Goal: Transaction & Acquisition: Purchase product/service

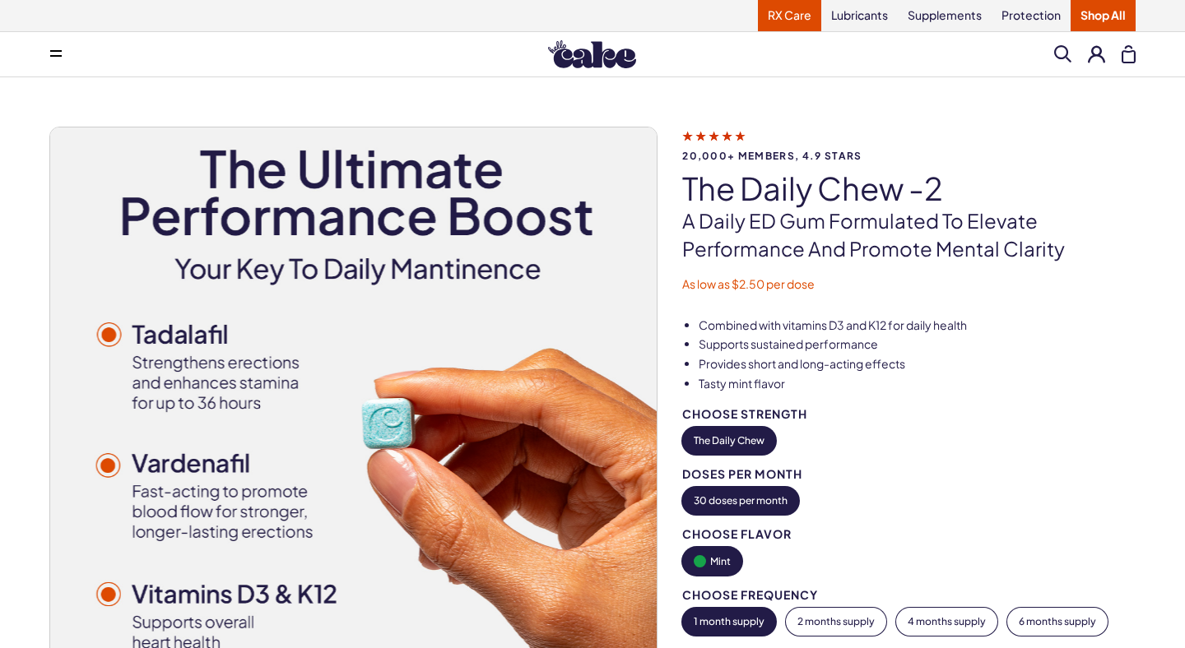
click at [782, 13] on link "RX Care" at bounding box center [789, 15] width 63 height 31
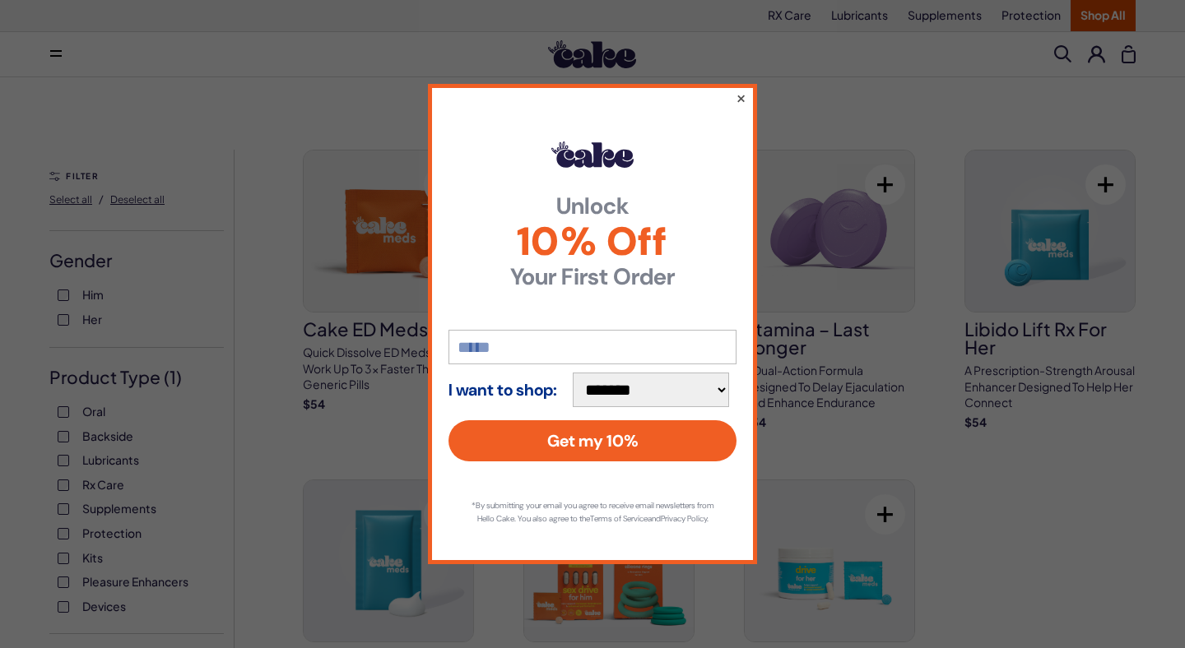
click at [737, 92] on button "×" at bounding box center [740, 98] width 11 height 20
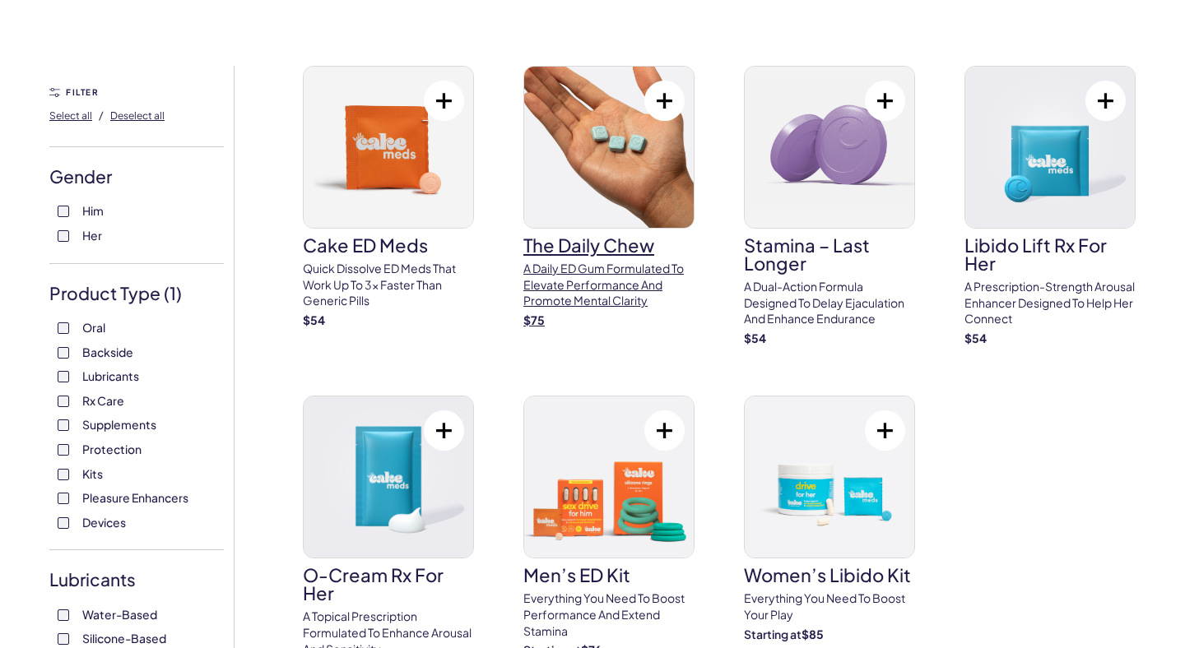
scroll to position [74, 0]
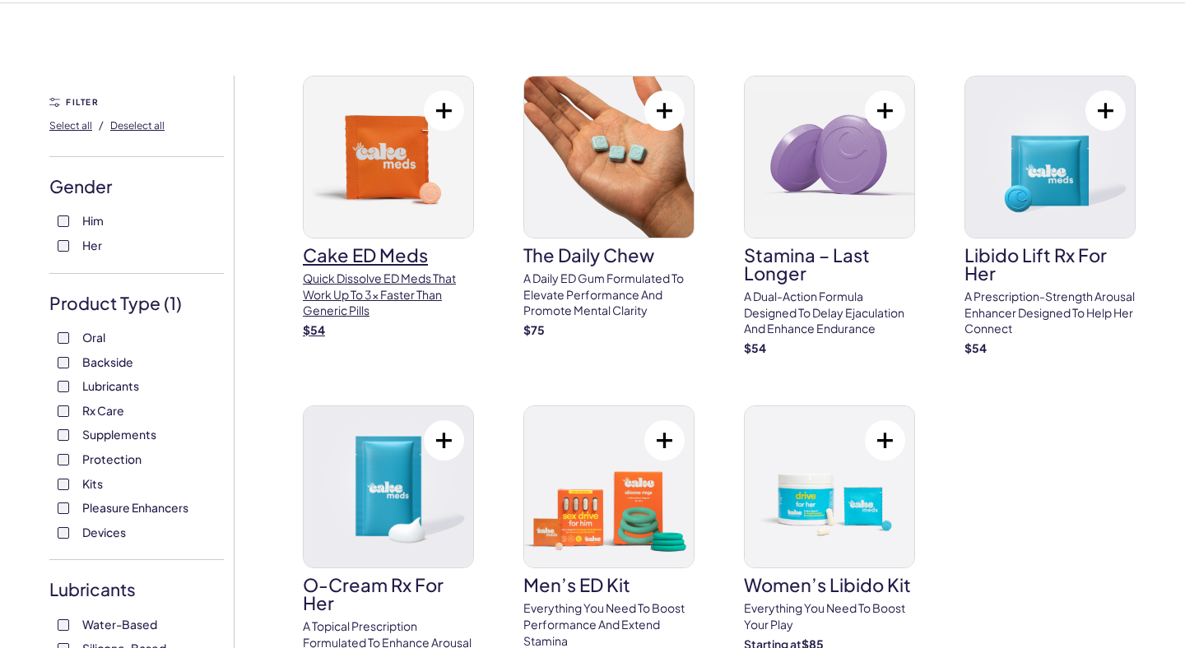
click at [353, 254] on h3 "Cake ED Meds" at bounding box center [388, 255] width 171 height 18
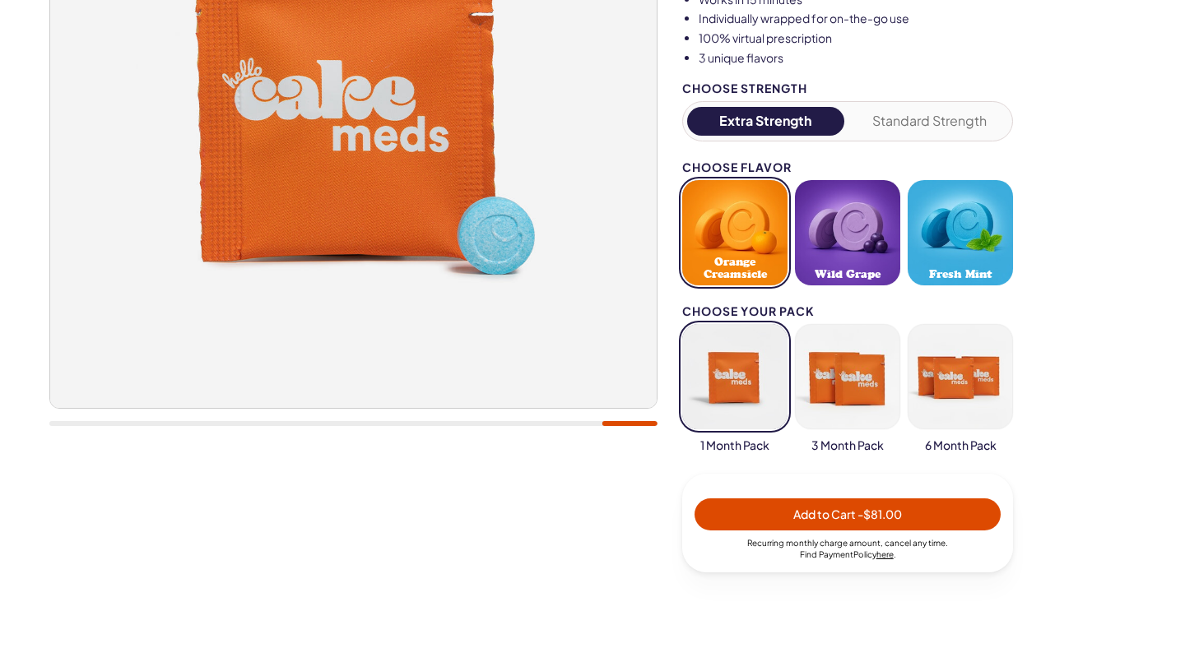
scroll to position [321, 0]
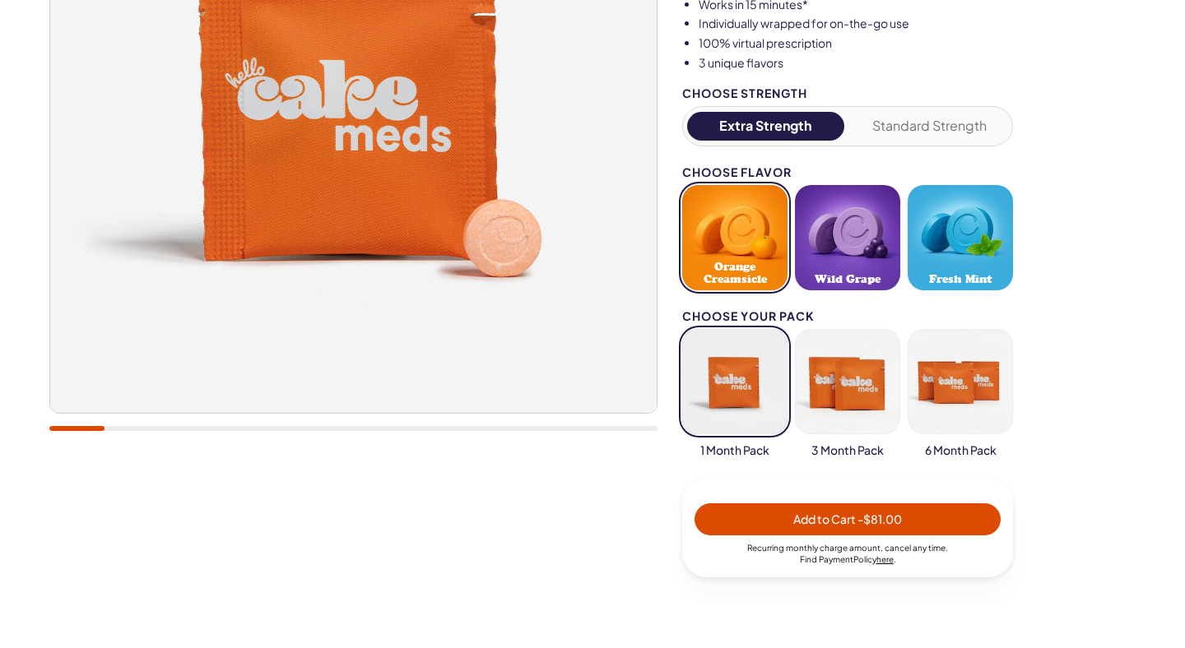
click at [944, 253] on button "Fresh Mint" at bounding box center [959, 237] width 105 height 105
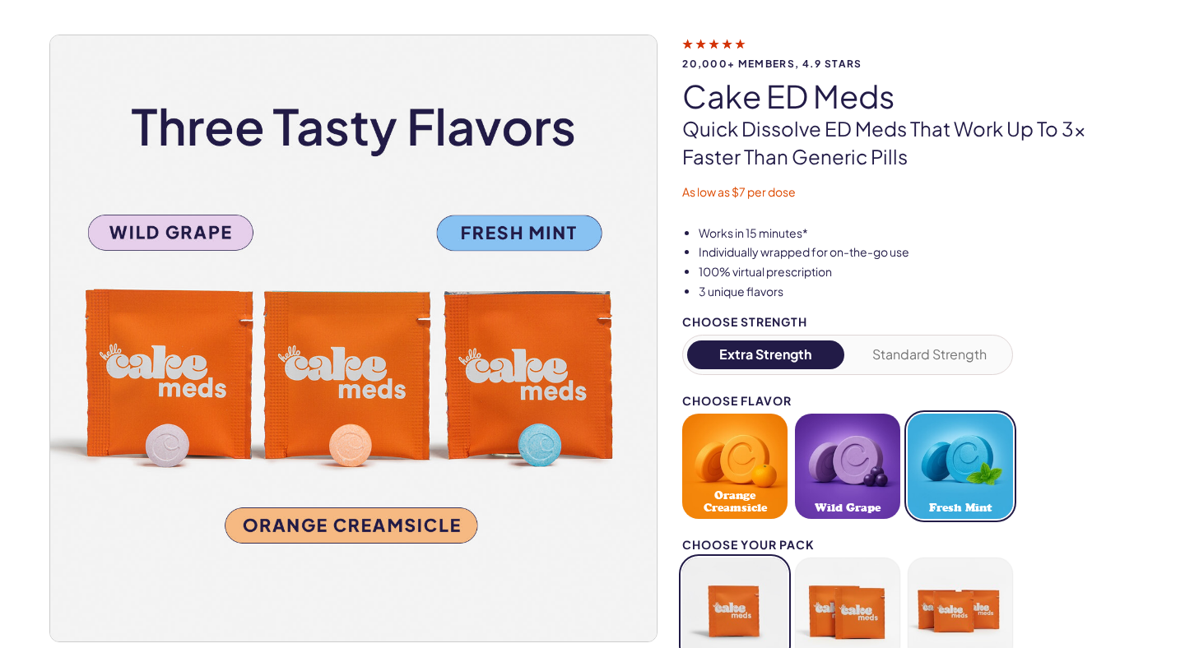
scroll to position [50, 0]
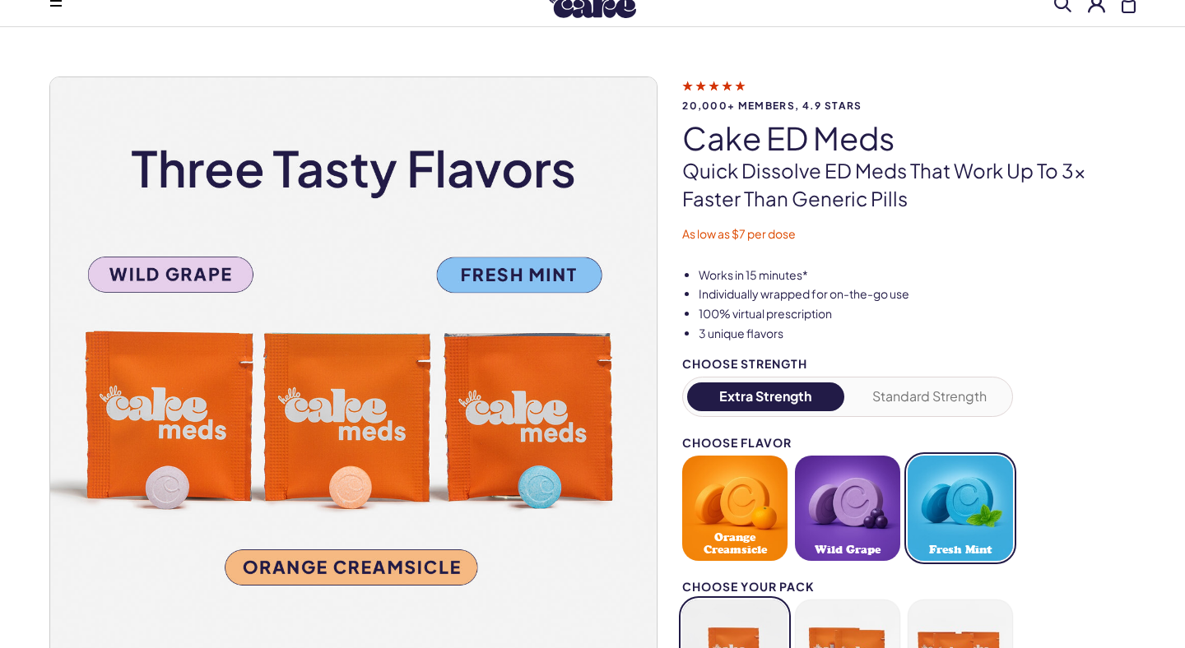
click at [890, 399] on button "Standard Strength" at bounding box center [929, 397] width 157 height 29
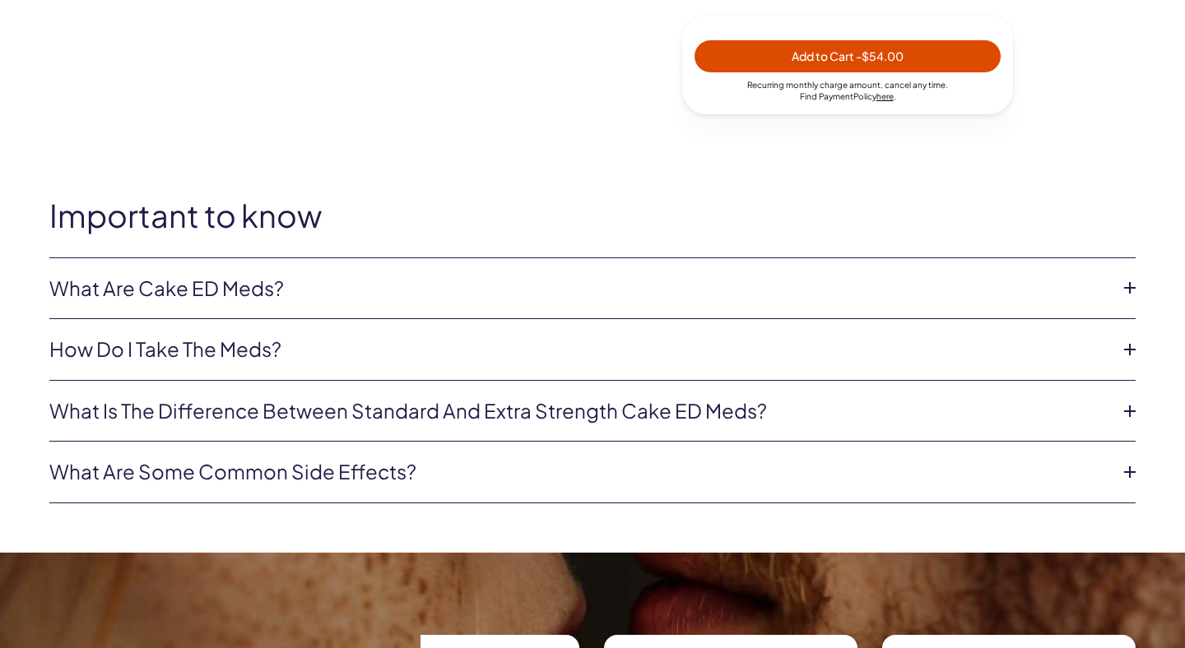
scroll to position [749, 0]
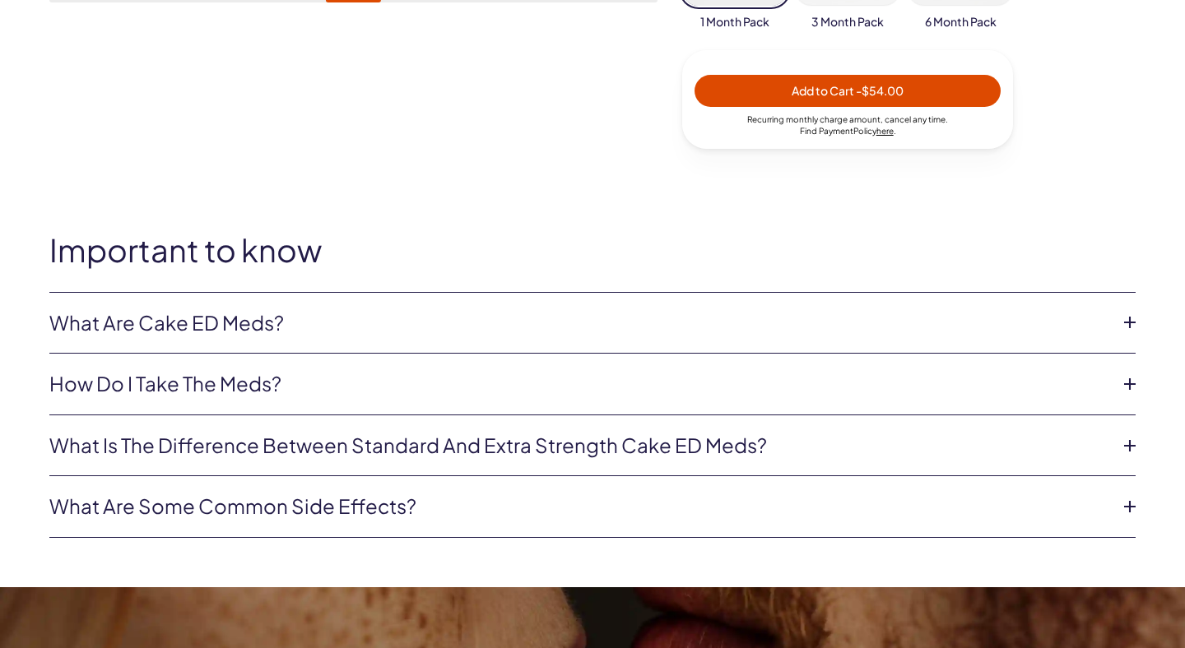
click at [1053, 425] on li "What is the difference between Standard and Extra Strength Cake ED meds? Regula…" at bounding box center [592, 446] width 1086 height 62
click at [1121, 452] on icon at bounding box center [1129, 446] width 25 height 25
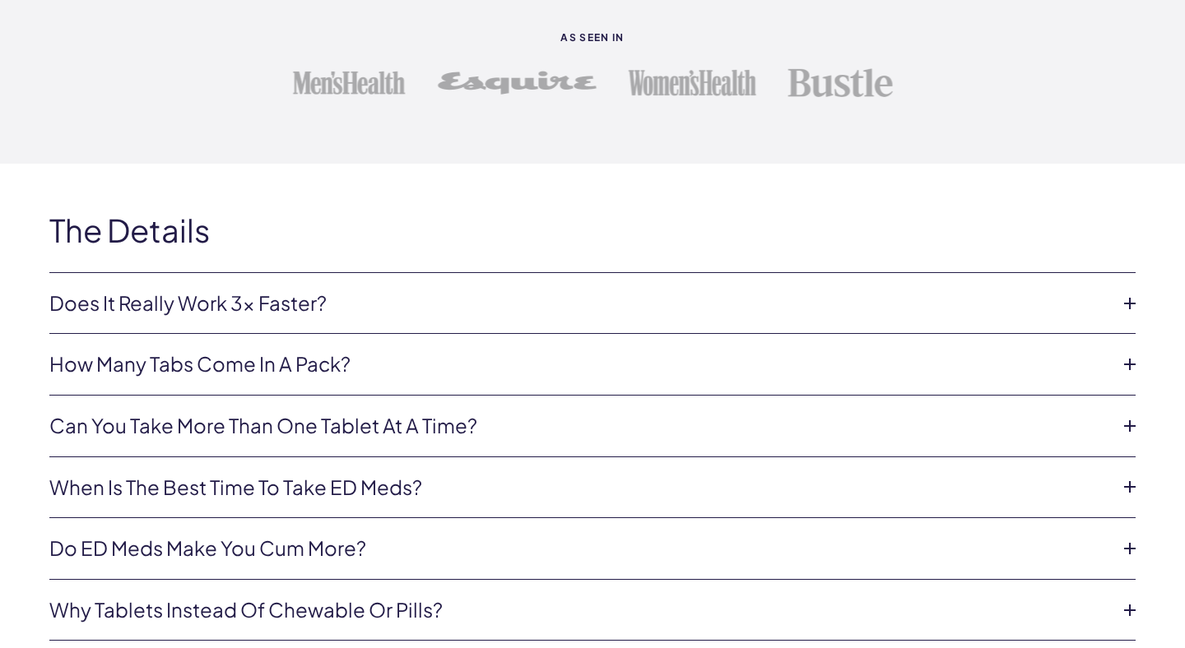
scroll to position [6523, 0]
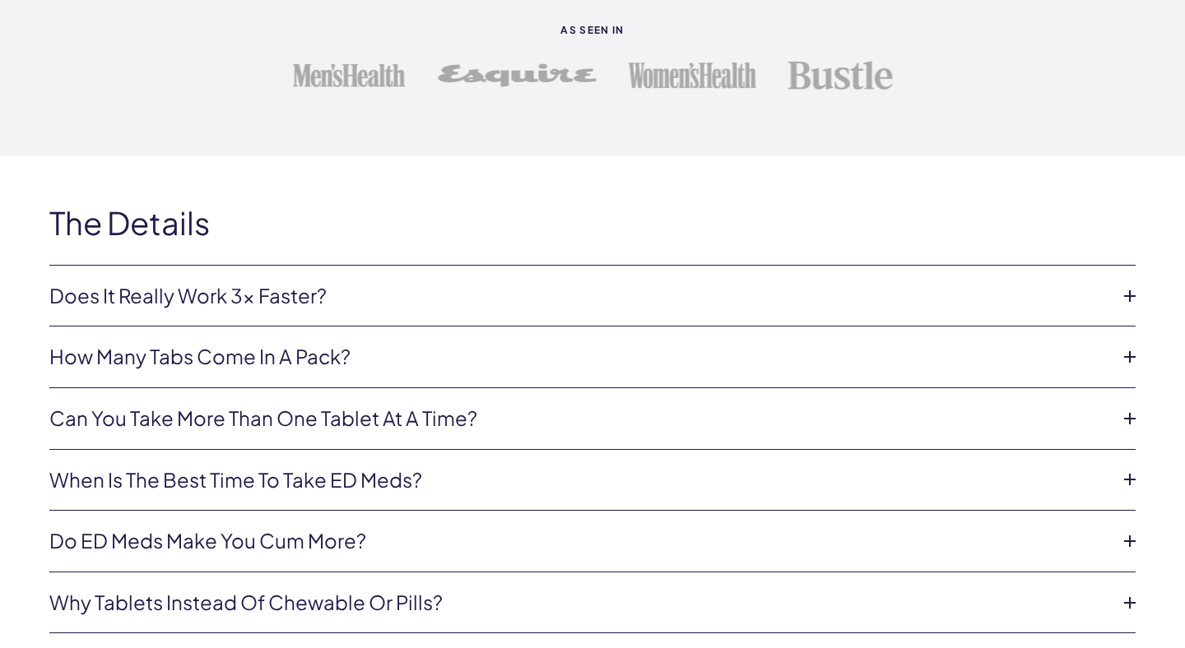
click at [1130, 345] on icon at bounding box center [1129, 357] width 25 height 25
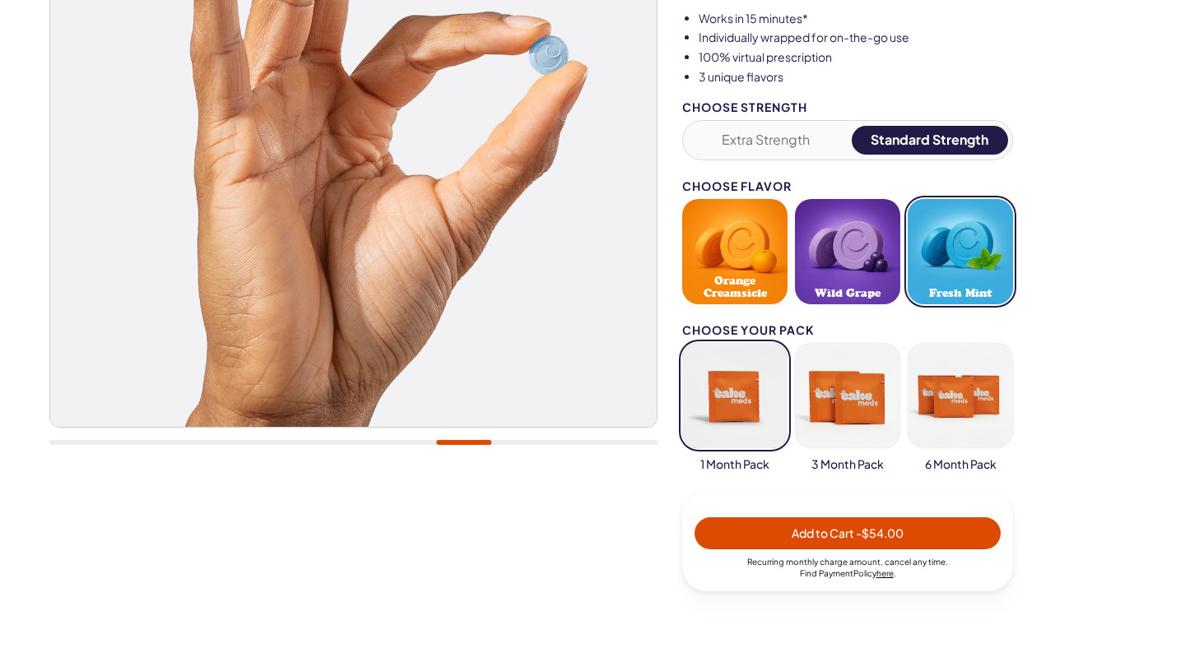
scroll to position [301, 0]
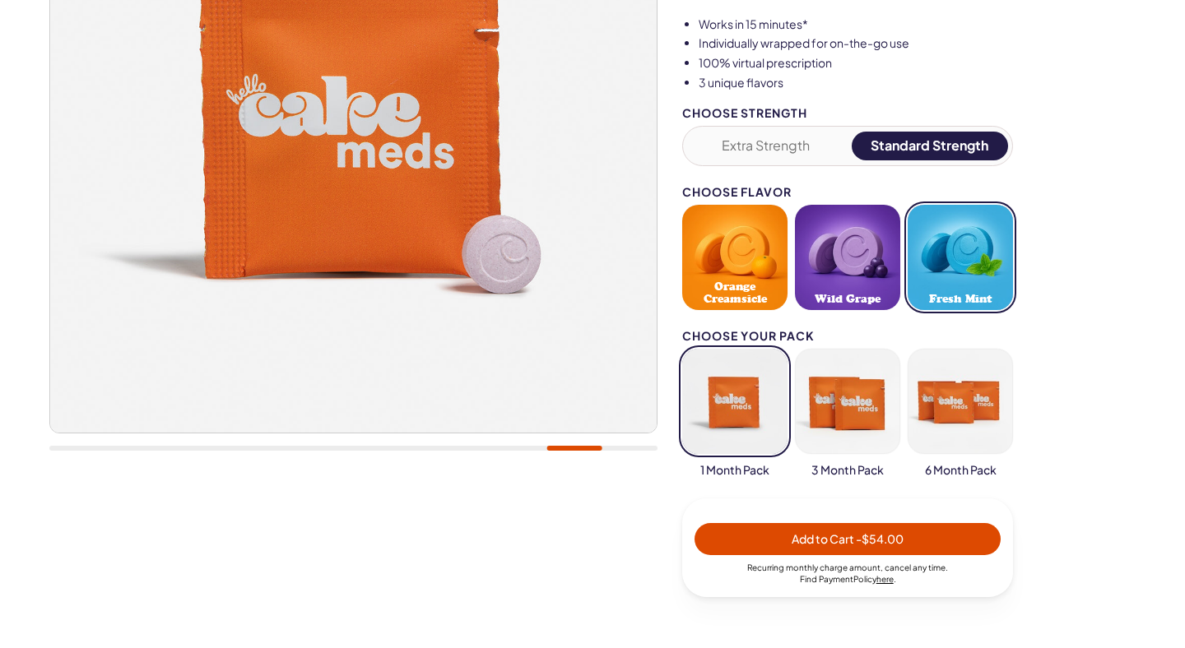
click at [975, 277] on button "Fresh Mint" at bounding box center [959, 257] width 105 height 105
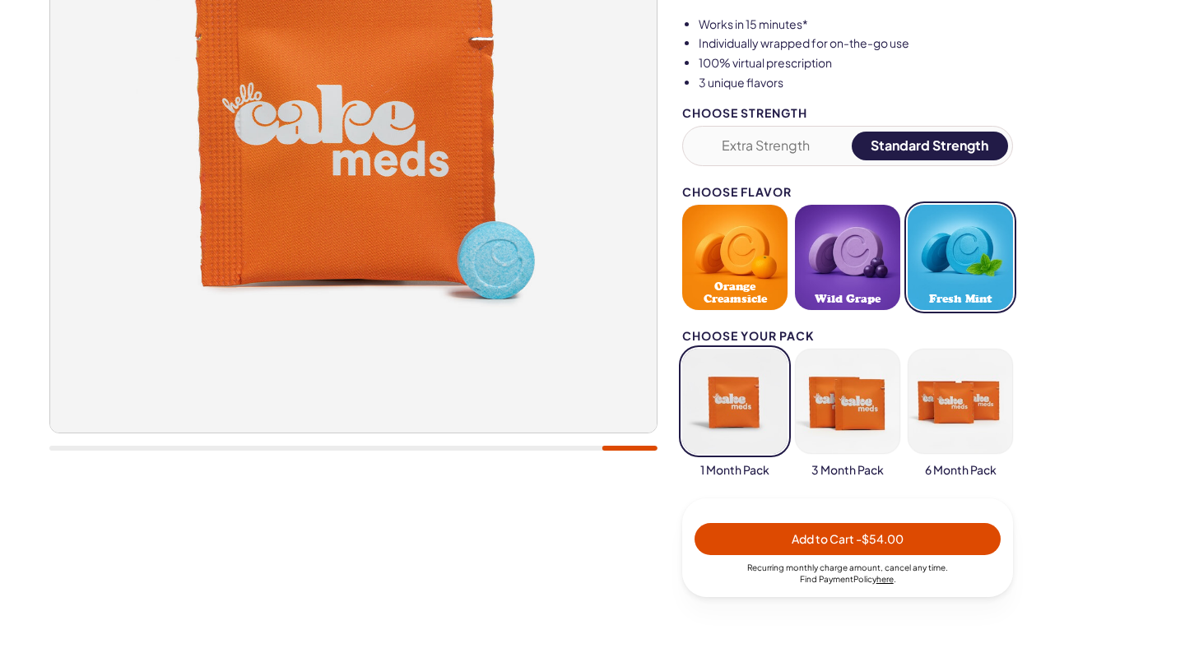
click at [856, 268] on button "Wild Grape" at bounding box center [847, 257] width 105 height 105
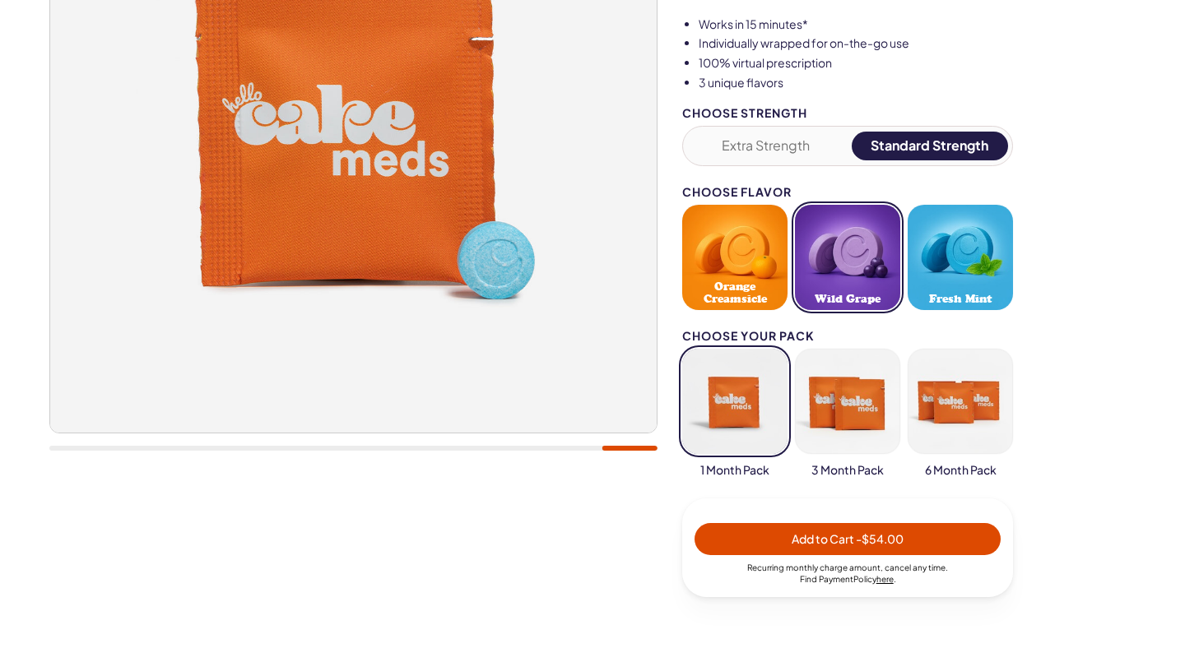
click at [707, 276] on button "Orange Creamsicle" at bounding box center [734, 257] width 105 height 105
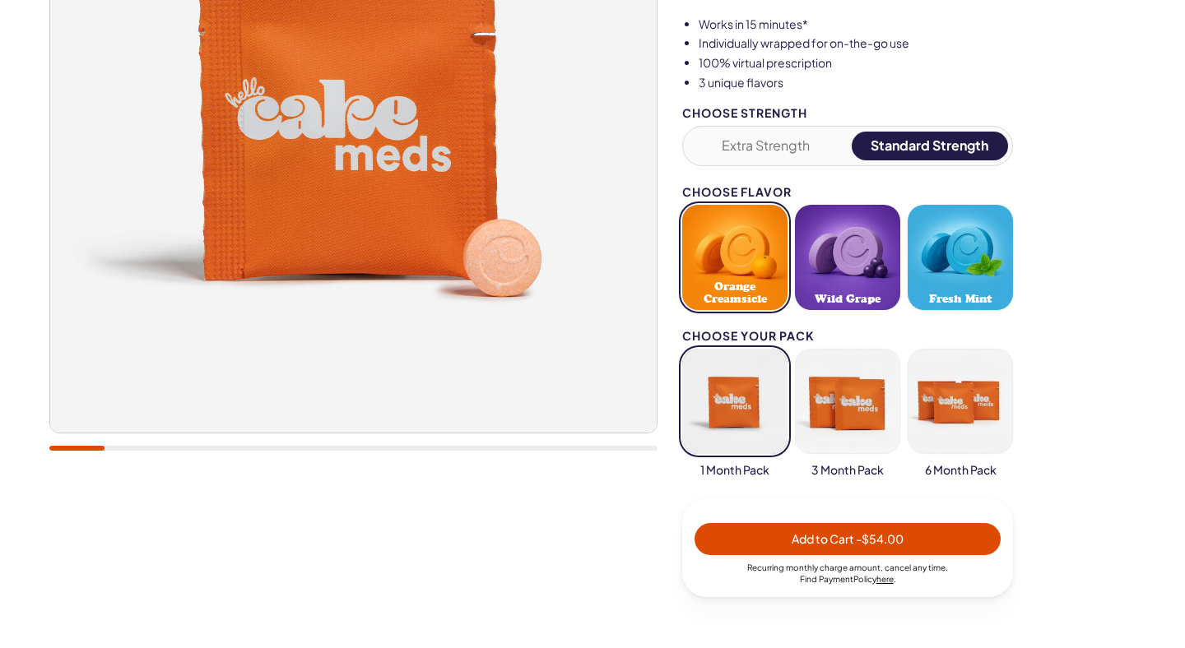
click at [837, 410] on button "button" at bounding box center [847, 401] width 105 height 105
click at [745, 401] on button "button" at bounding box center [734, 401] width 105 height 105
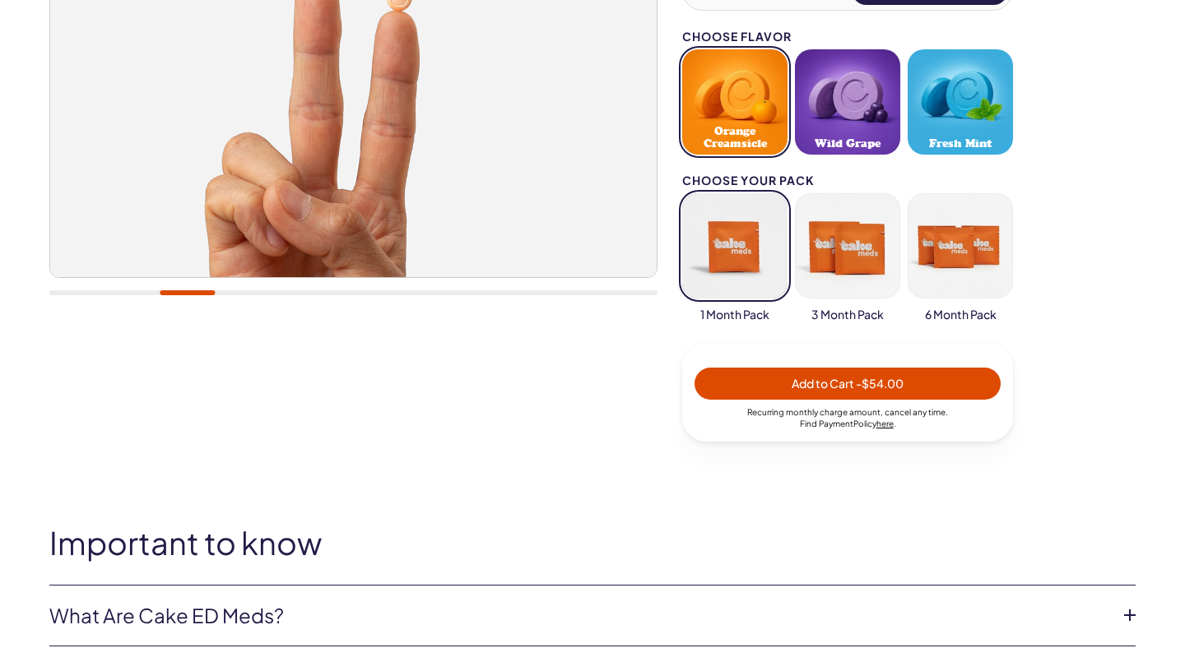
scroll to position [462, 0]
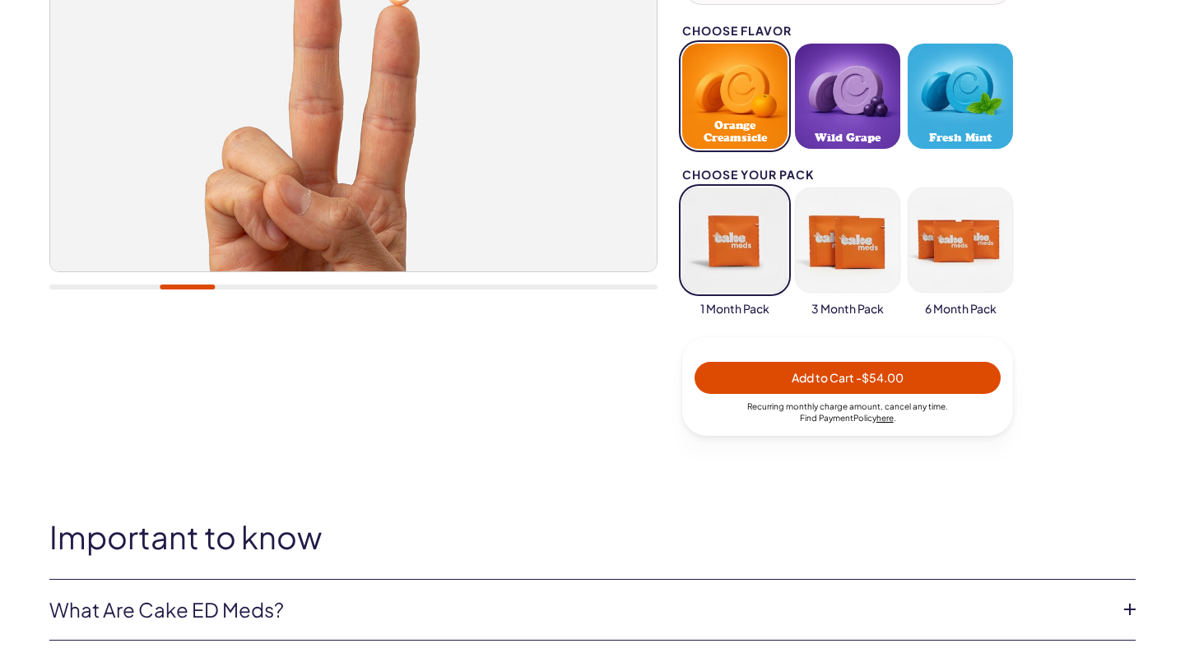
click at [909, 378] on span "Add to Cart - $54.00" at bounding box center [847, 378] width 286 height 19
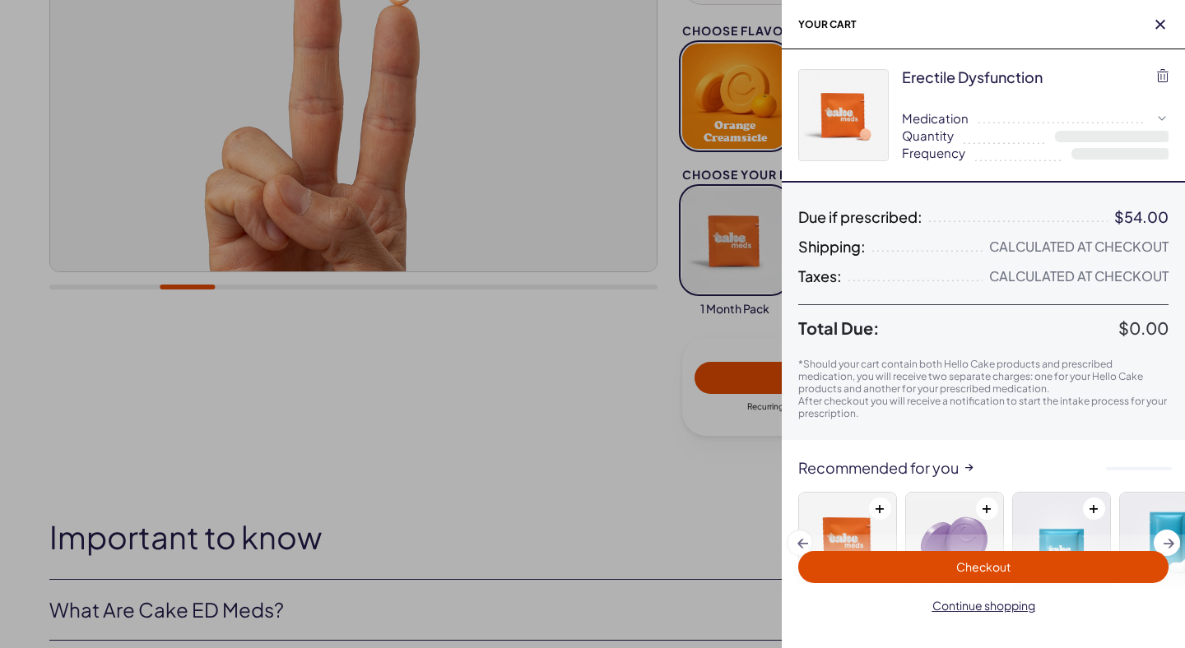
select select "*"
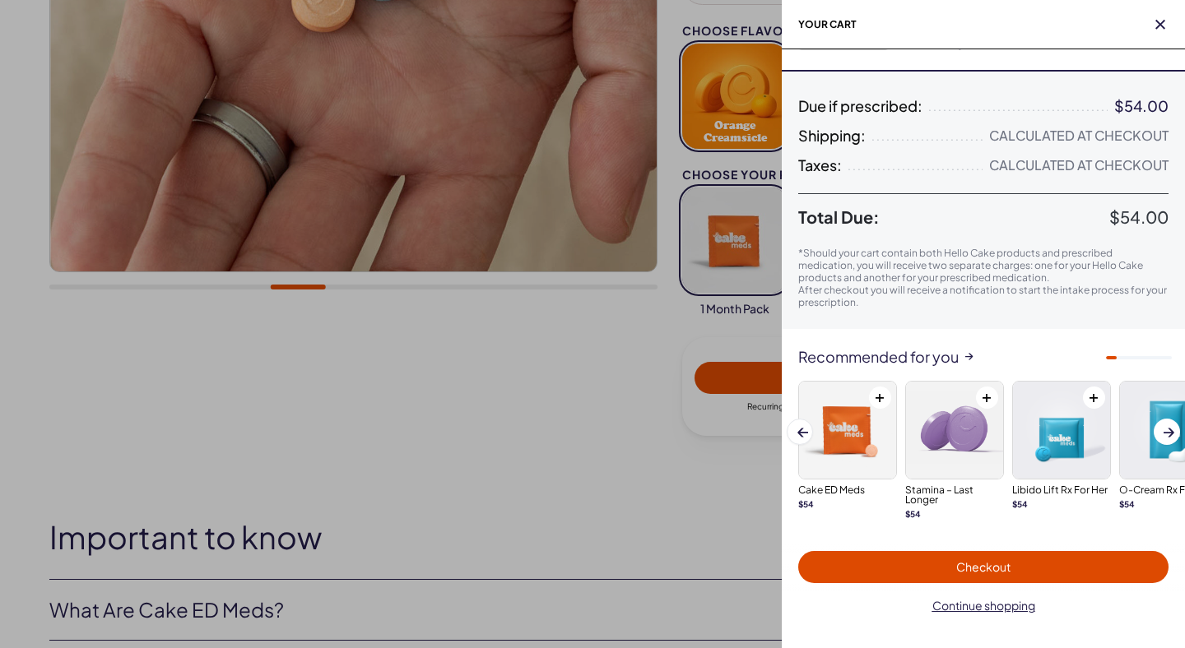
scroll to position [110, 0]
click at [934, 415] on img at bounding box center [954, 431] width 97 height 97
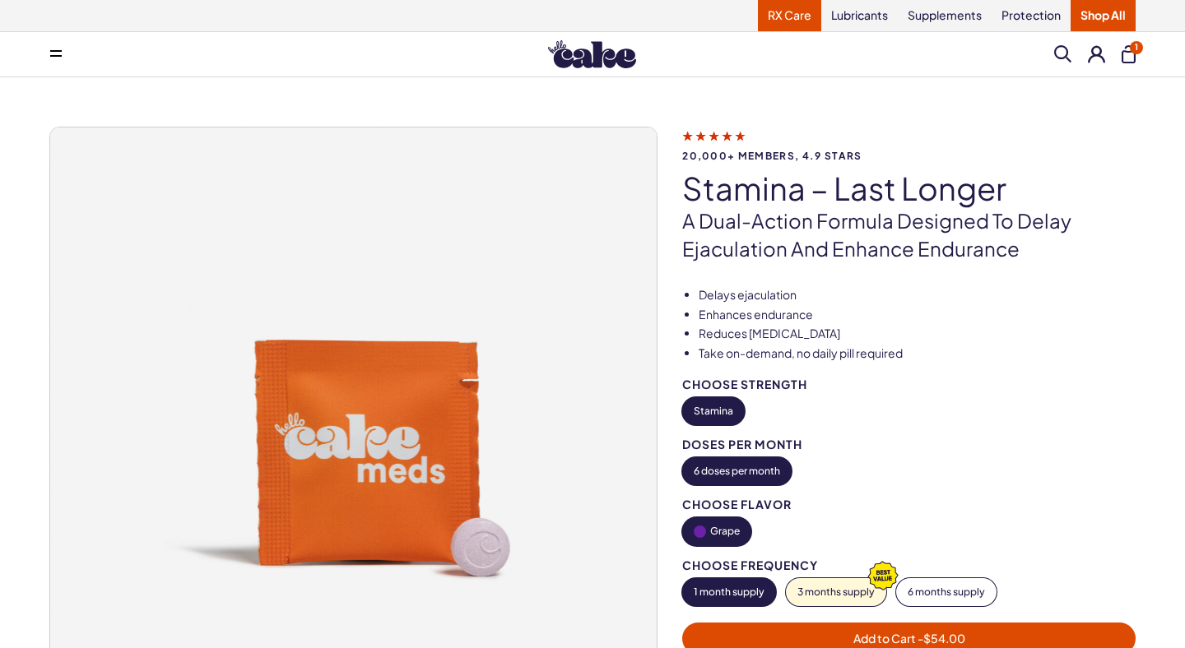
click at [809, 17] on link "RX Care" at bounding box center [789, 15] width 63 height 31
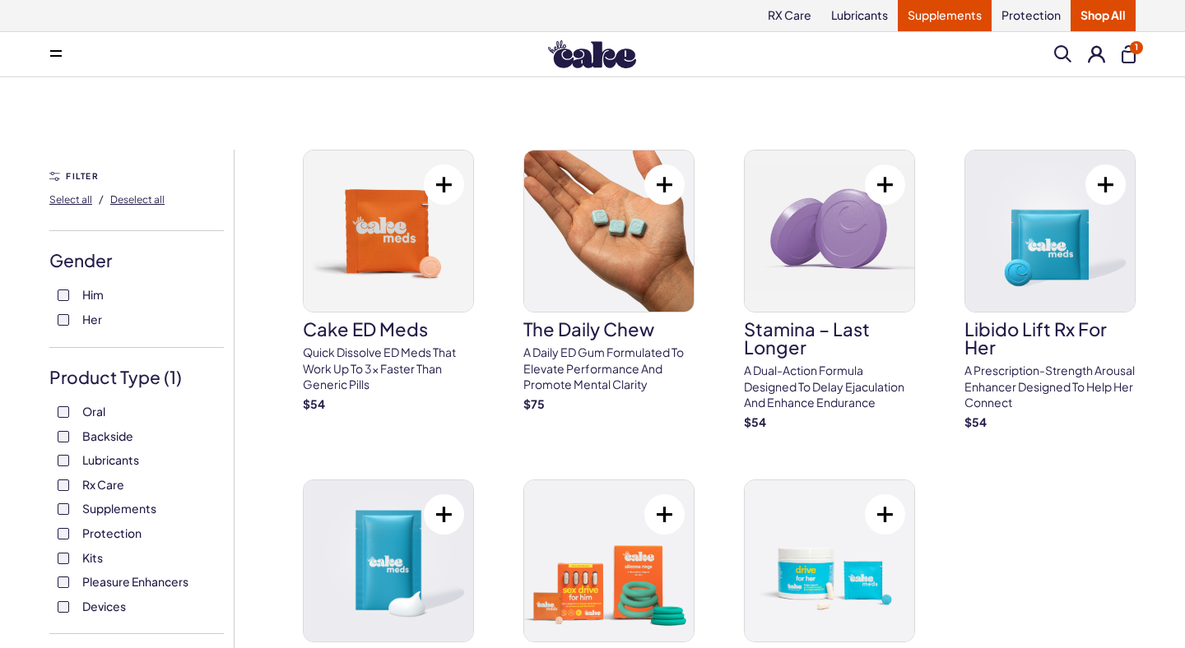
click at [910, 8] on link "Supplements" at bounding box center [945, 15] width 94 height 31
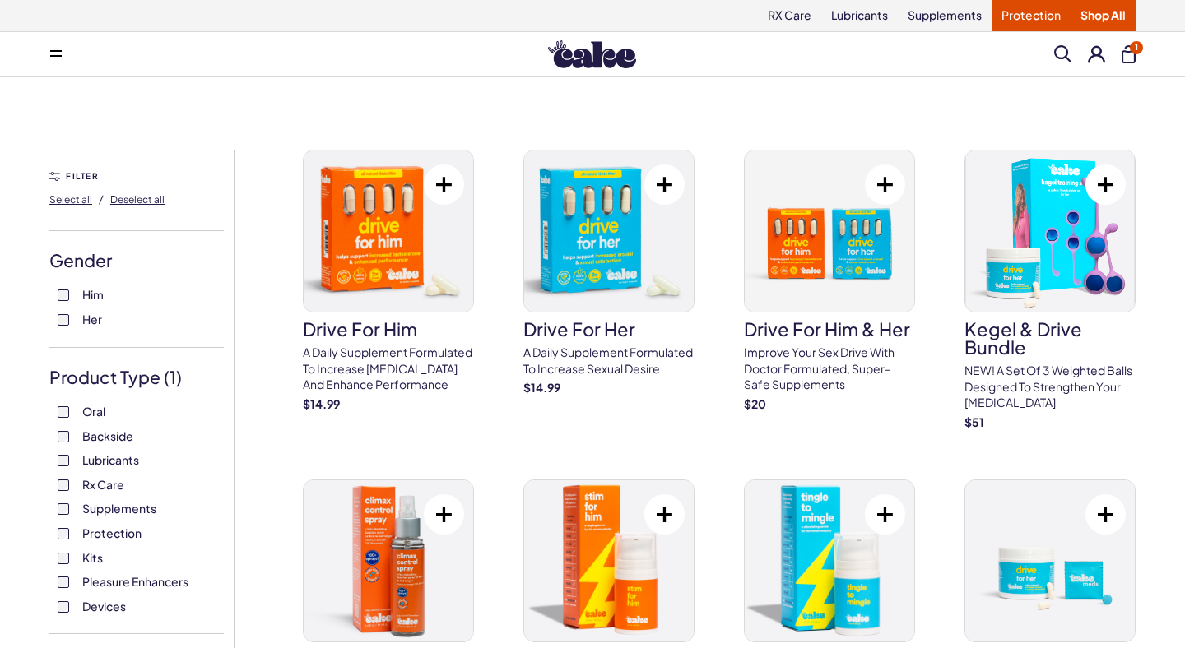
click at [1014, 18] on link "Protection" at bounding box center [1030, 15] width 79 height 31
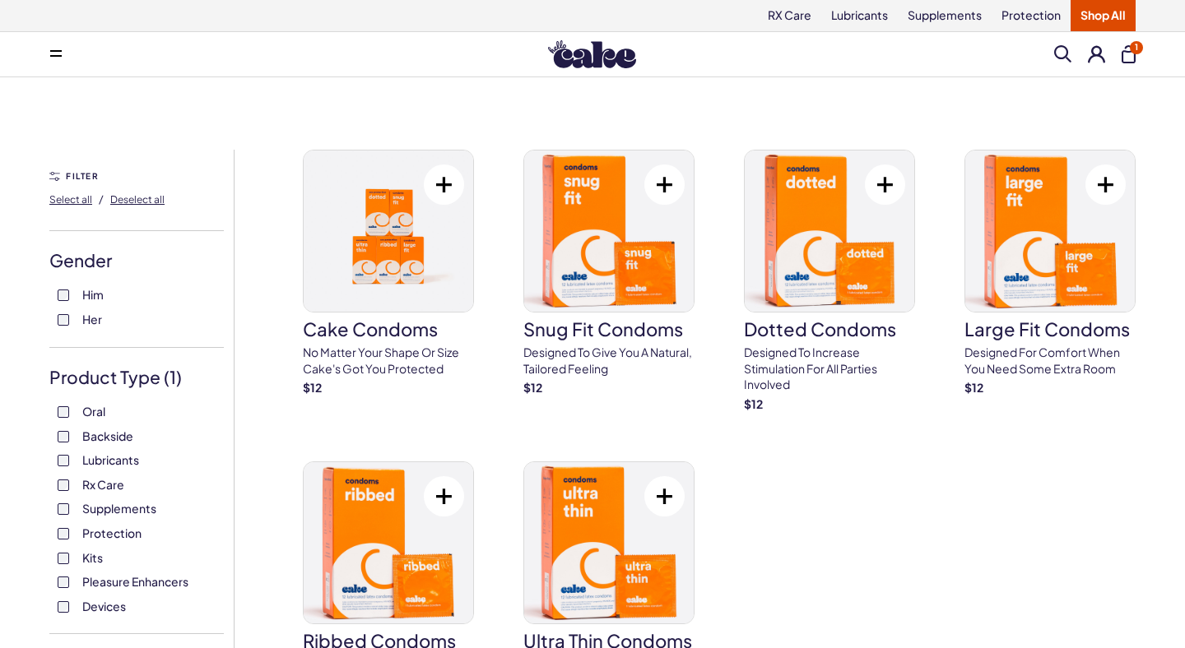
click at [1131, 49] on span "1" at bounding box center [1136, 47] width 13 height 13
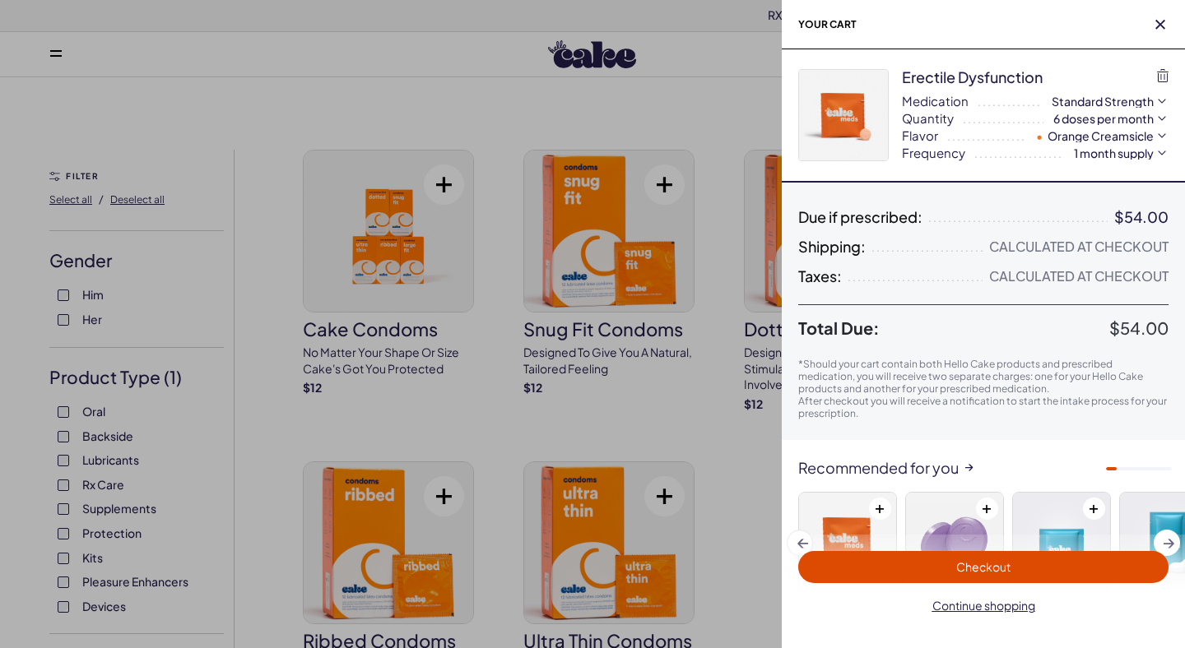
click at [926, 567] on span "Checkout" at bounding box center [983, 567] width 350 height 19
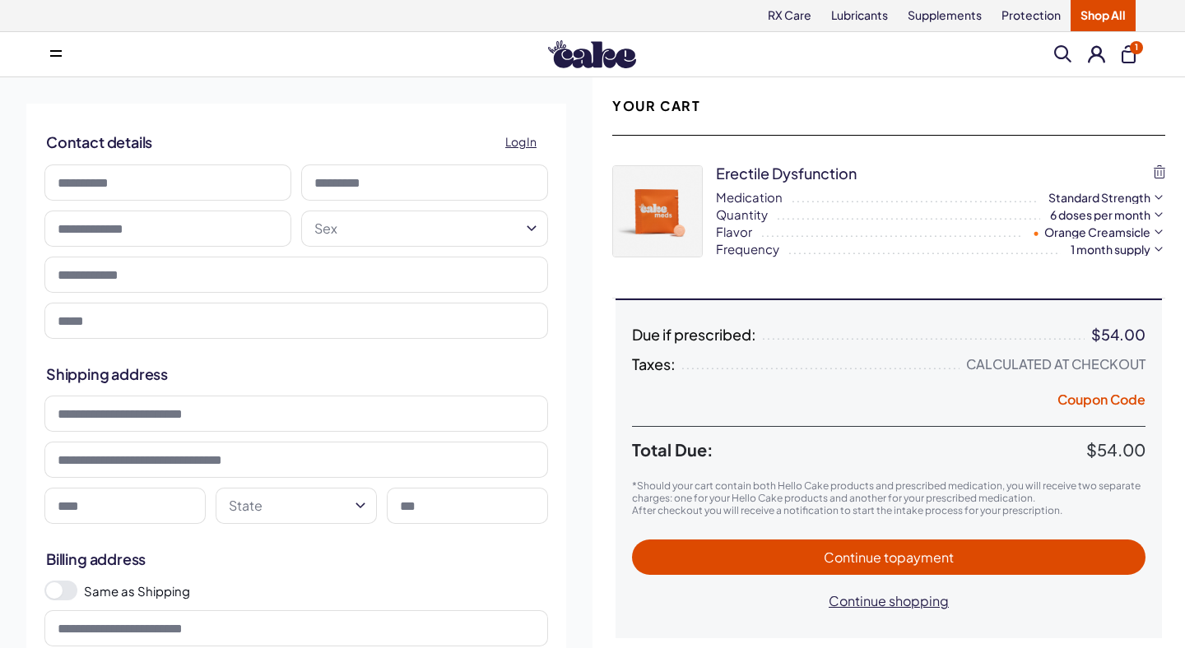
click at [865, 353] on div "Due if prescribed: $54.00 Taxes: Calculated at Checkout Coupon Code Total Due: …" at bounding box center [888, 473] width 546 height 292
click at [1071, 402] on button "Coupon Code" at bounding box center [1101, 402] width 88 height 23
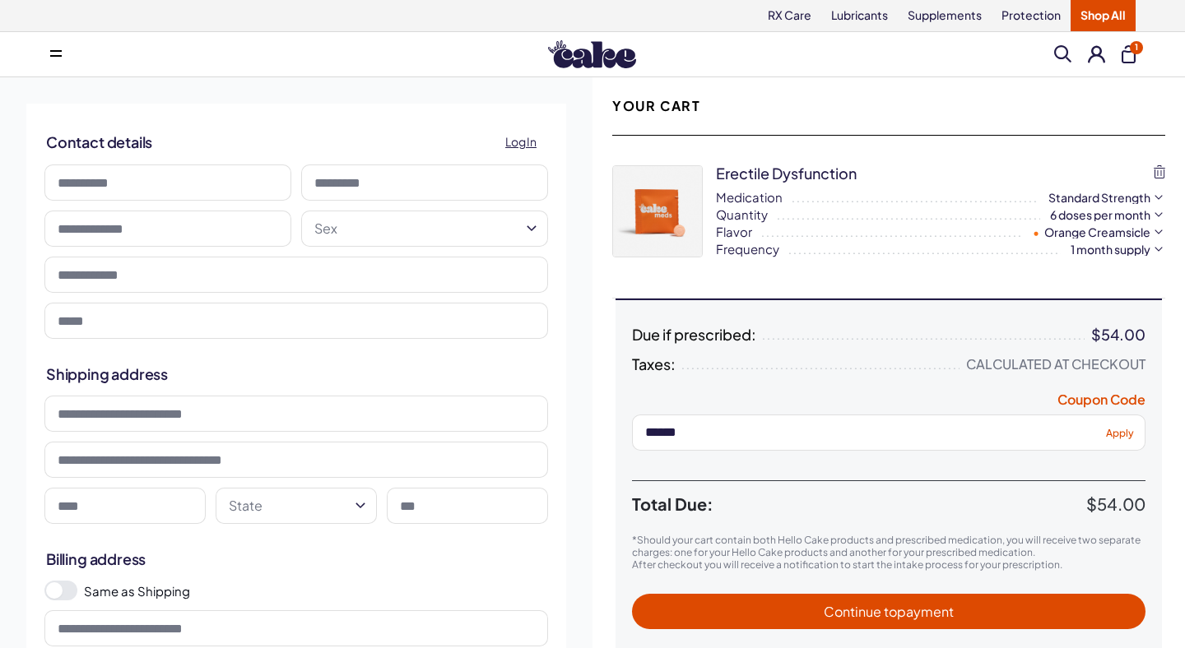
click at [1120, 420] on input "******" at bounding box center [888, 433] width 513 height 36
type input "******"
click at [1120, 437] on span "Apply" at bounding box center [1120, 432] width 28 height 12
click at [1148, 250] on html "RX Care Lubricants Supplements Protection Shop All Menu Him Her Everything 1" at bounding box center [592, 654] width 1185 height 1308
click at [1148, 251] on html "RX Care Lubricants Supplements Protection Shop All Menu Him Her Everything 1" at bounding box center [592, 654] width 1185 height 1308
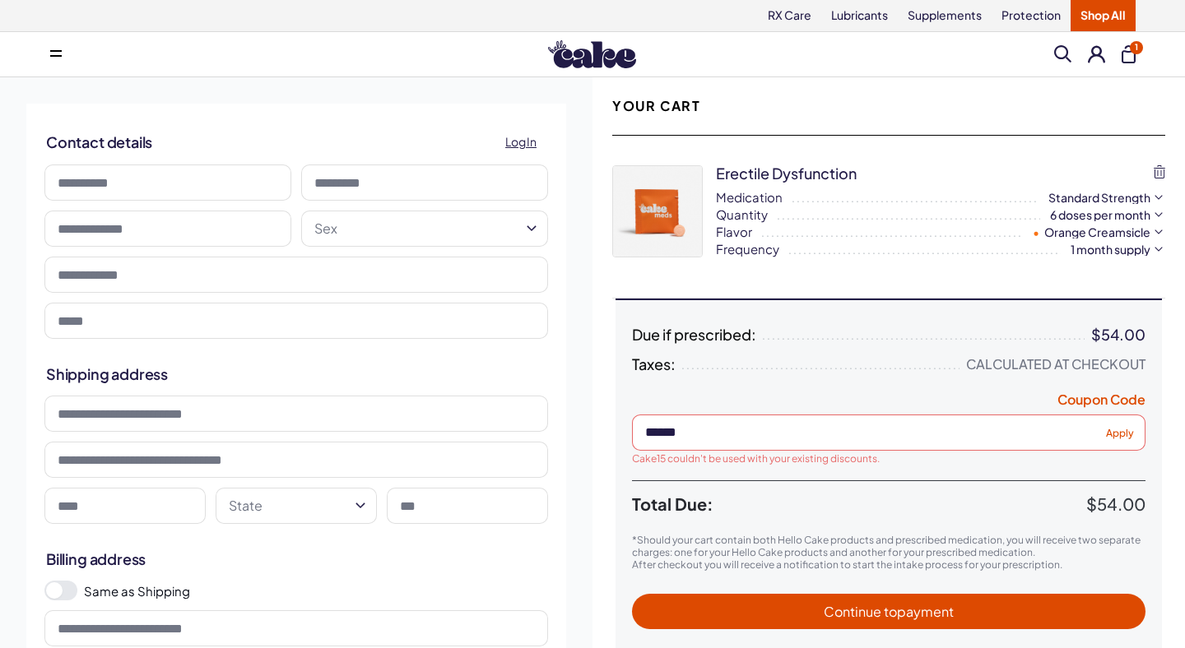
click at [148, 186] on input at bounding box center [167, 183] width 247 height 36
type input "******"
type input "**********"
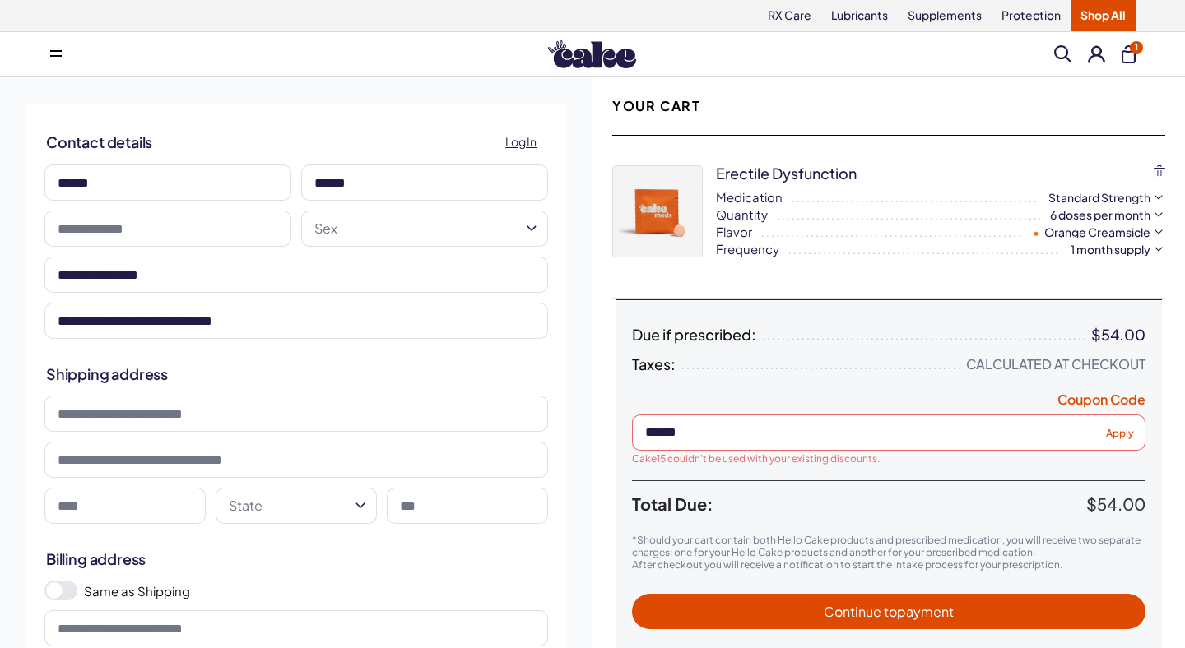
type input "**********"
click at [172, 223] on input "**********" at bounding box center [167, 229] width 247 height 36
type input "**********"
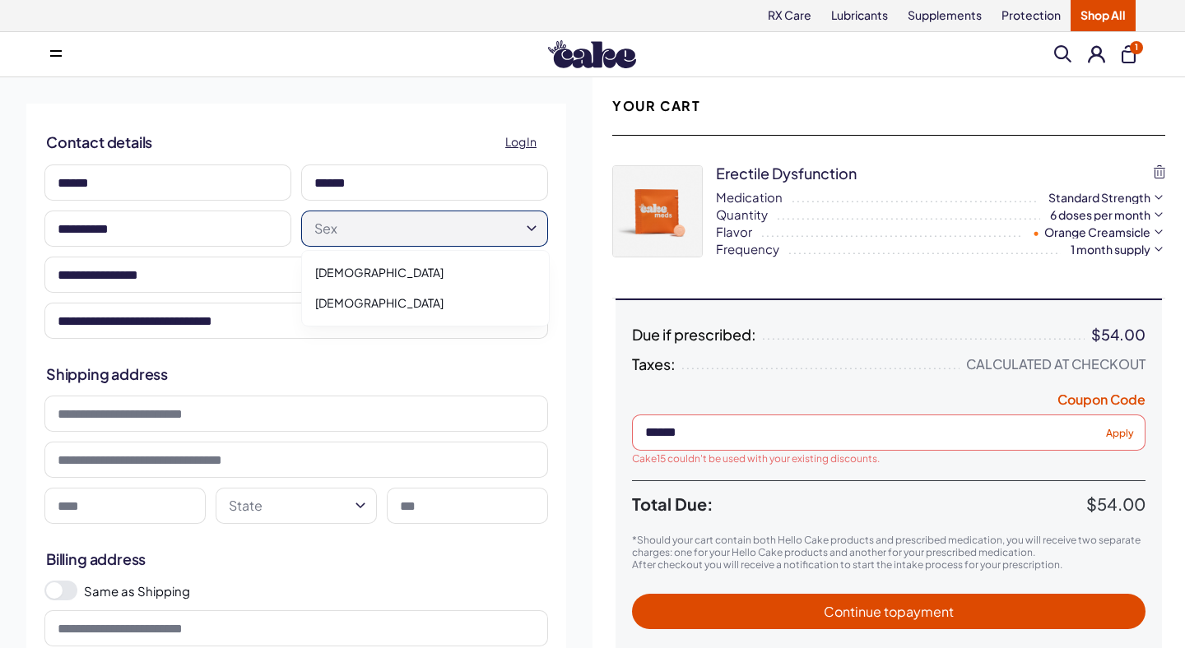
click at [364, 234] on html "RX Care Lubricants Supplements Protection Shop All Menu Him Her Everything 1" at bounding box center [592, 654] width 1185 height 1308
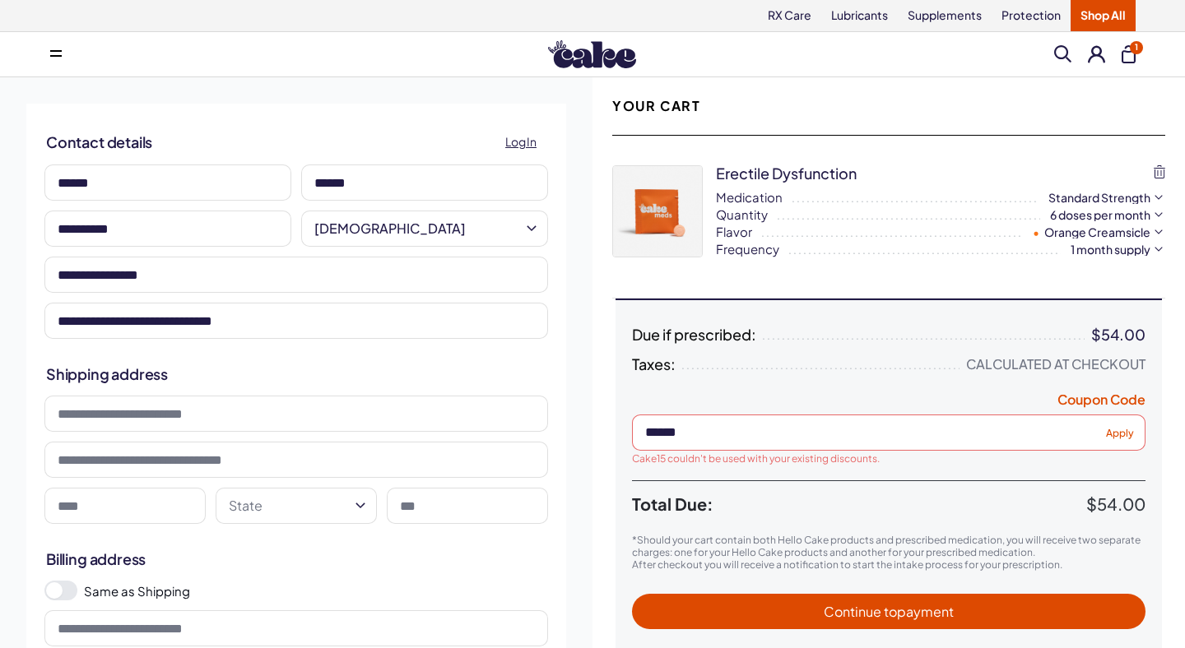
click at [322, 416] on input at bounding box center [295, 414] width 503 height 36
type input "**********"
click at [67, 492] on input at bounding box center [124, 506] width 161 height 36
type input "**********"
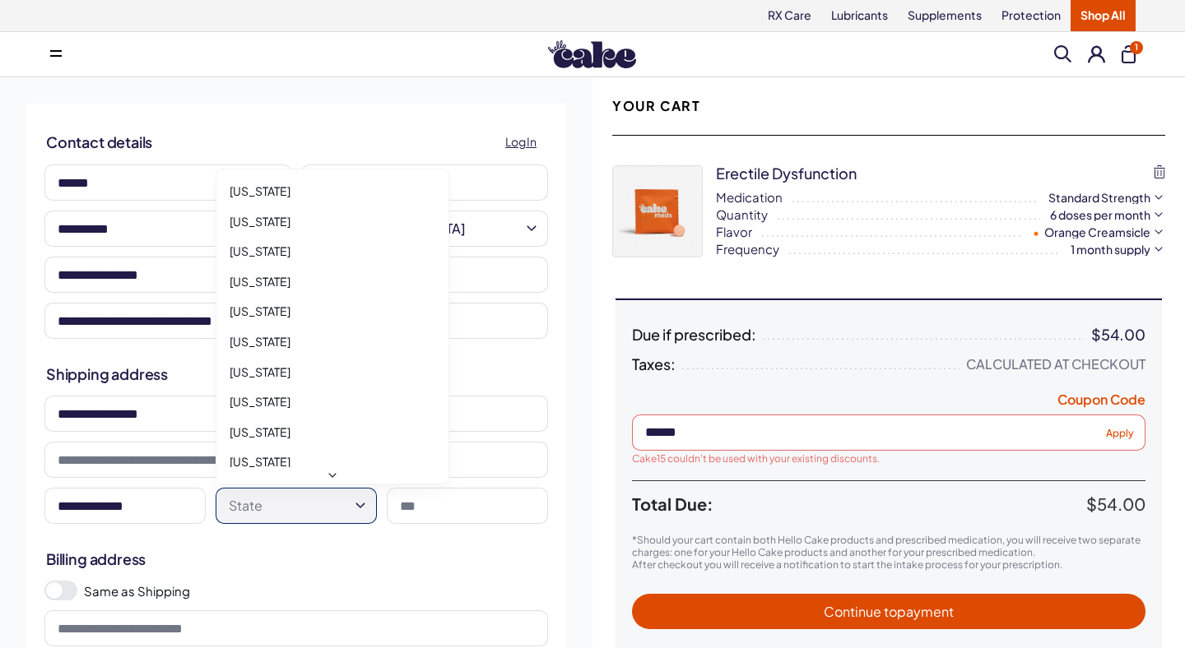
click at [298, 508] on html "RX Care Lubricants Supplements Protection Shop All Menu Him Her Everything 1" at bounding box center [592, 654] width 1185 height 1308
select select "**"
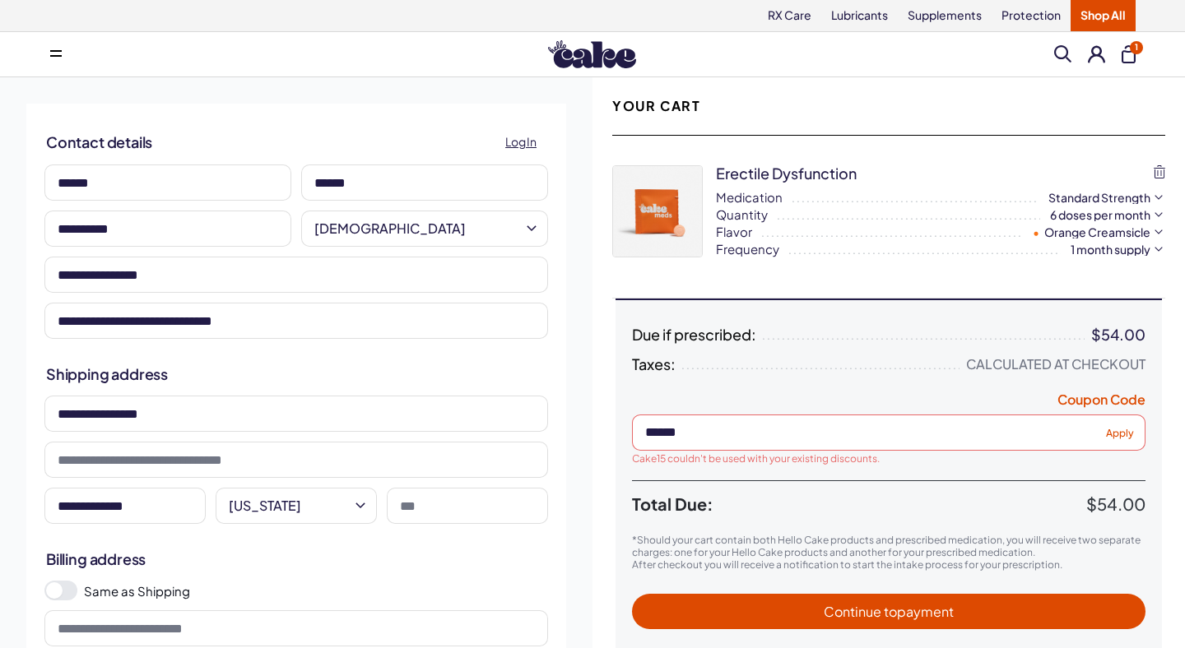
click at [440, 521] on input at bounding box center [467, 506] width 161 height 36
type input "*****"
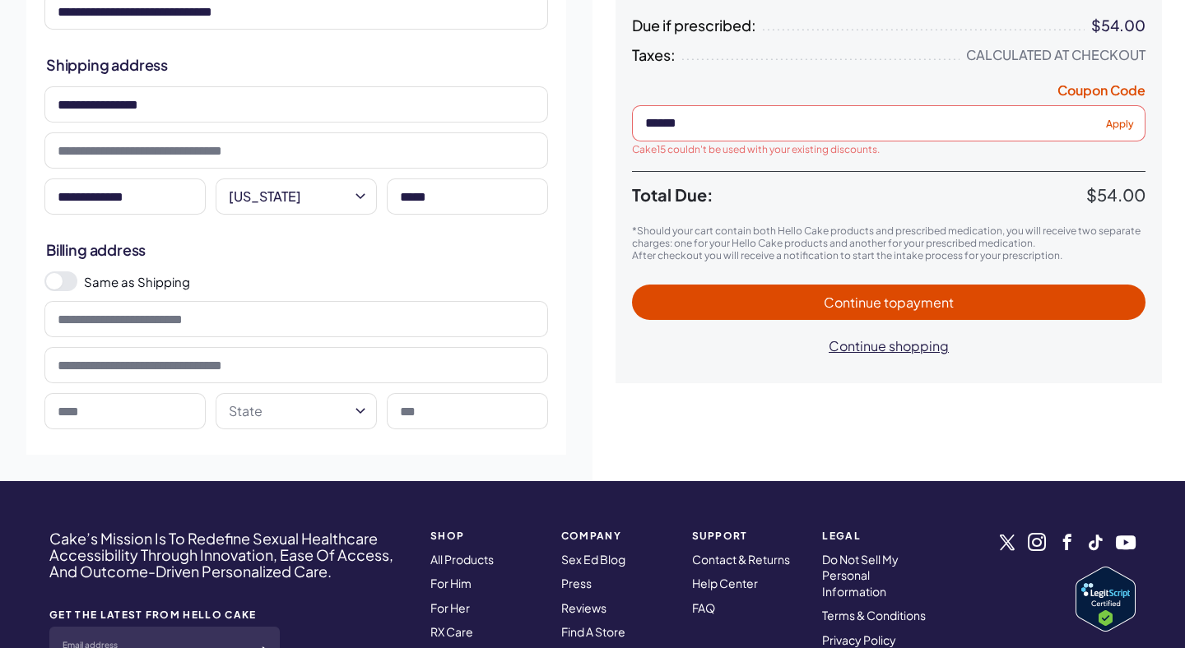
scroll to position [317, 0]
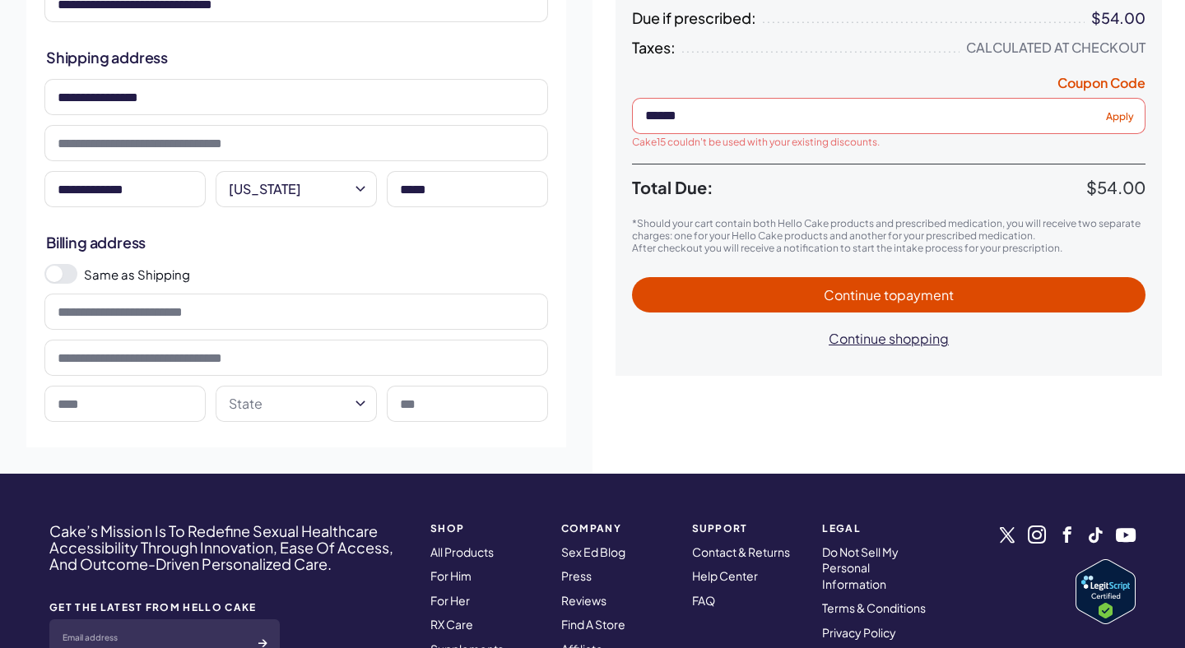
click at [59, 277] on span at bounding box center [54, 274] width 16 height 16
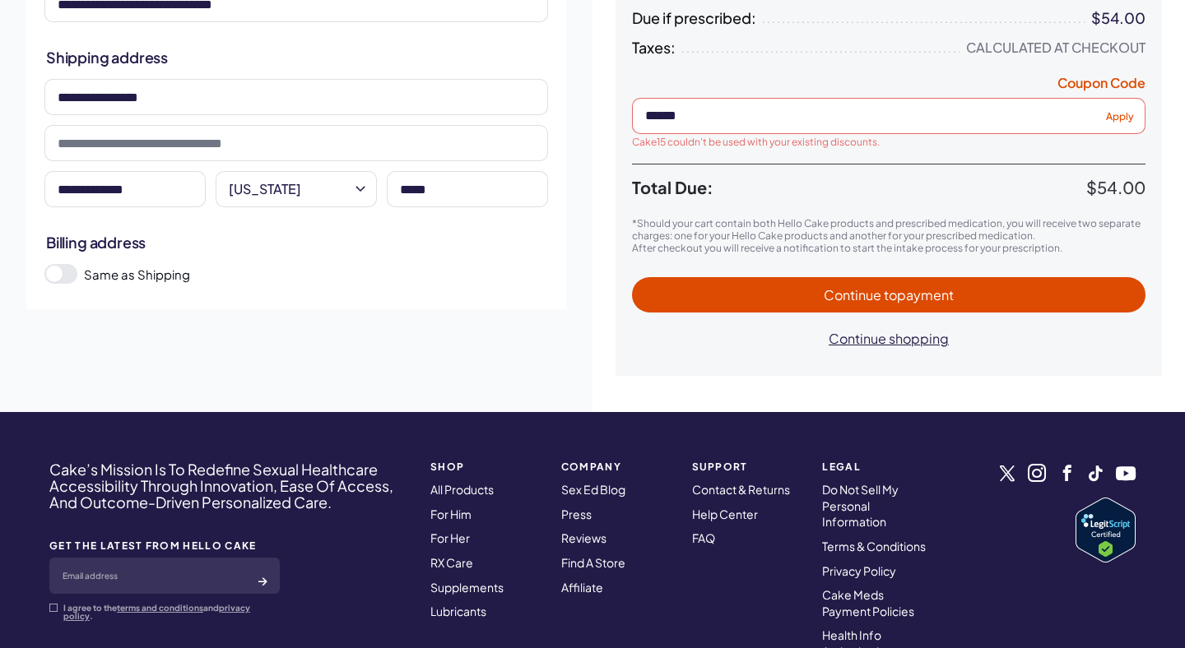
click at [665, 285] on span "Continue to payment" at bounding box center [888, 294] width 480 height 19
select select "*"
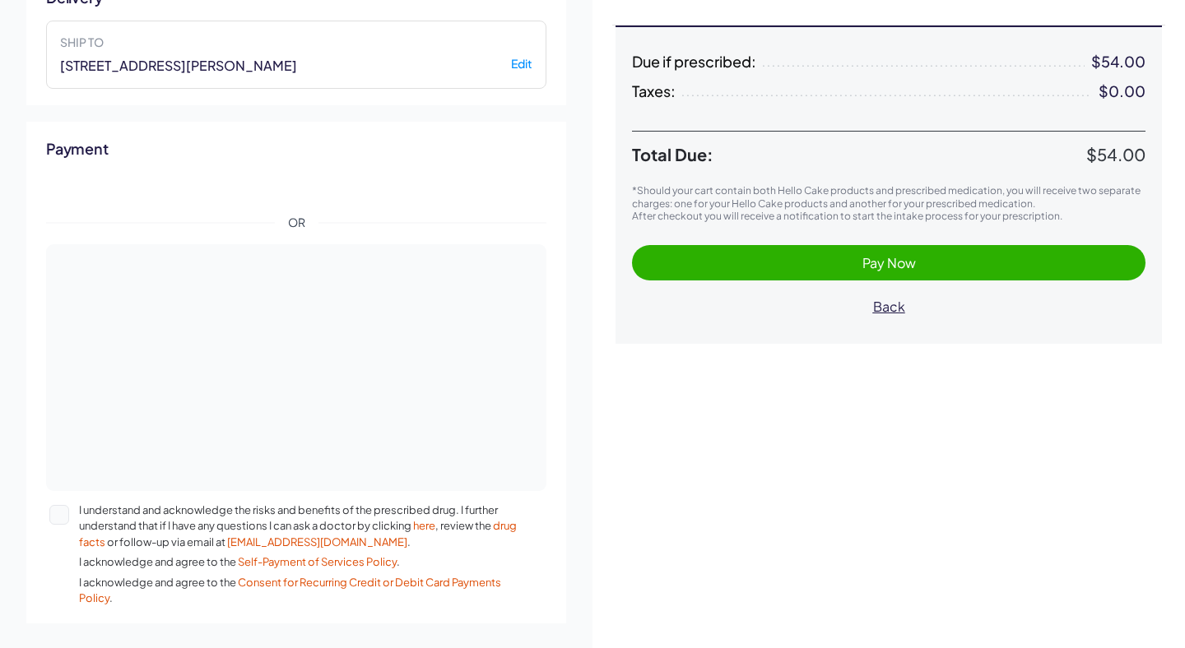
scroll to position [274, 0]
click at [61, 504] on button "I understand and acknowledge the risks and benefits of the prescribed drug. I f…" at bounding box center [59, 514] width 20 height 20
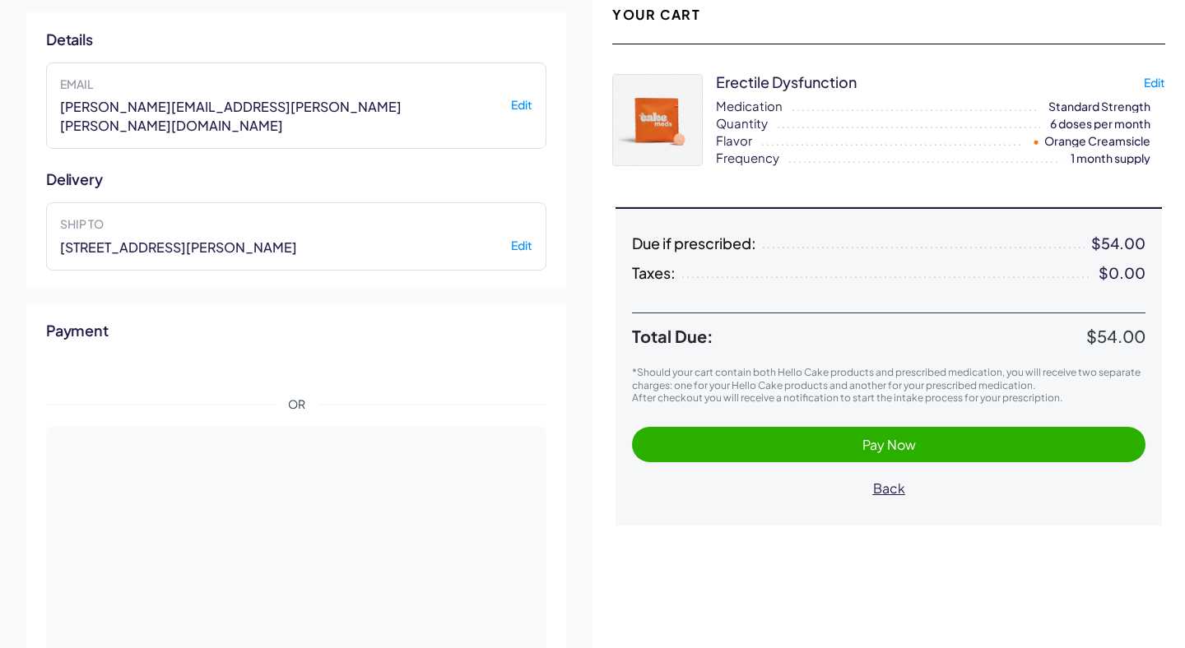
scroll to position [0, 0]
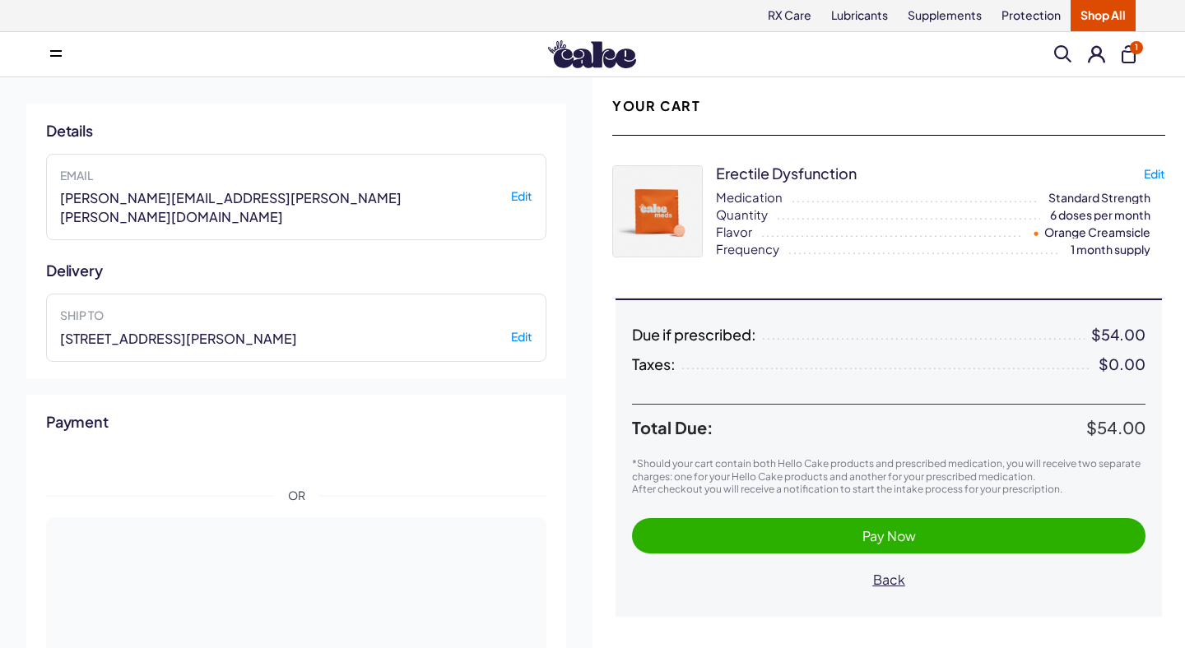
click at [753, 535] on span "Pay Now" at bounding box center [888, 536] width 480 height 19
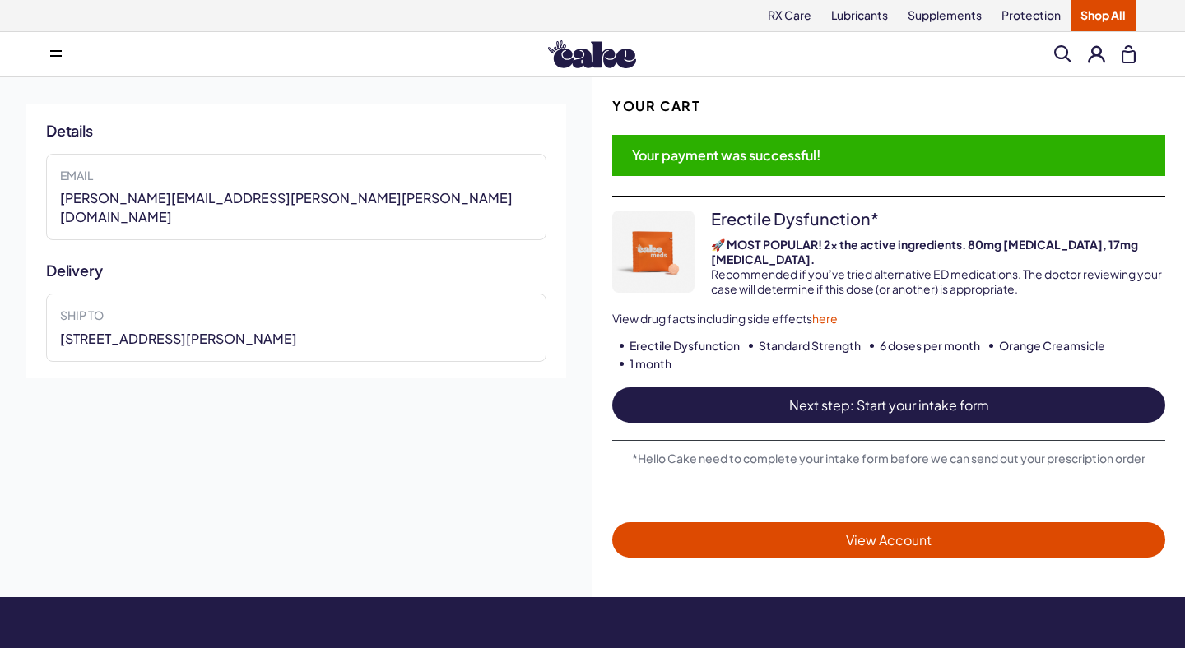
click at [731, 396] on span "Next step: Start your intake form" at bounding box center [889, 405] width 520 height 19
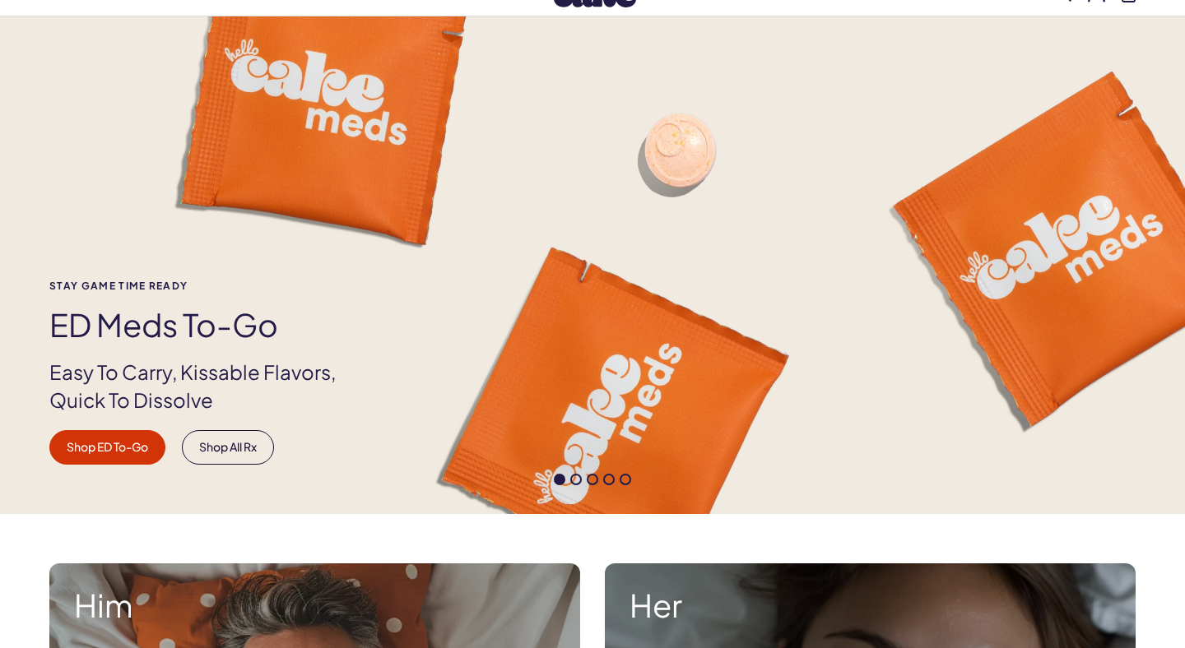
scroll to position [18, 0]
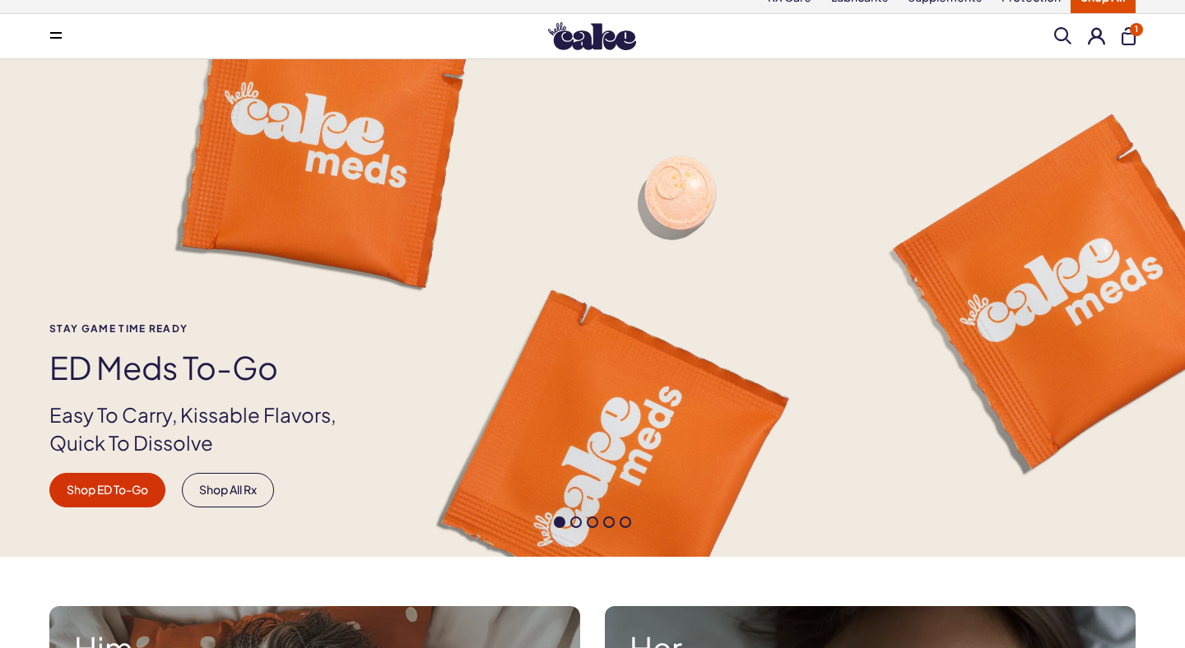
click at [1130, 39] on button "1" at bounding box center [1128, 36] width 14 height 18
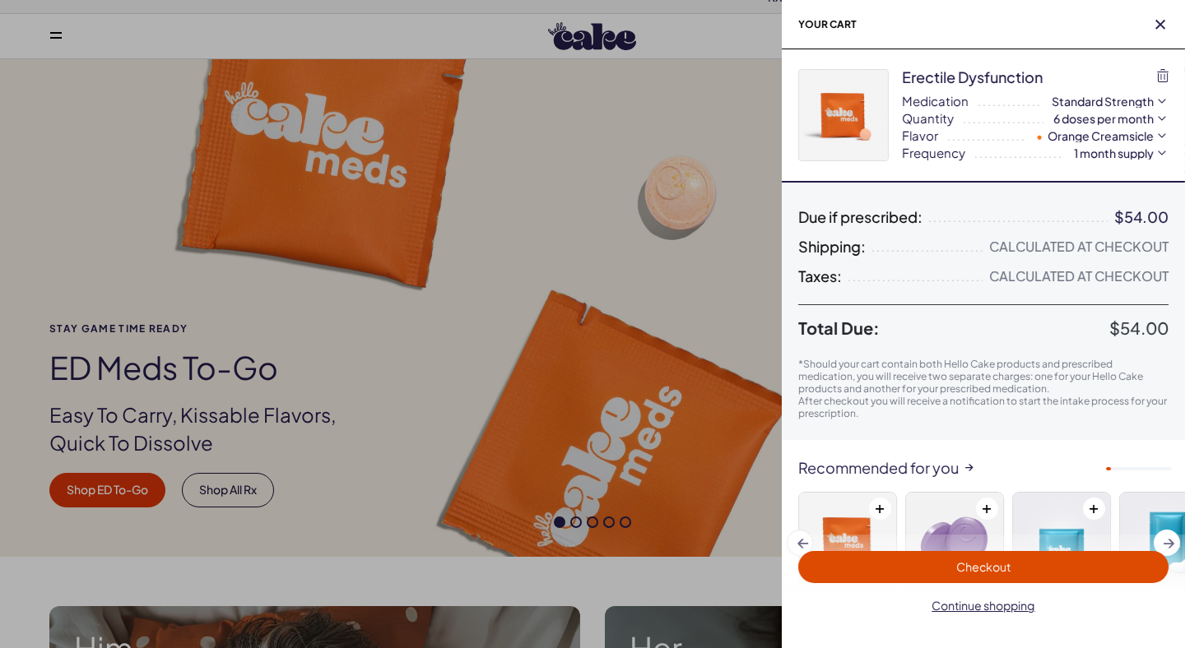
click at [952, 570] on span "Checkout" at bounding box center [983, 567] width 350 height 19
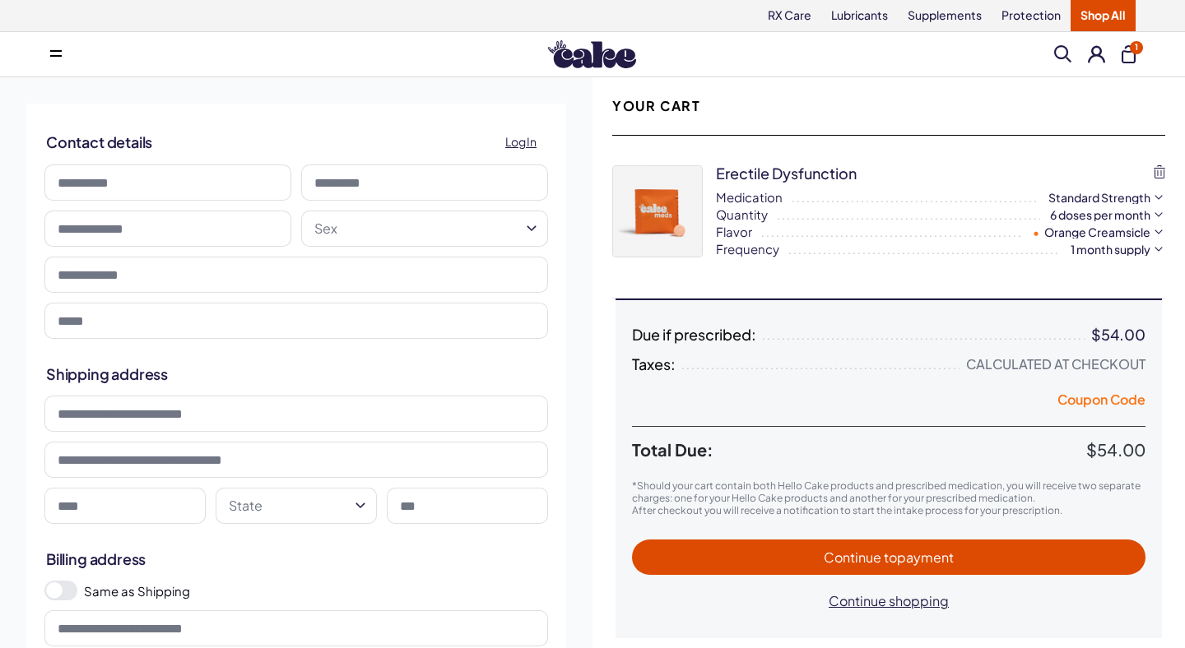
click at [1075, 398] on button "Coupon Code" at bounding box center [1101, 402] width 88 height 23
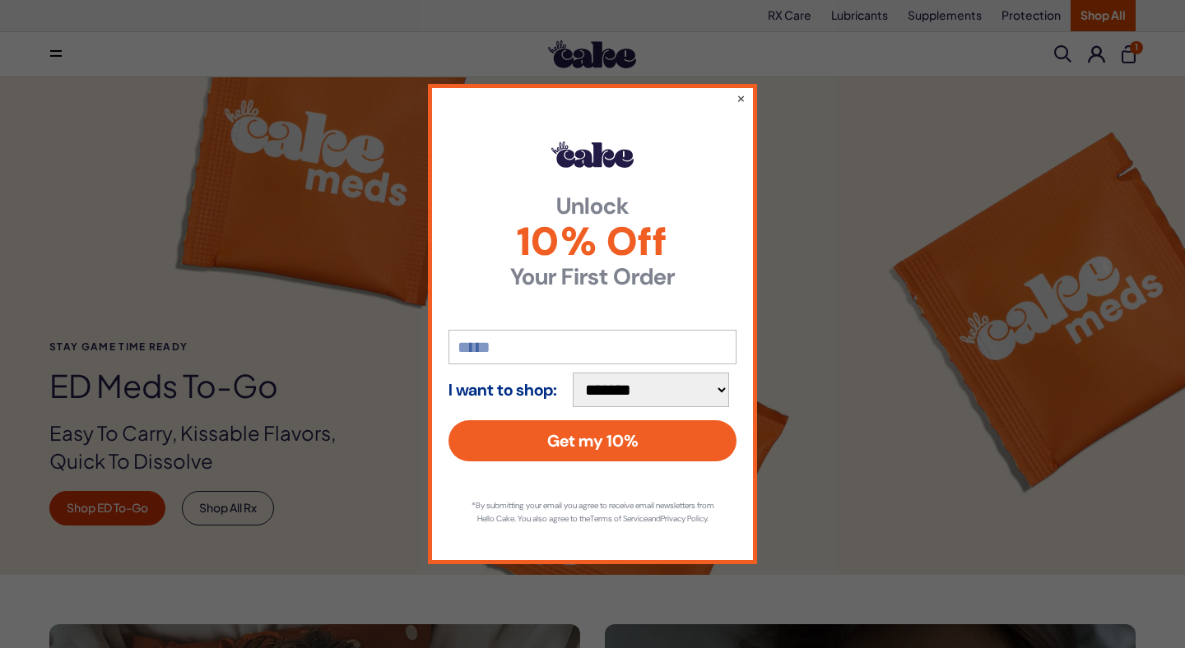
click at [536, 334] on input "email" at bounding box center [592, 347] width 288 height 35
type input "**********"
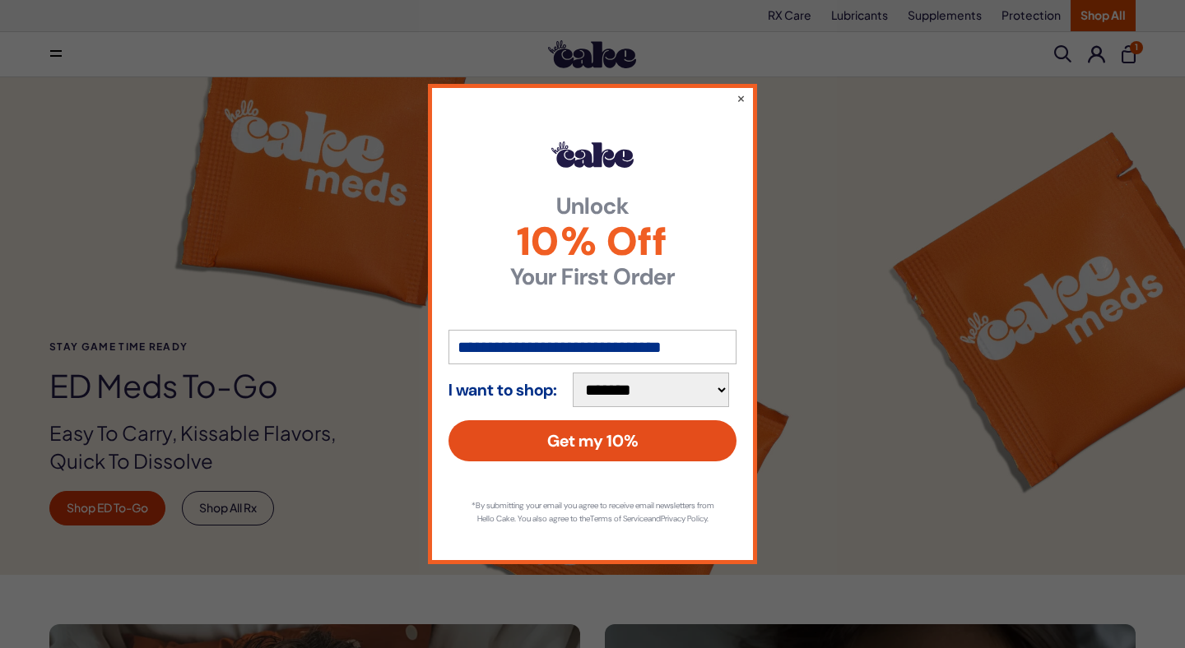
click at [546, 434] on button "Get my 10%" at bounding box center [592, 440] width 288 height 41
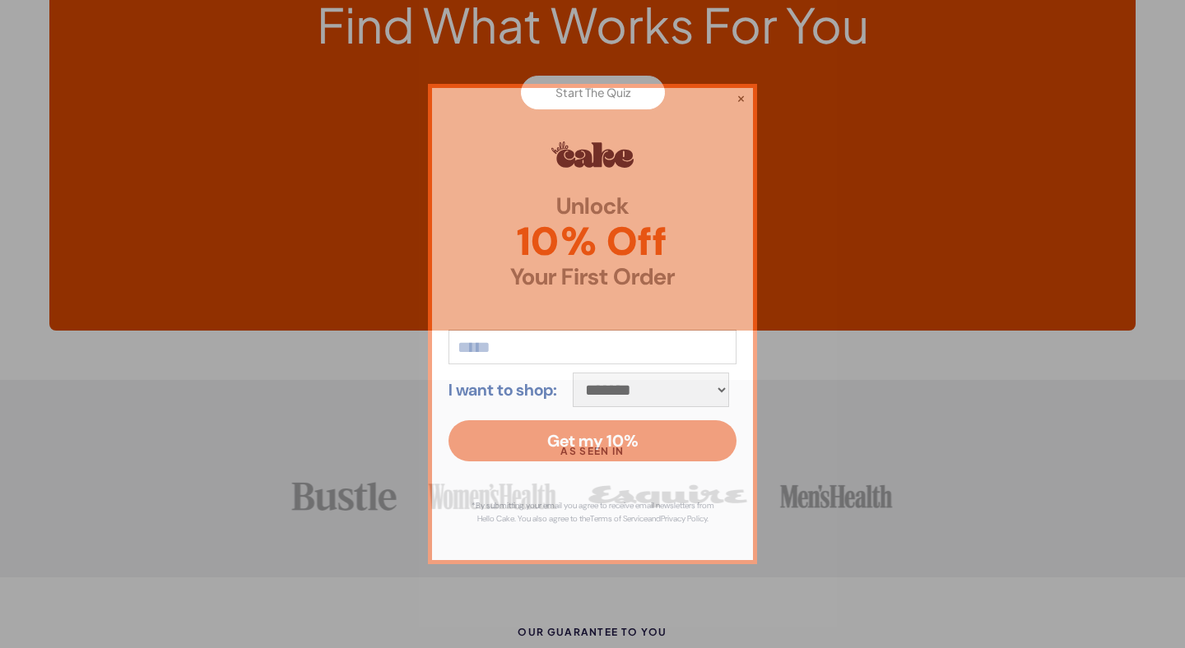
scroll to position [4033, 0]
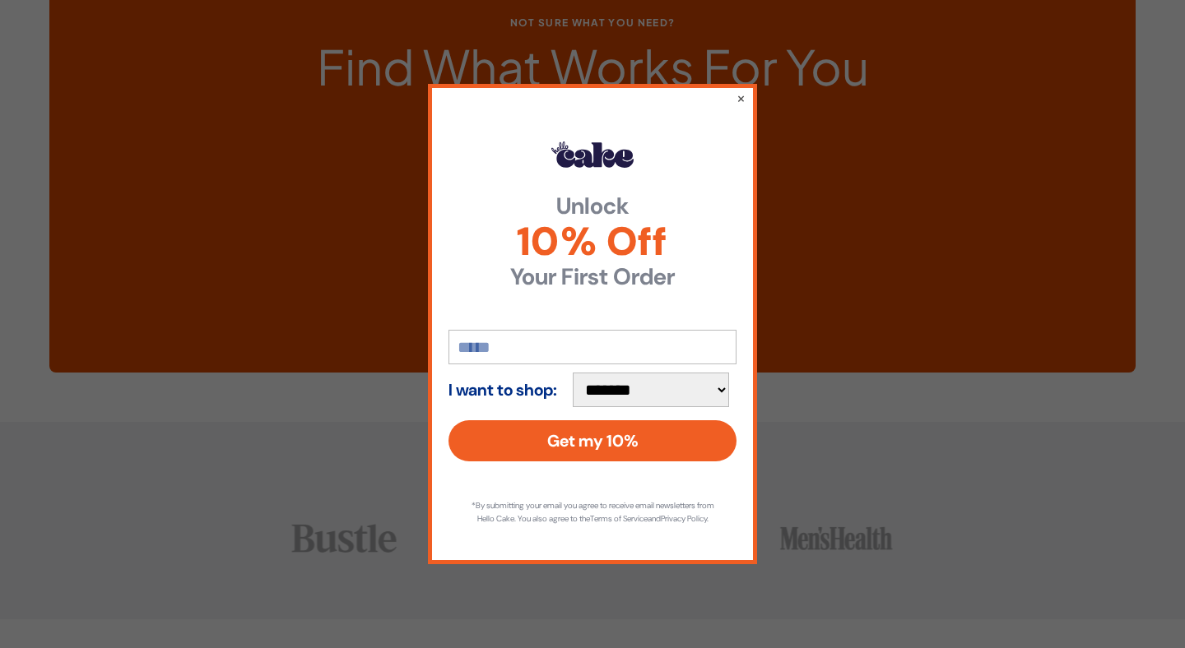
click at [559, 345] on input "email" at bounding box center [592, 347] width 288 height 35
type input "**********"
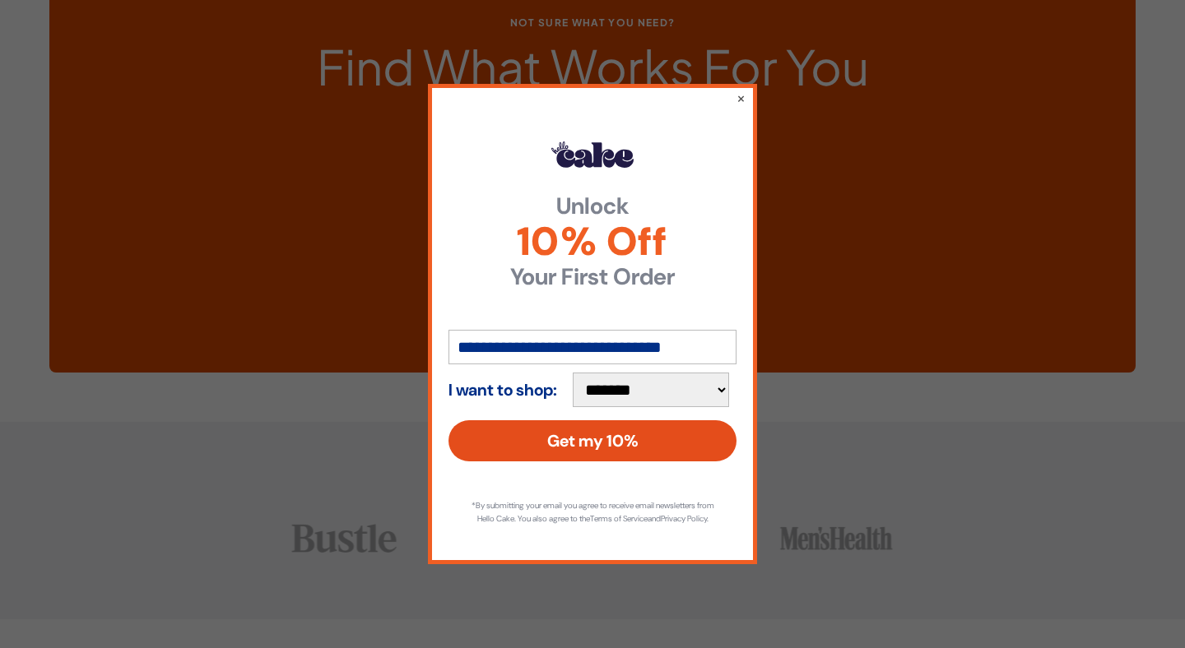
click at [588, 432] on button "Get my 10%" at bounding box center [592, 440] width 288 height 41
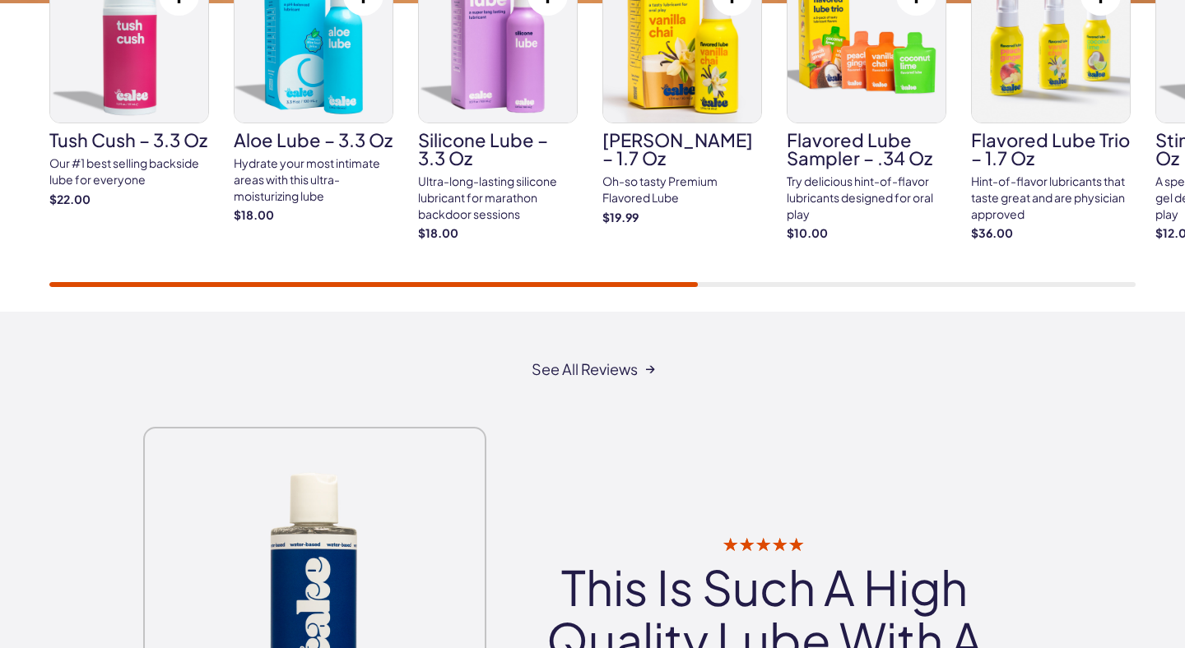
scroll to position [2786, 0]
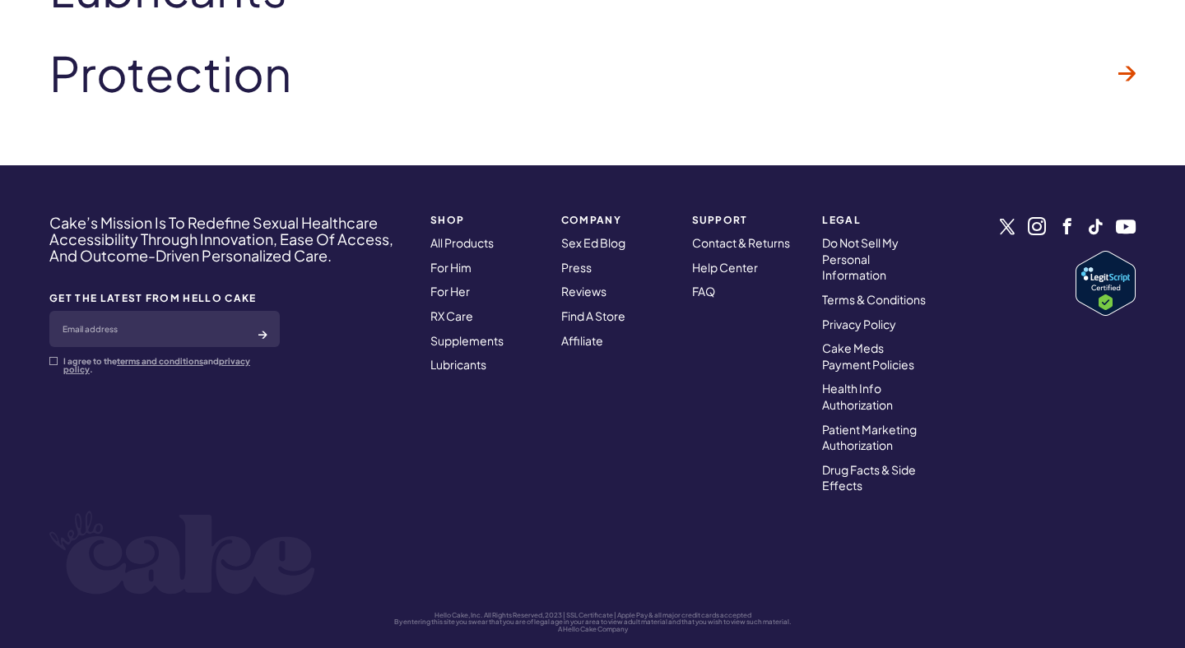
scroll to position [5255, 0]
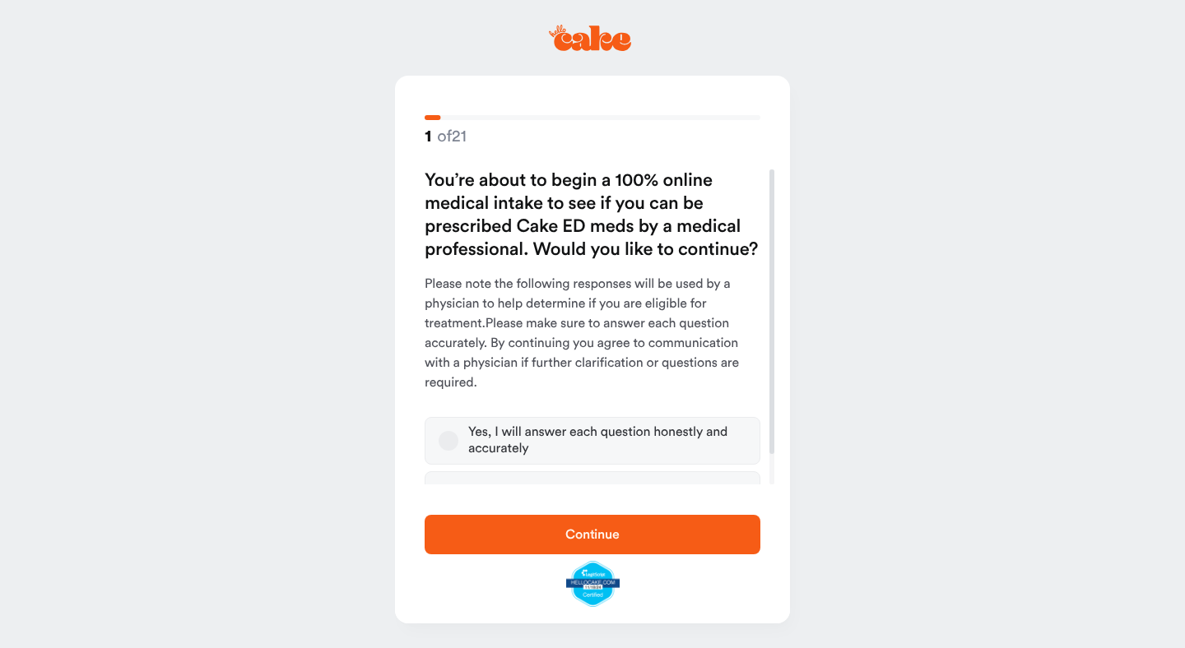
click at [448, 434] on button "Yes, I will answer each question honestly and accurately" at bounding box center [448, 441] width 20 height 20
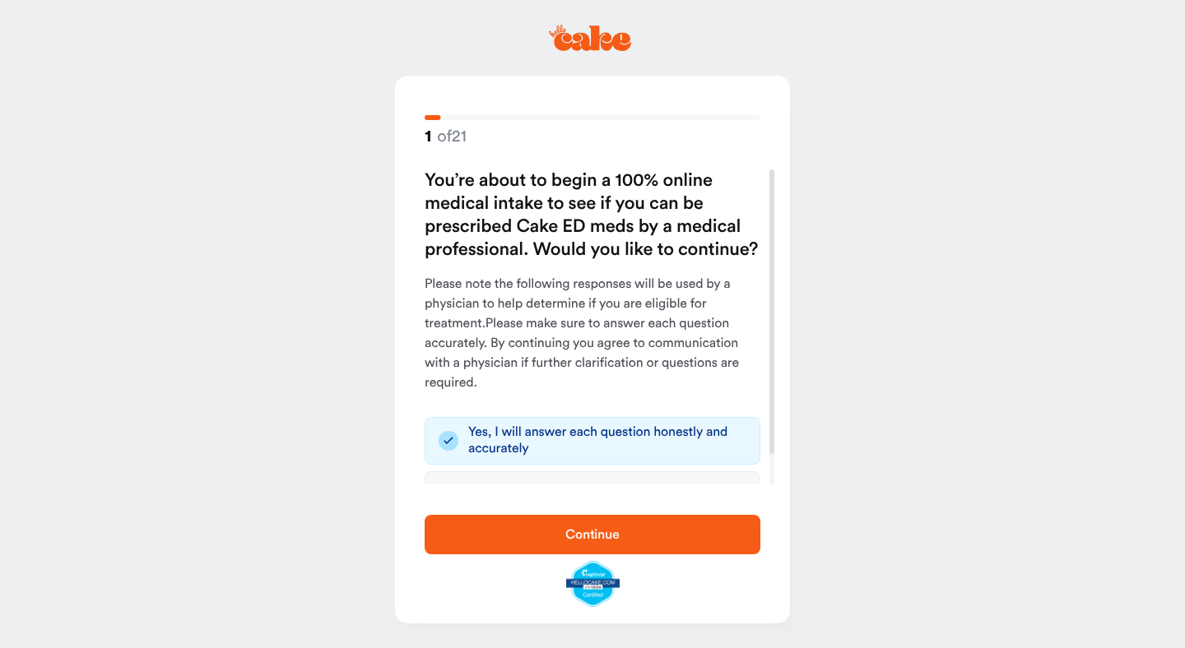
click at [526, 529] on span "Continue" at bounding box center [592, 535] width 283 height 20
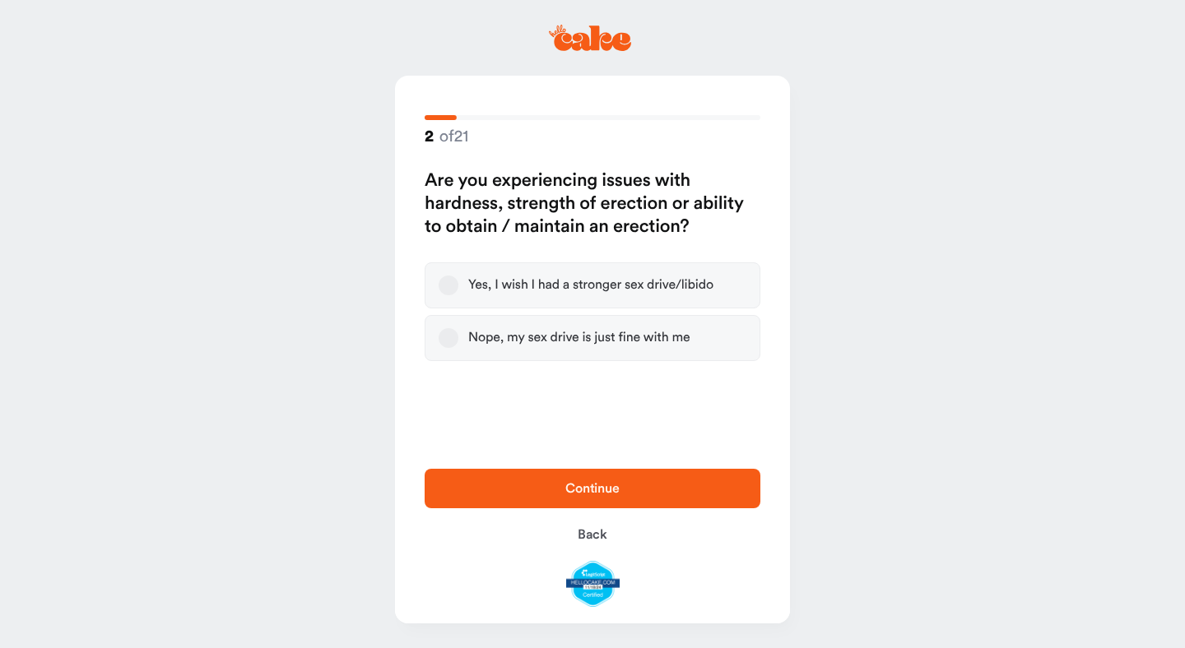
click at [631, 287] on div "Yes, I wish I had a stronger sex drive/libido" at bounding box center [590, 285] width 245 height 16
click at [458, 287] on button "Yes, I wish I had a stronger sex drive/libido" at bounding box center [448, 286] width 20 height 20
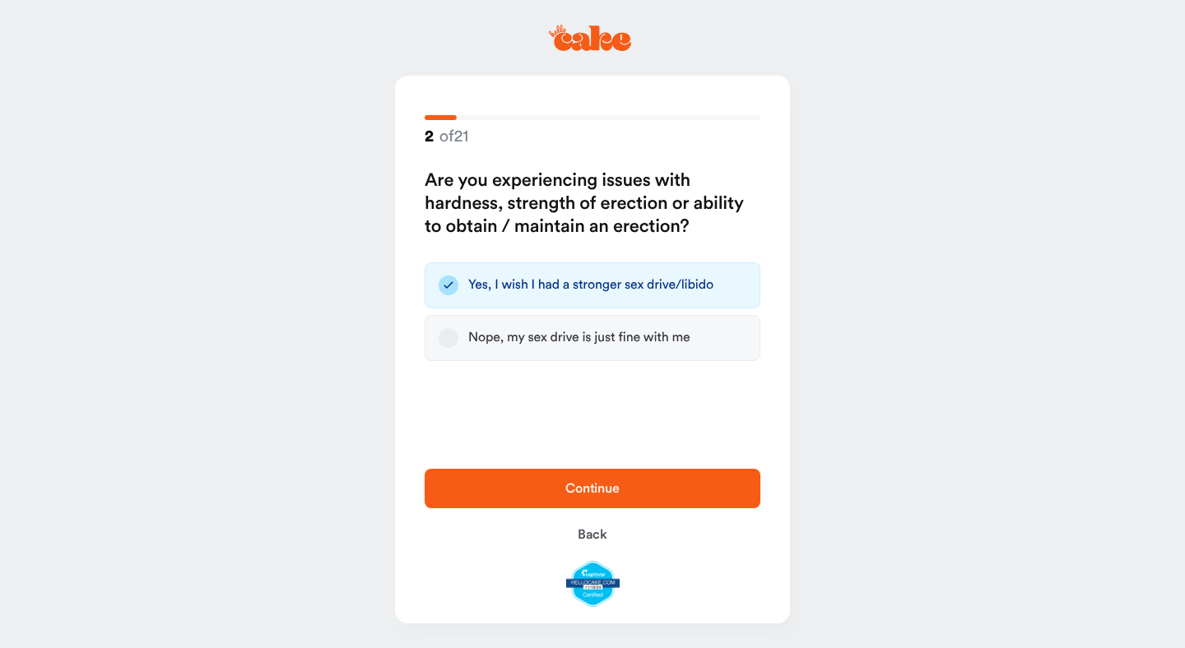
click at [605, 489] on span "Continue" at bounding box center [592, 488] width 54 height 13
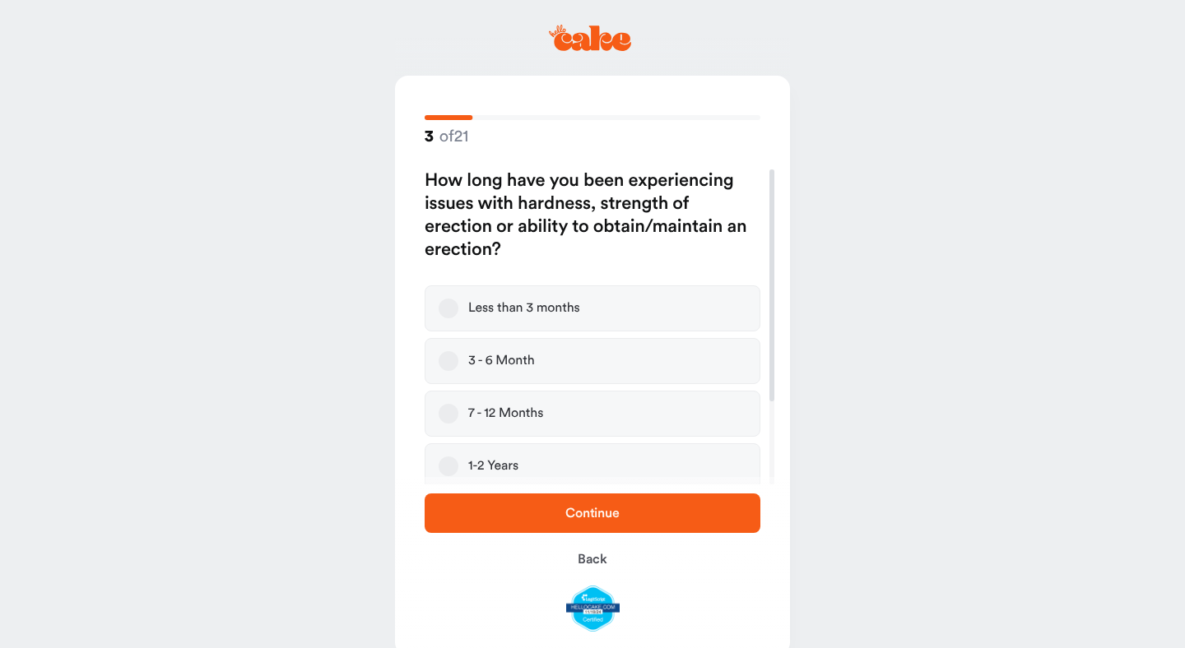
click at [540, 418] on div "7 - 12 Months" at bounding box center [505, 414] width 75 height 16
click at [458, 418] on button "7 - 12 Months" at bounding box center [448, 414] width 20 height 20
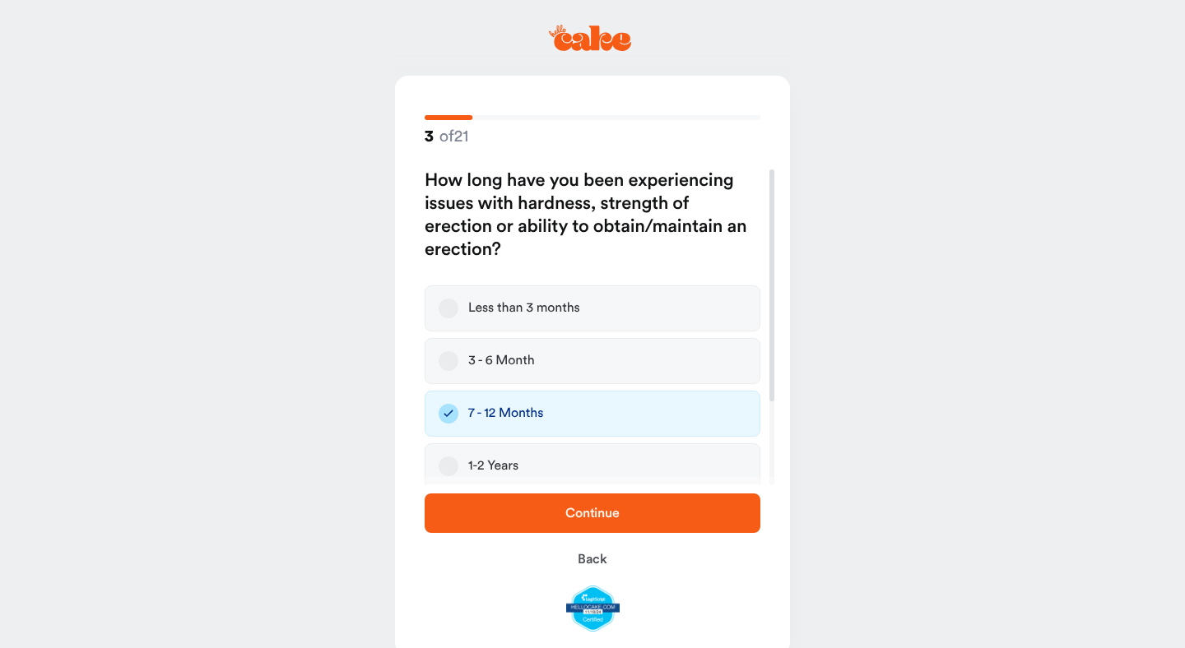
click at [594, 503] on span "Continue" at bounding box center [592, 513] width 283 height 20
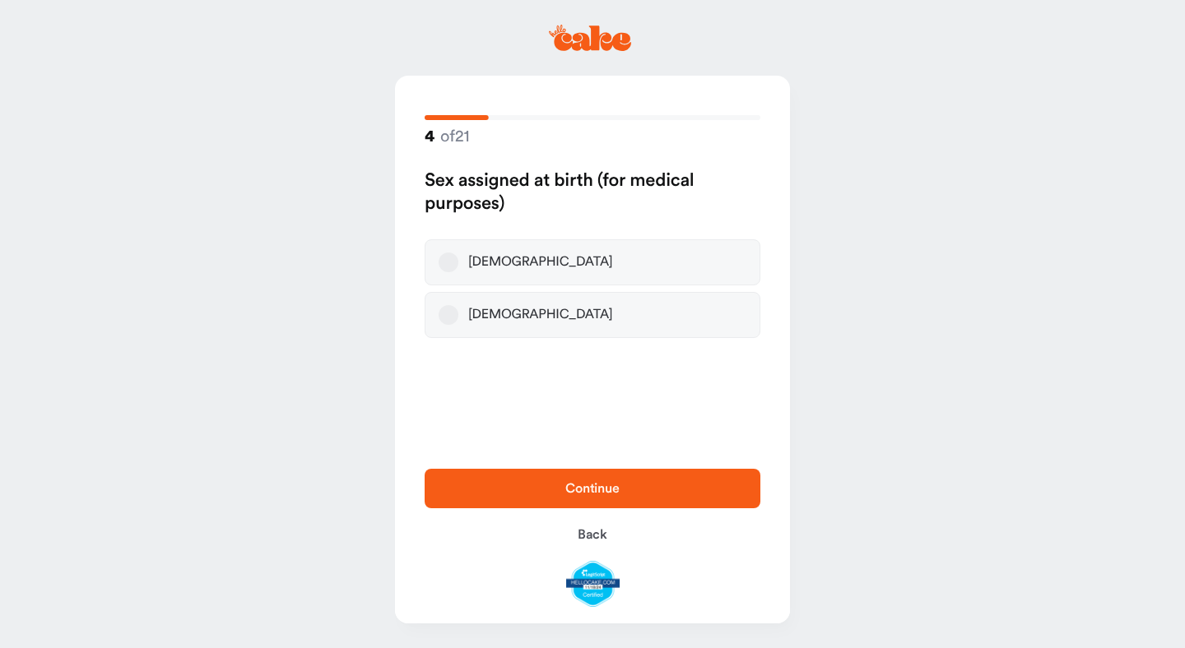
click at [560, 262] on label "Male" at bounding box center [593, 262] width 336 height 46
click at [458, 262] on button "Male" at bounding box center [448, 263] width 20 height 20
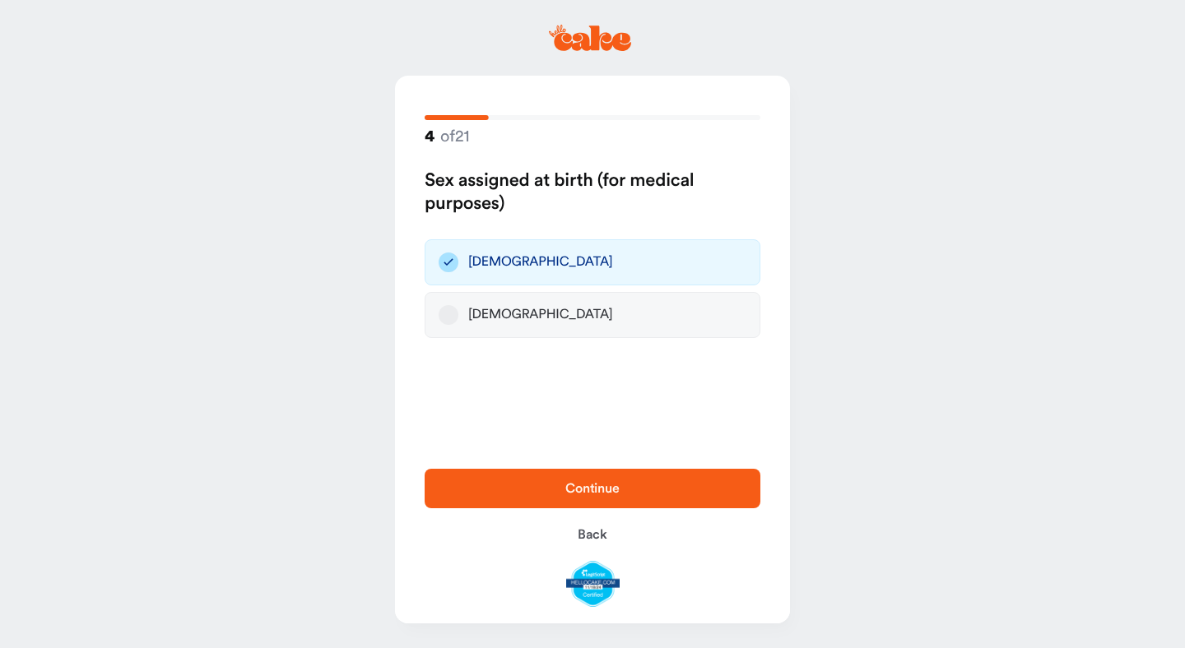
click at [592, 485] on span "Continue" at bounding box center [592, 488] width 54 height 13
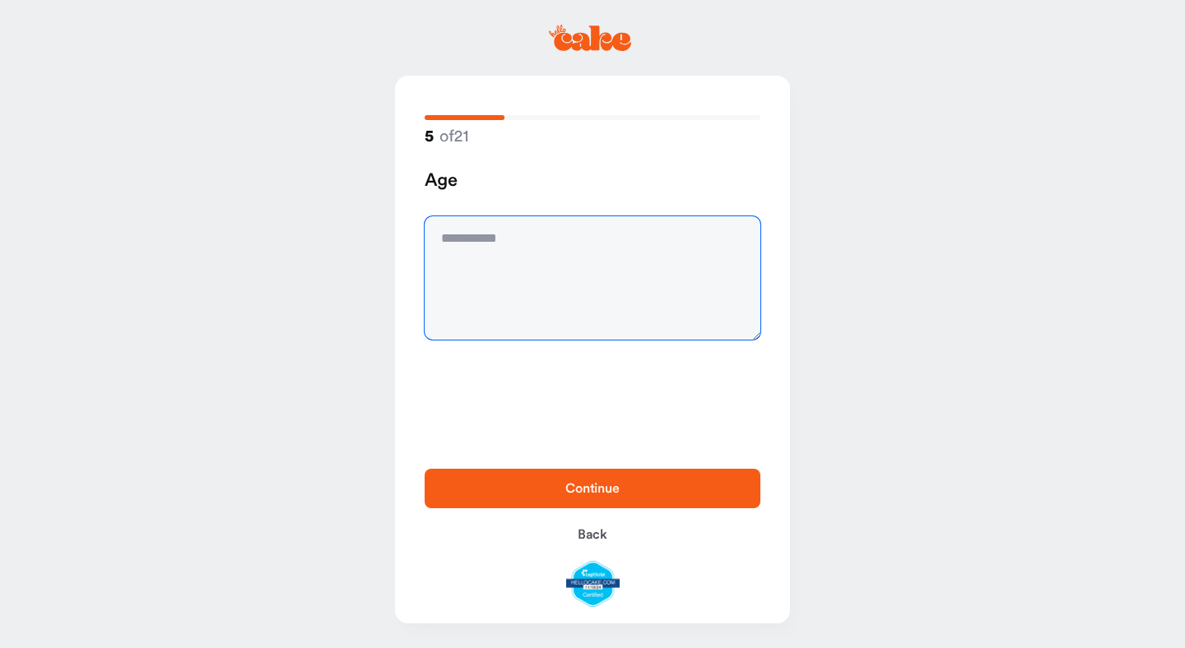
click at [556, 303] on textarea at bounding box center [593, 277] width 336 height 123
type textarea "**"
click at [565, 487] on span "Continue" at bounding box center [592, 488] width 54 height 13
click at [477, 268] on textarea at bounding box center [593, 277] width 336 height 123
type textarea "****"
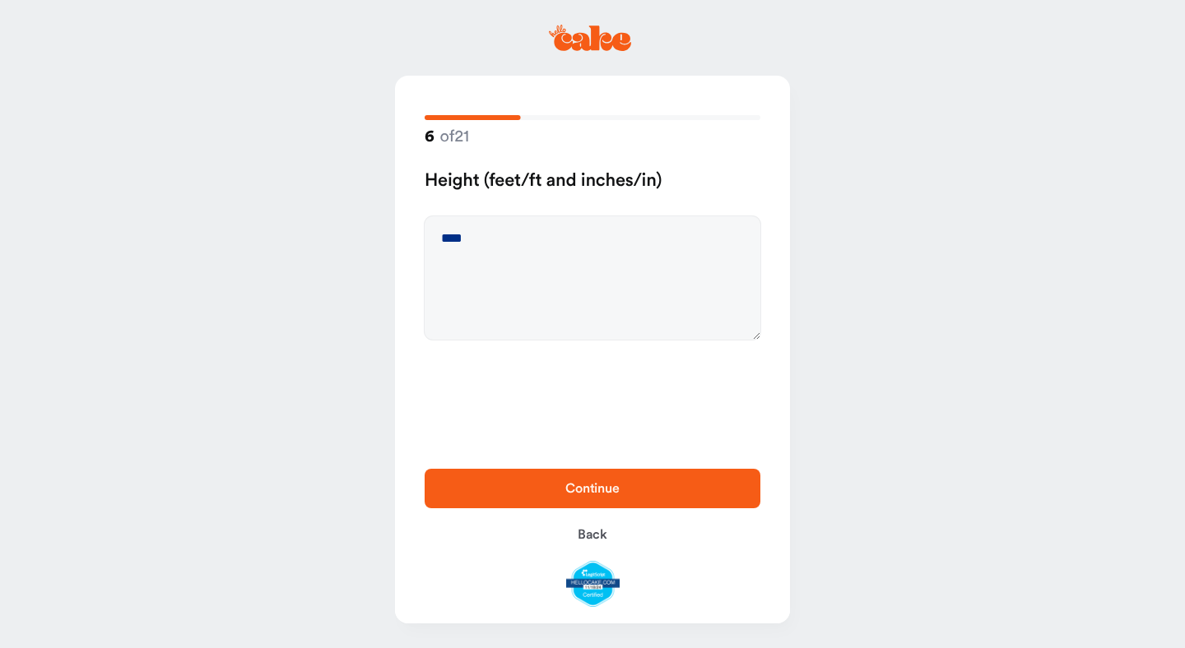
click at [515, 485] on span "Continue" at bounding box center [592, 489] width 283 height 20
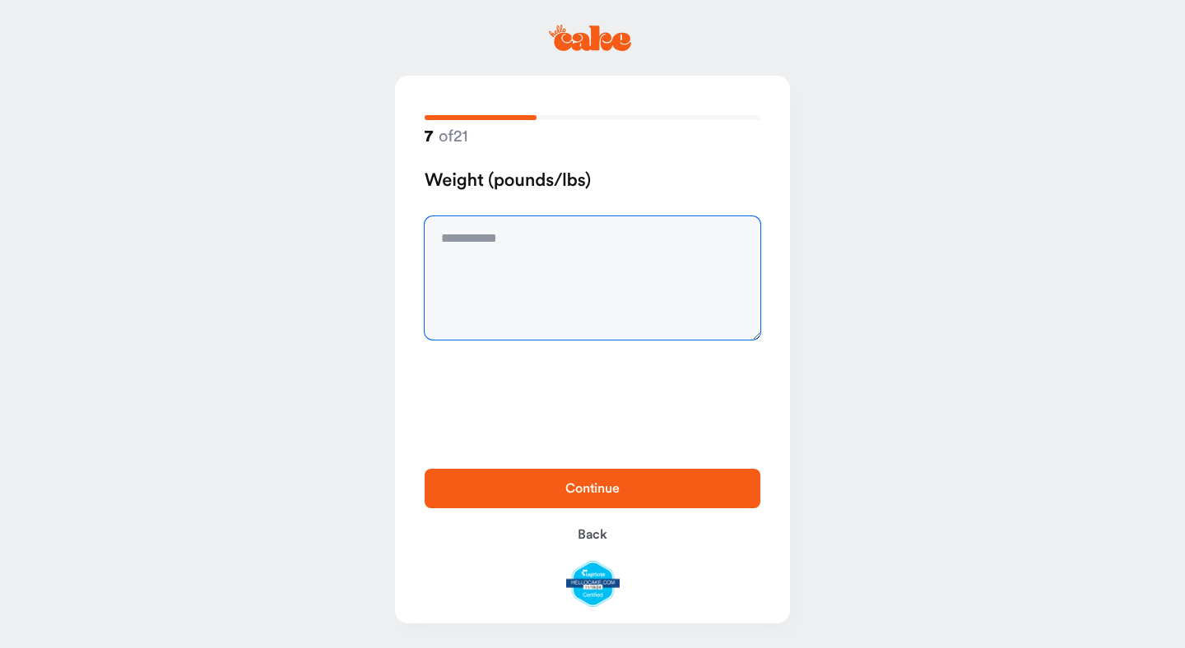
click at [499, 305] on textarea at bounding box center [593, 277] width 336 height 123
type textarea "***"
click at [489, 494] on span "Continue" at bounding box center [592, 489] width 283 height 20
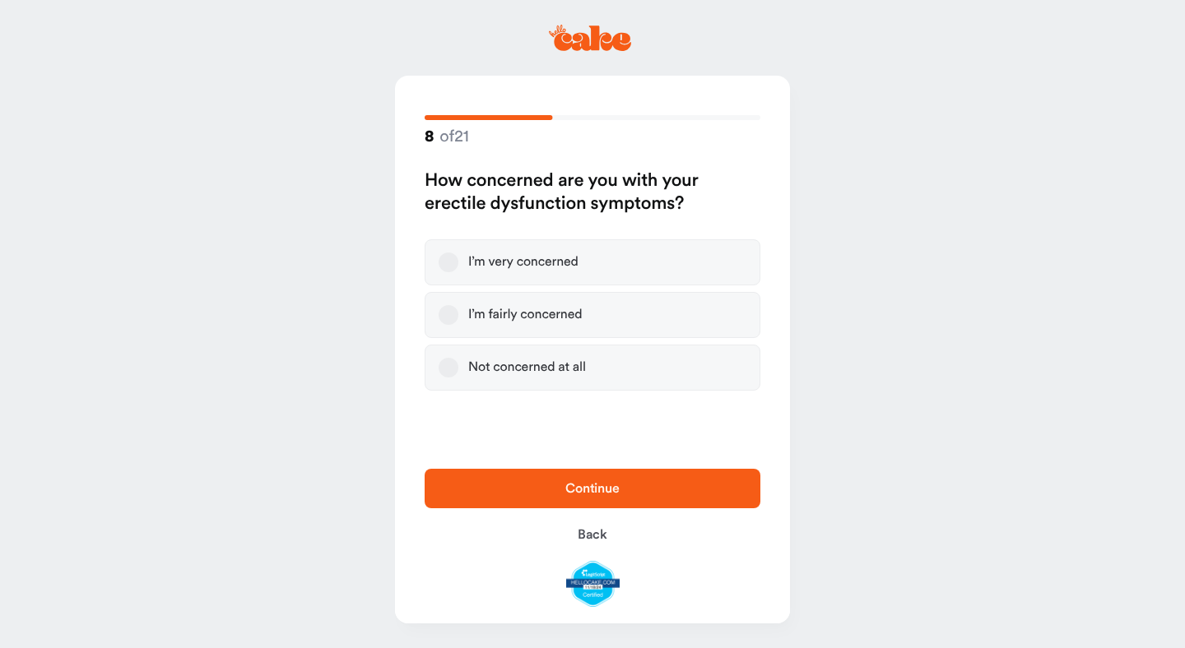
click at [513, 307] on div "I’m fairly concerned" at bounding box center [525, 315] width 114 height 16
click at [458, 307] on button "I’m fairly concerned" at bounding box center [448, 315] width 20 height 20
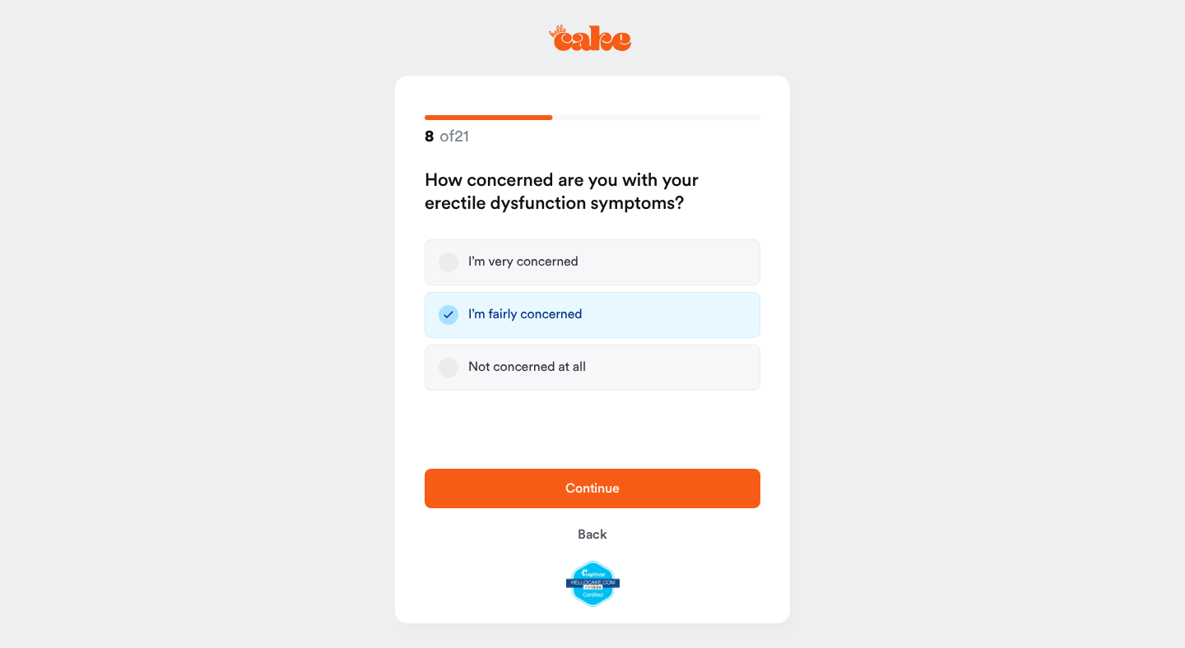
click at [514, 485] on span "Continue" at bounding box center [592, 489] width 283 height 20
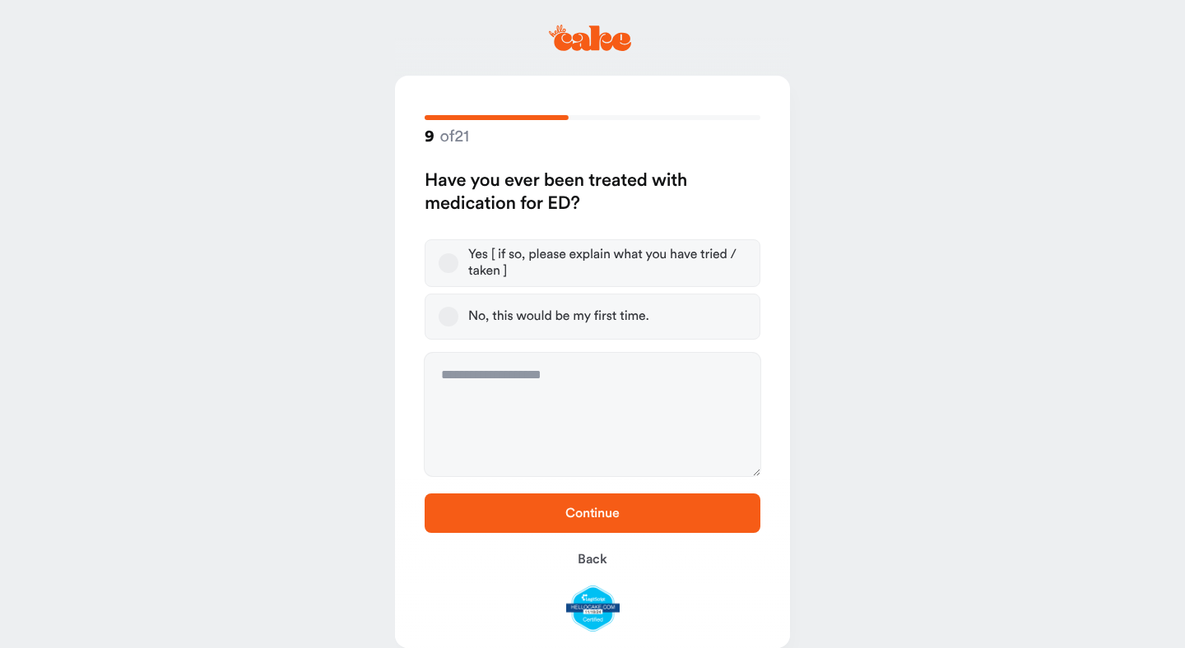
click at [451, 263] on button "Yes [ if so, please explain what you have tried / taken ]" at bounding box center [448, 263] width 20 height 20
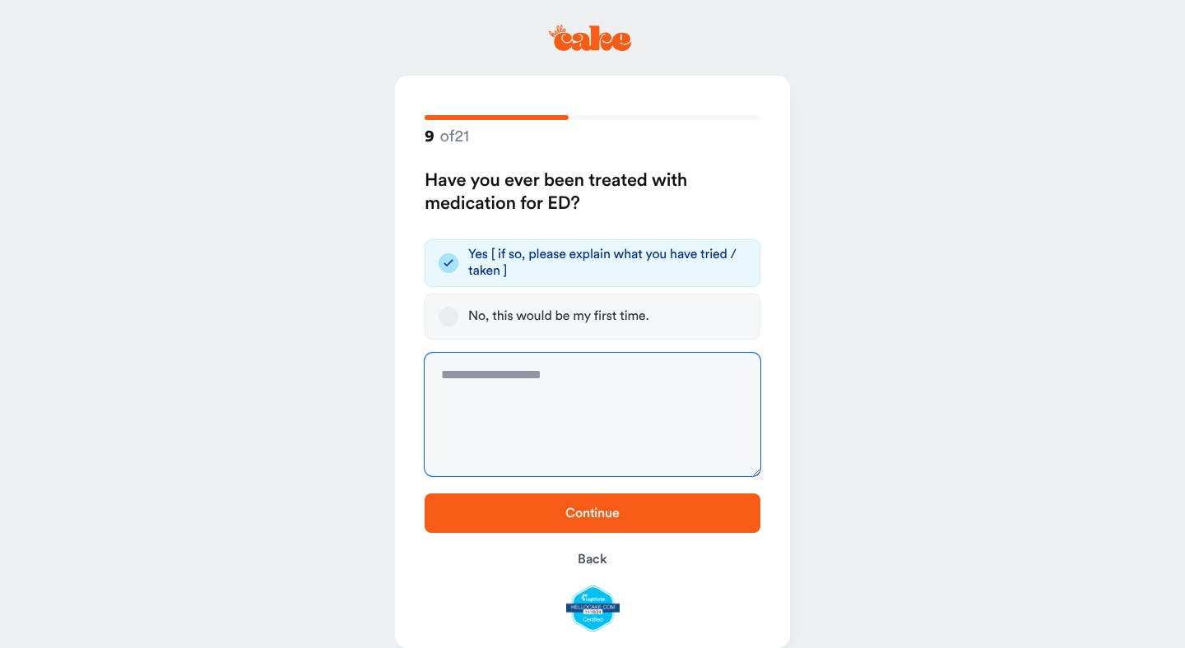
click at [472, 405] on textarea at bounding box center [593, 414] width 336 height 123
type textarea "**********"
click at [557, 516] on span "Continue" at bounding box center [592, 513] width 283 height 20
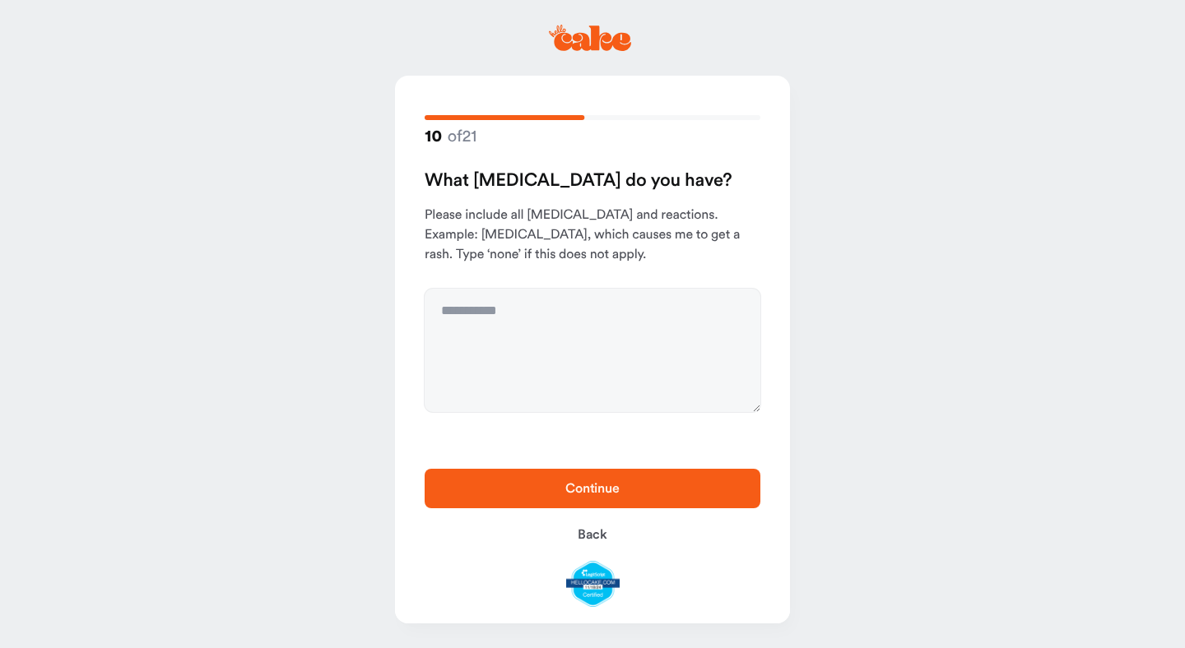
click at [542, 418] on div "10 of 21 What allergies do you have? Please include all allergies and reactions…" at bounding box center [592, 264] width 395 height 377
click at [489, 364] on textarea at bounding box center [593, 350] width 336 height 123
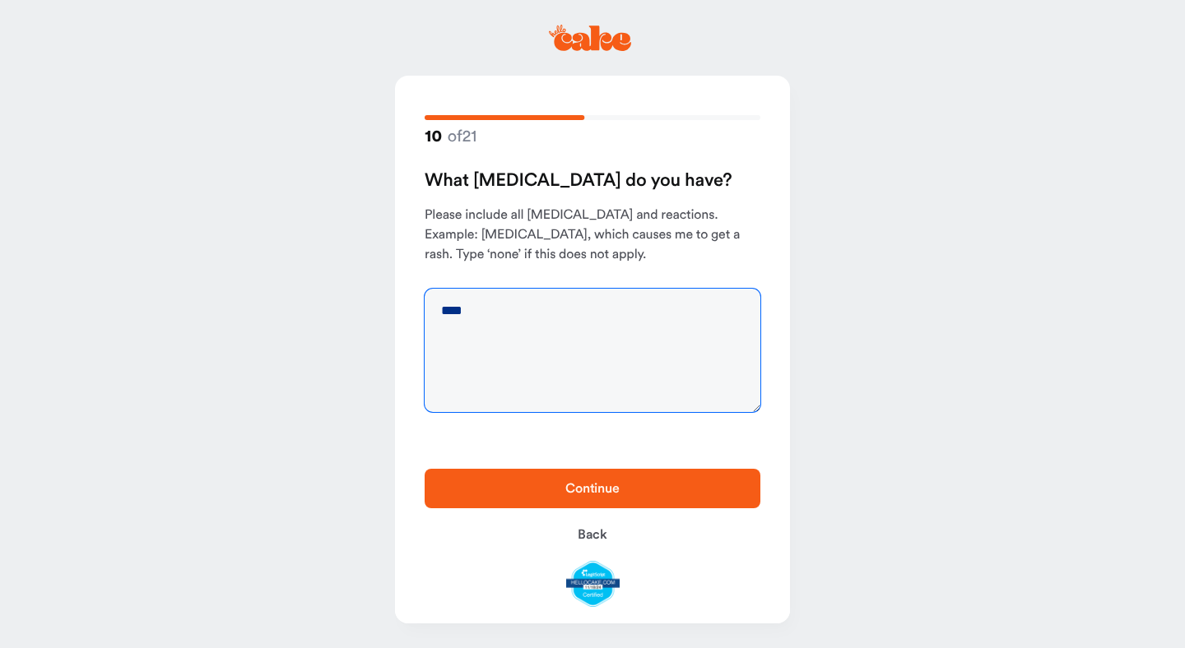
type textarea "****"
click at [517, 485] on span "Continue" at bounding box center [592, 489] width 283 height 20
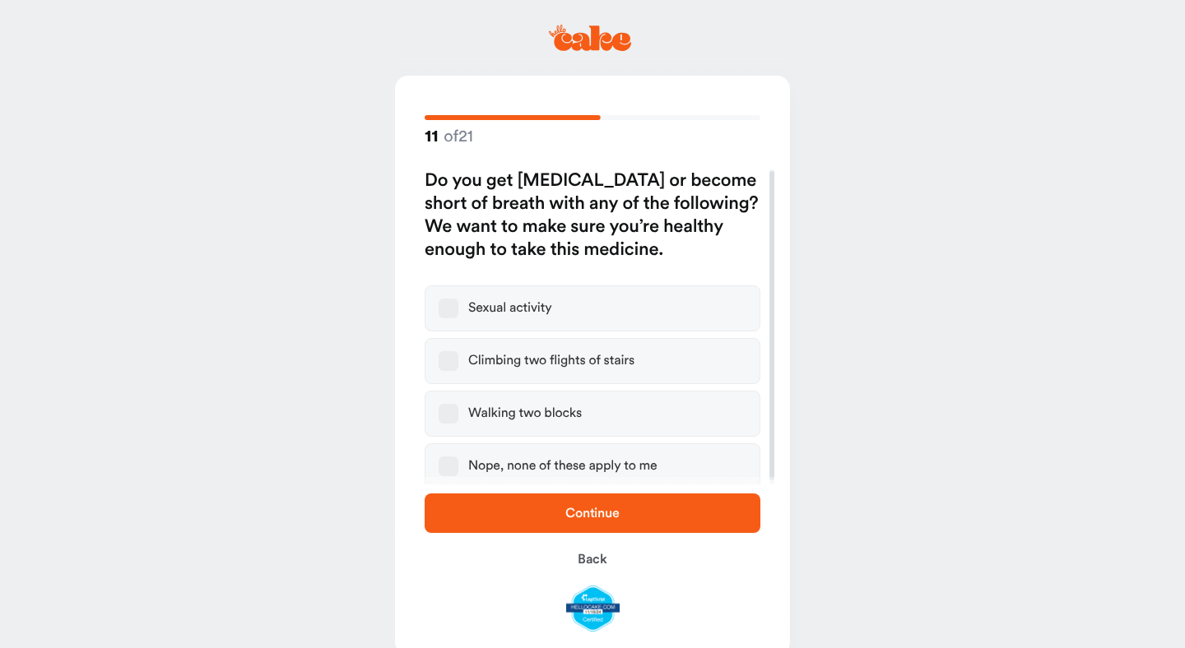
scroll to position [6, 0]
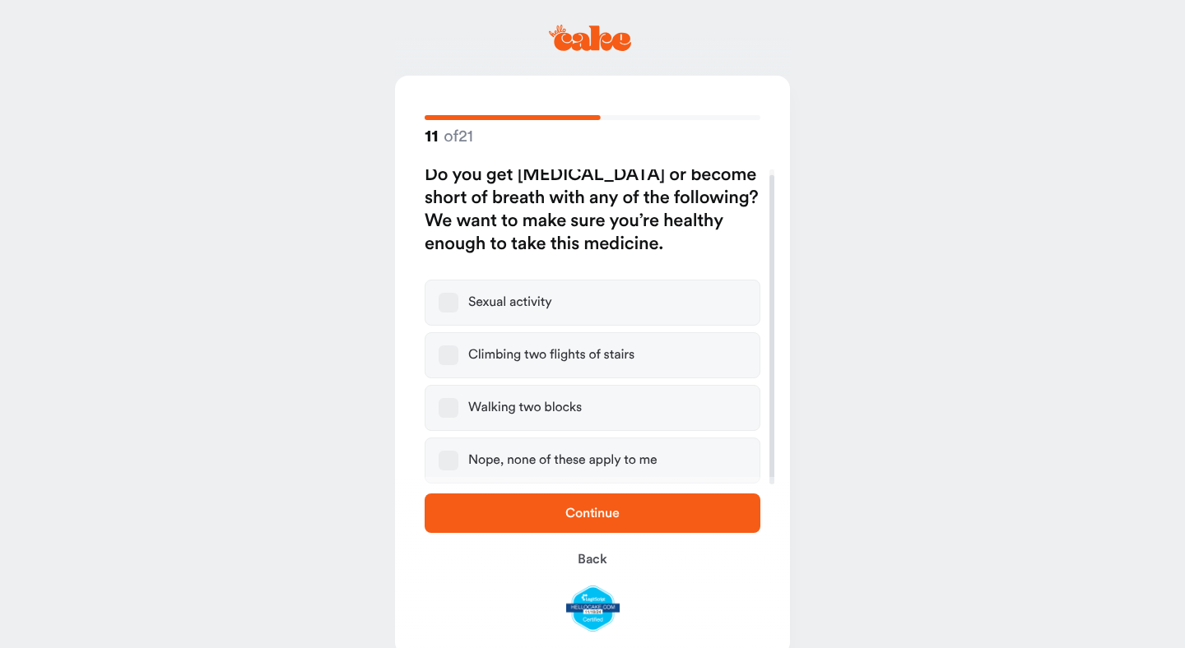
click at [473, 461] on div "Nope, none of these apply to me" at bounding box center [562, 460] width 189 height 16
click at [458, 461] on button "Nope, none of these apply to me" at bounding box center [448, 461] width 20 height 20
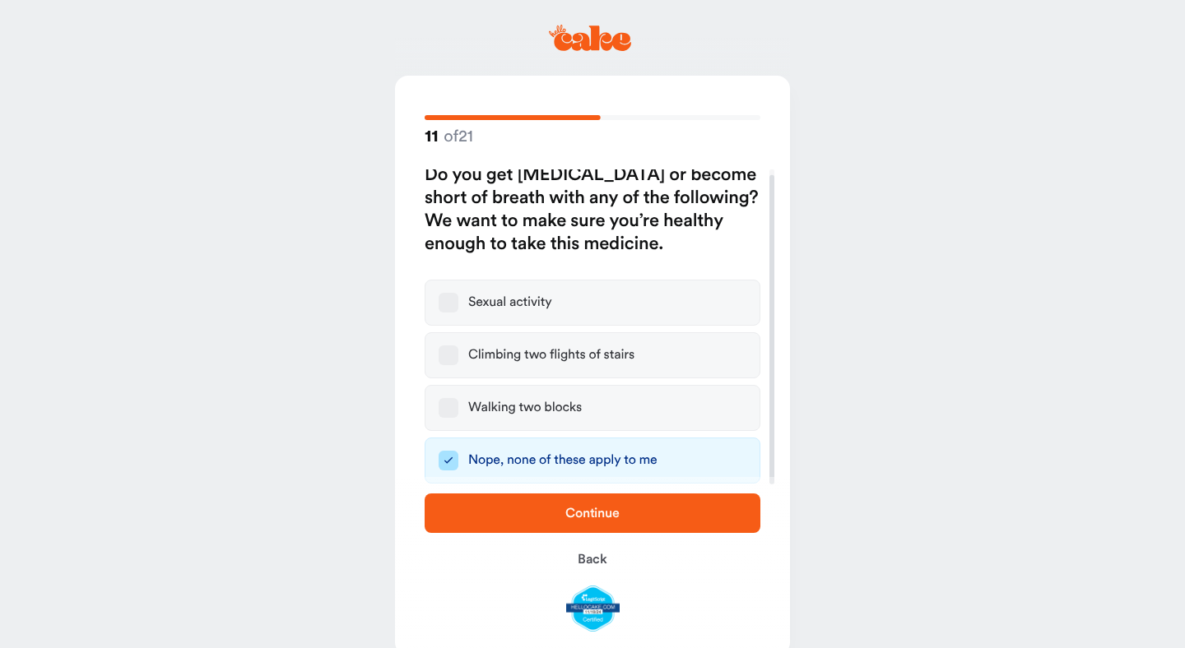
click at [536, 514] on span "Continue" at bounding box center [592, 513] width 283 height 20
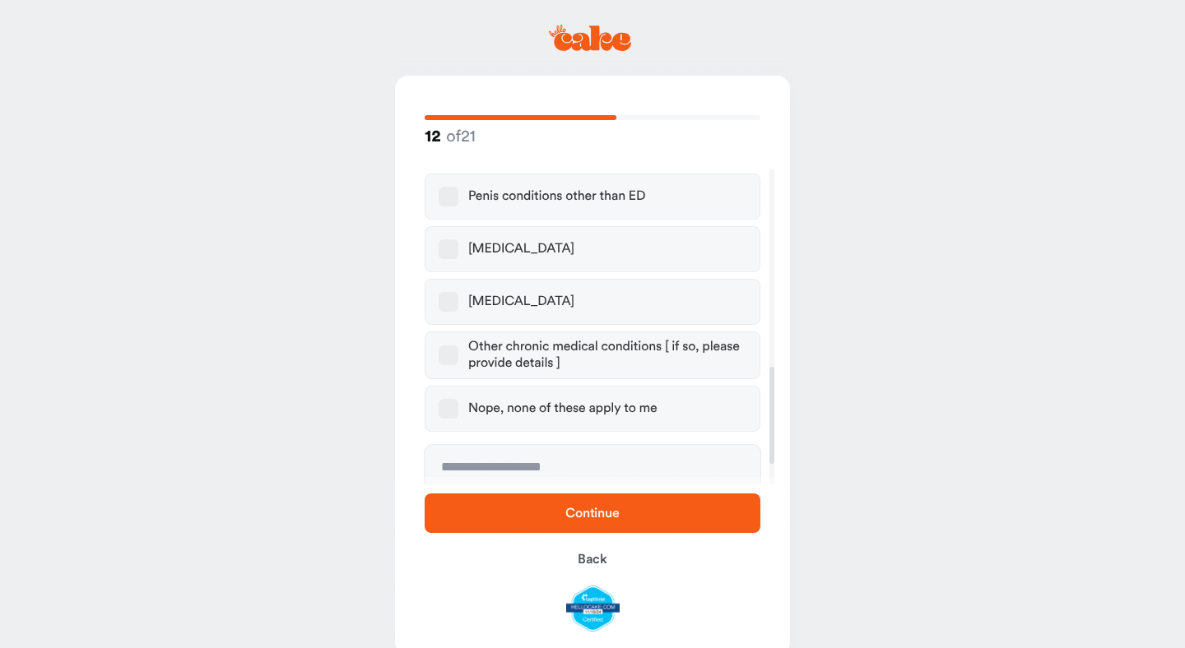
scroll to position [639, 0]
click at [538, 398] on label "Nope, none of these apply to me" at bounding box center [593, 406] width 336 height 46
click at [458, 398] on button "Nope, none of these apply to me" at bounding box center [448, 407] width 20 height 20
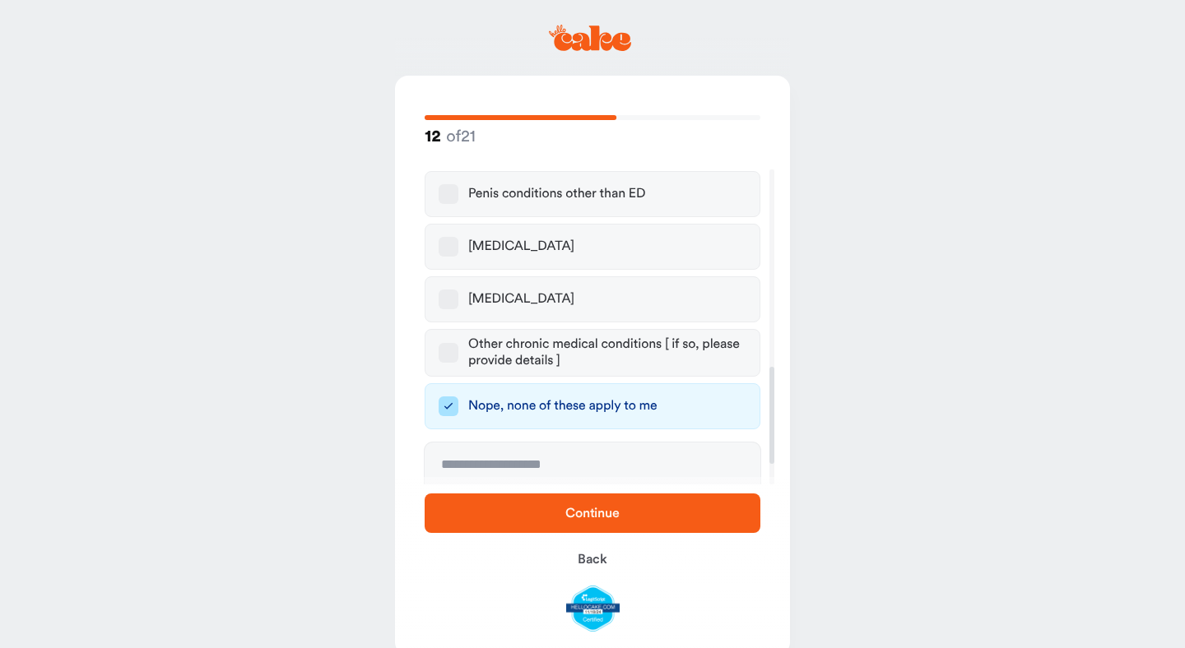
click at [513, 508] on span "Continue" at bounding box center [592, 513] width 283 height 20
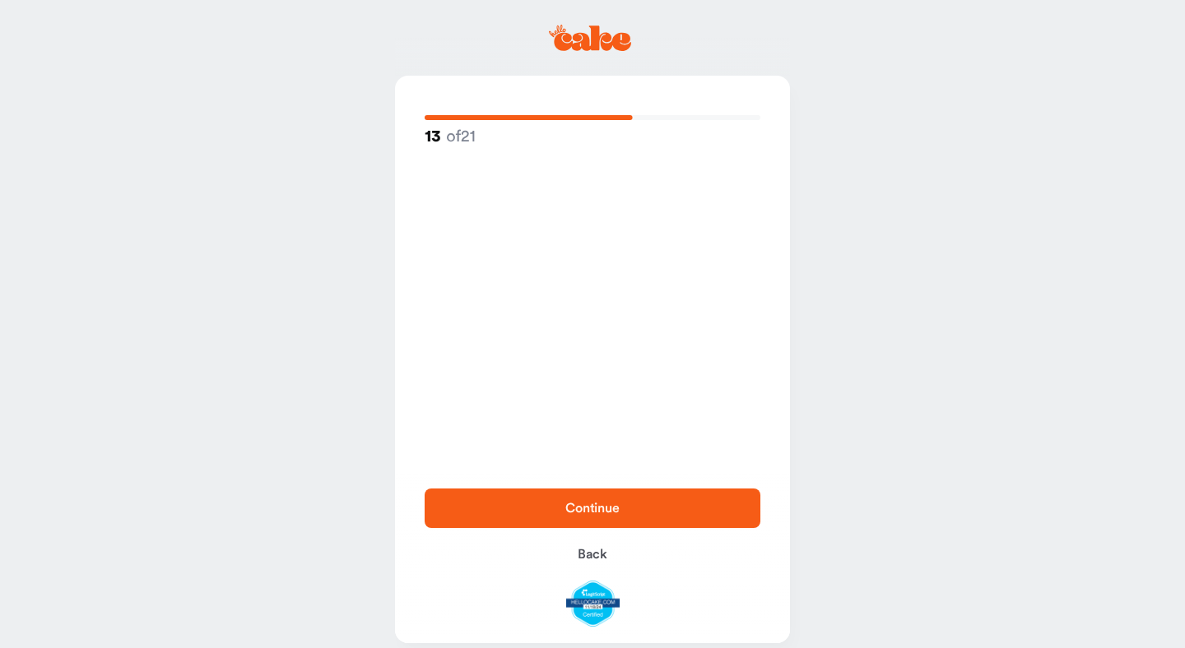
scroll to position [0, 0]
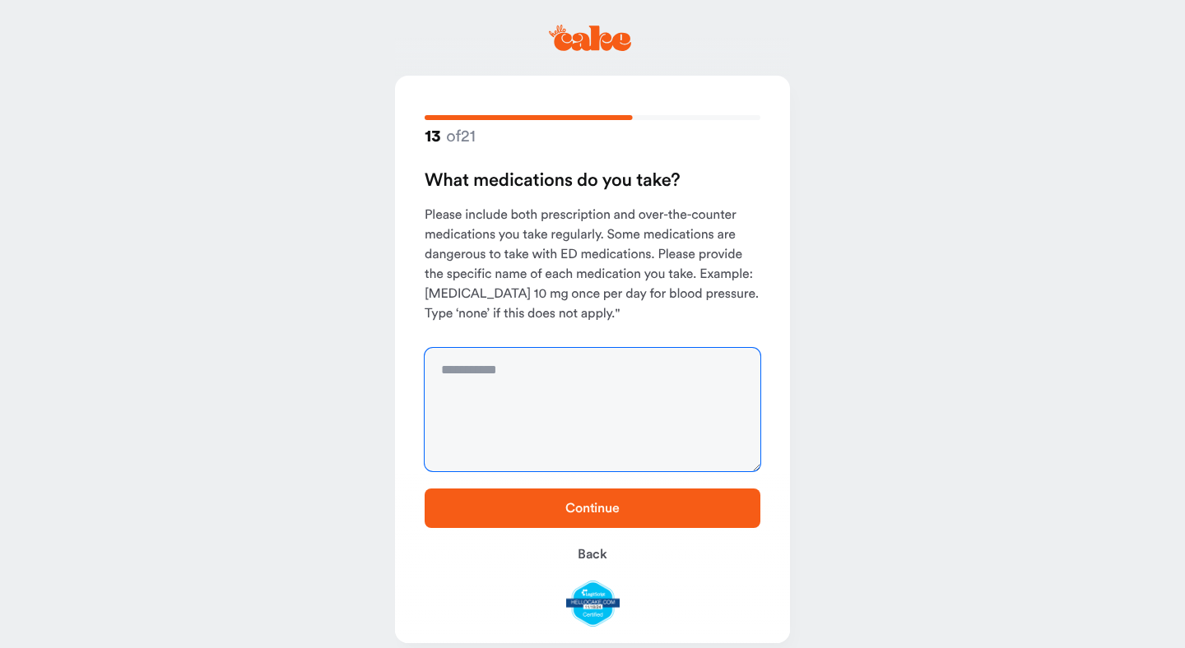
click at [520, 427] on textarea at bounding box center [593, 409] width 336 height 123
type textarea "****"
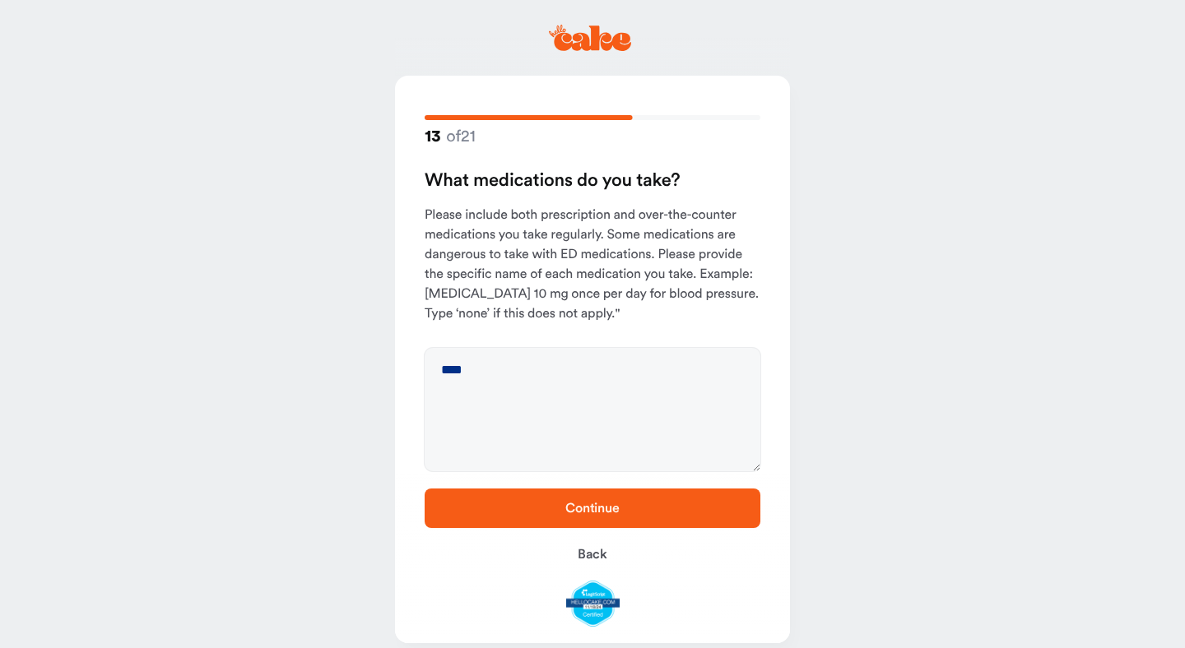
click at [515, 502] on span "Continue" at bounding box center [592, 509] width 283 height 20
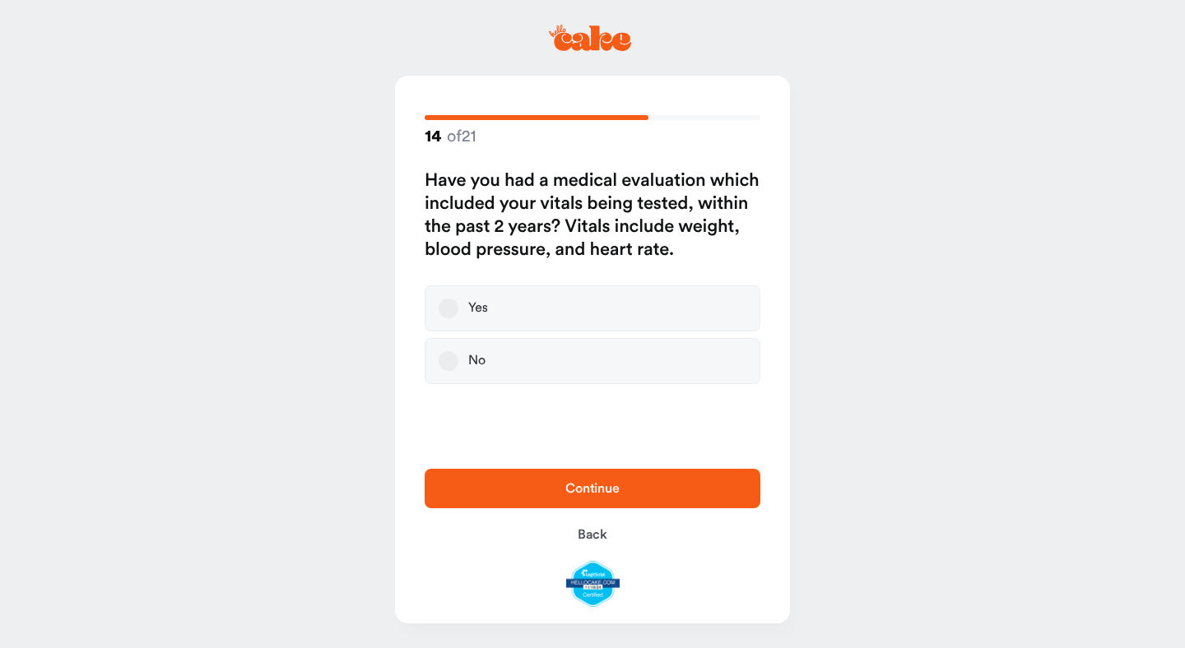
click at [474, 310] on div "Yes" at bounding box center [478, 308] width 20 height 16
click at [458, 310] on button "Yes" at bounding box center [448, 309] width 20 height 20
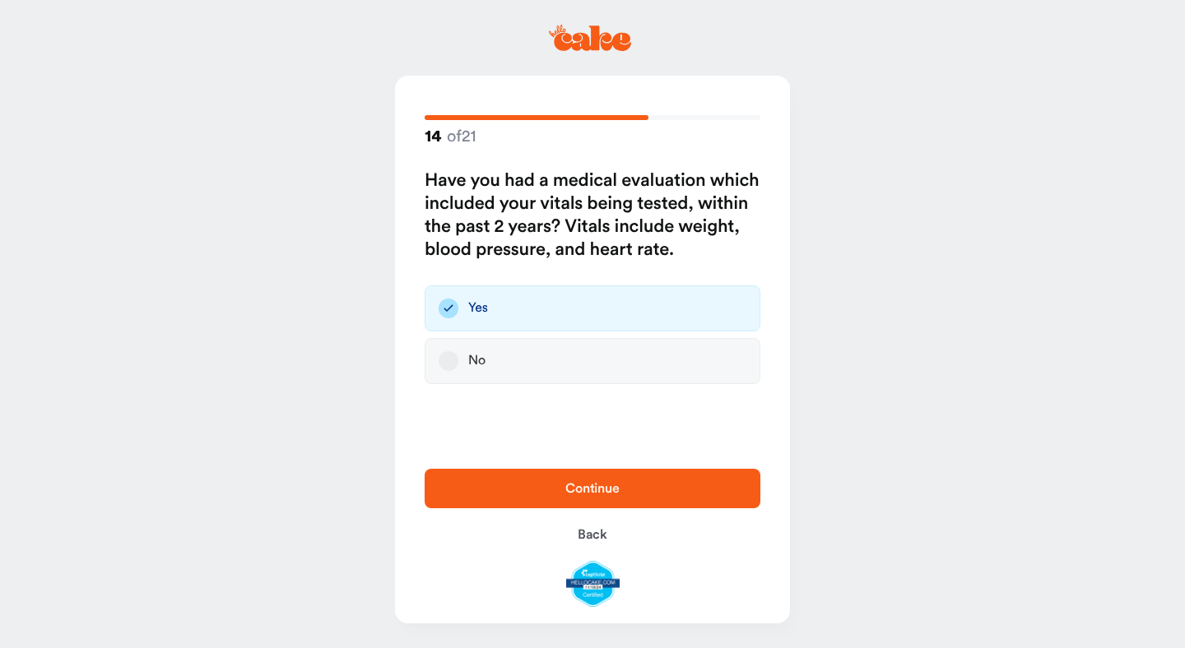
click at [501, 489] on span "Continue" at bounding box center [592, 489] width 283 height 20
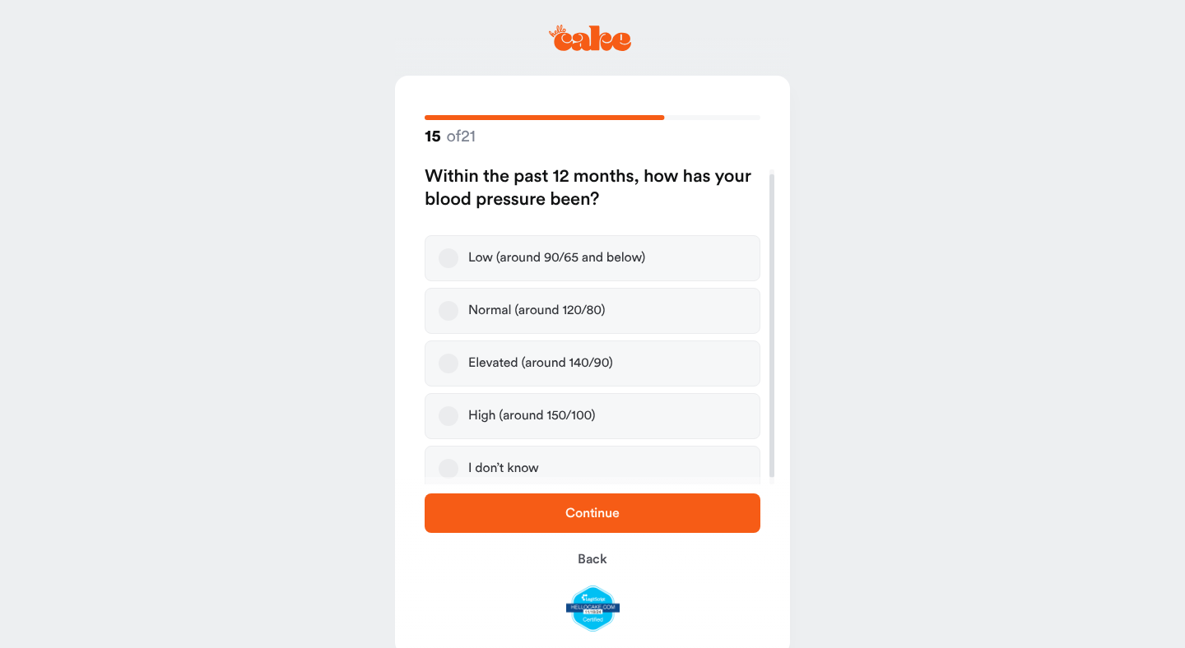
scroll to position [12, 0]
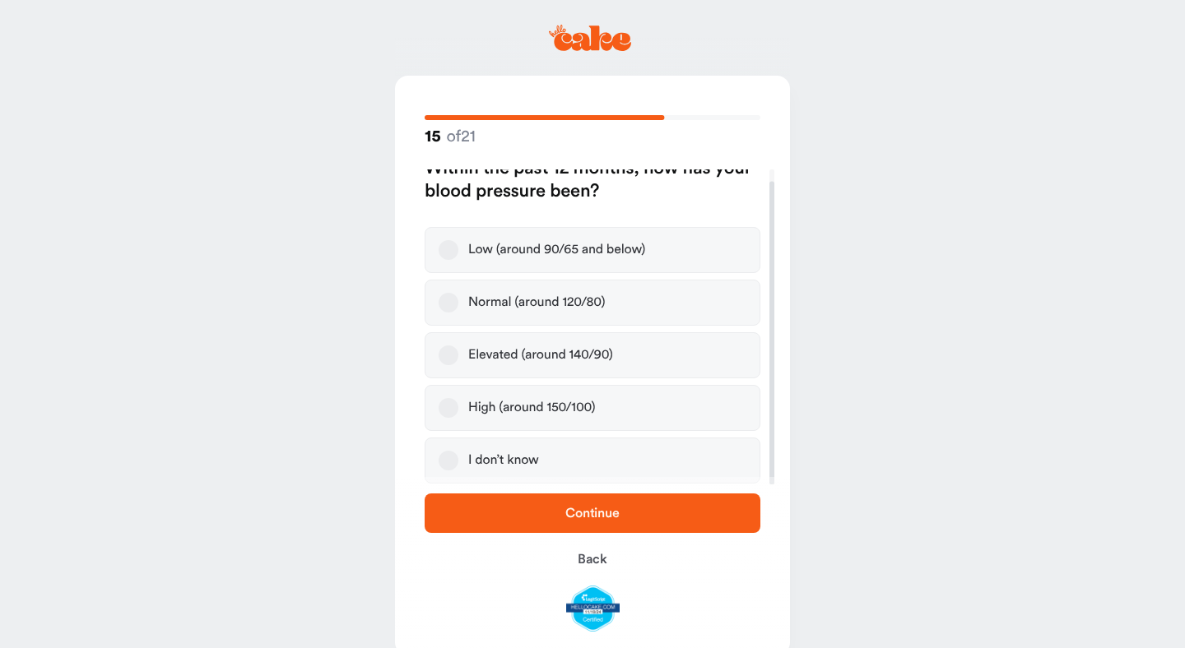
click at [482, 304] on div "Normal (around 120/80)" at bounding box center [536, 303] width 137 height 16
click at [458, 304] on button "Normal (around 120/80)" at bounding box center [448, 303] width 20 height 20
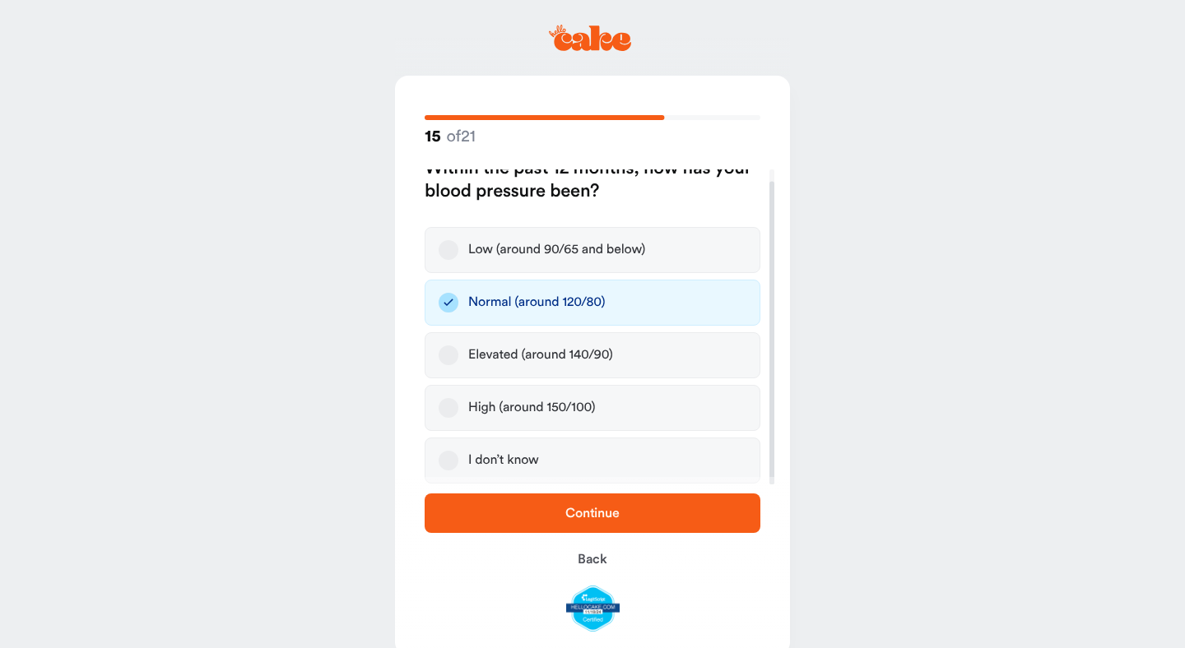
click at [494, 515] on span "Continue" at bounding box center [592, 513] width 283 height 20
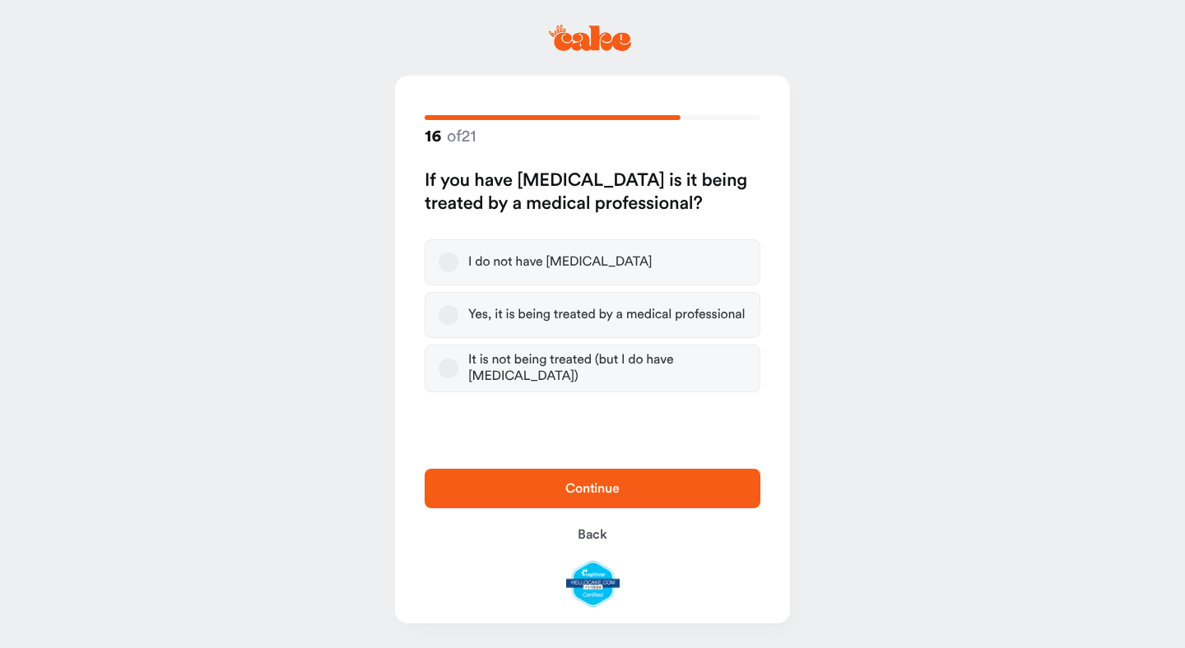
click at [578, 251] on label "I do not have high blood pressure" at bounding box center [593, 262] width 336 height 46
click at [458, 253] on button "I do not have high blood pressure" at bounding box center [448, 263] width 20 height 20
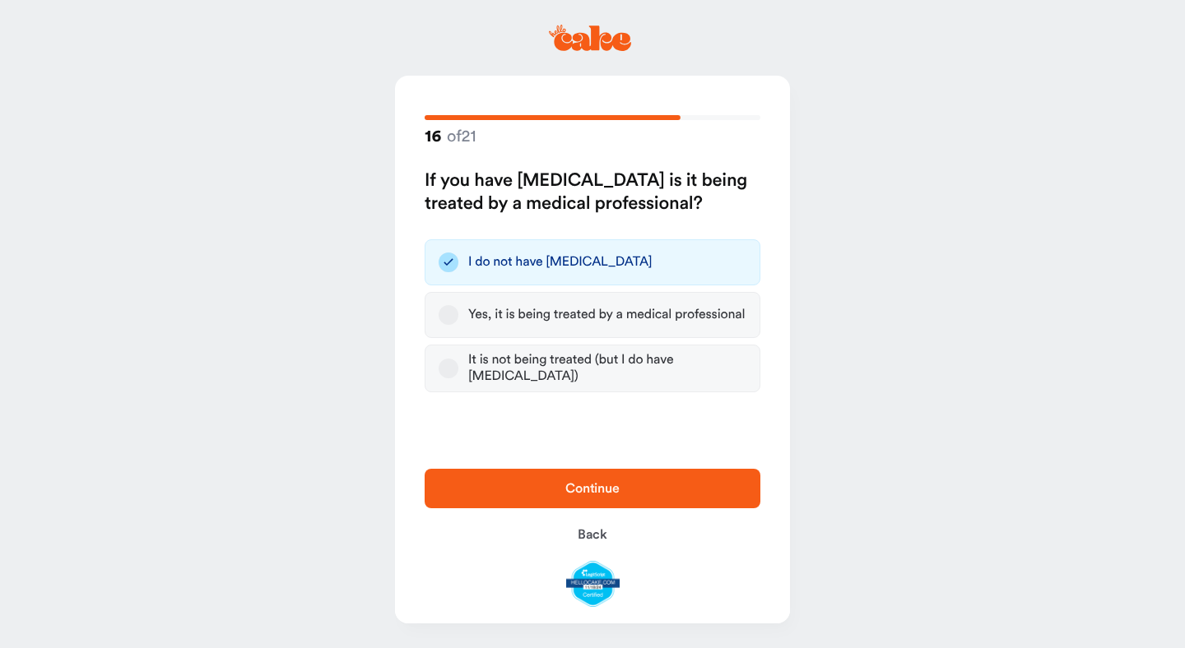
click at [513, 486] on span "Continue" at bounding box center [592, 489] width 283 height 20
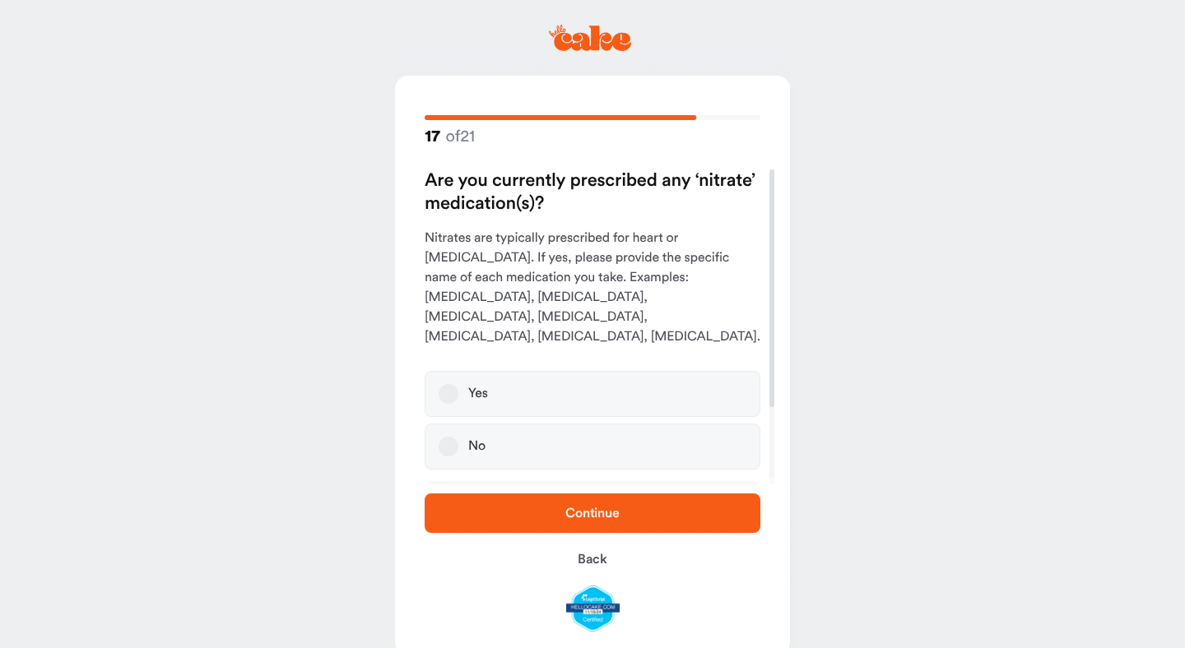
click at [540, 425] on label "No" at bounding box center [593, 447] width 336 height 46
click at [458, 437] on button "No" at bounding box center [448, 447] width 20 height 20
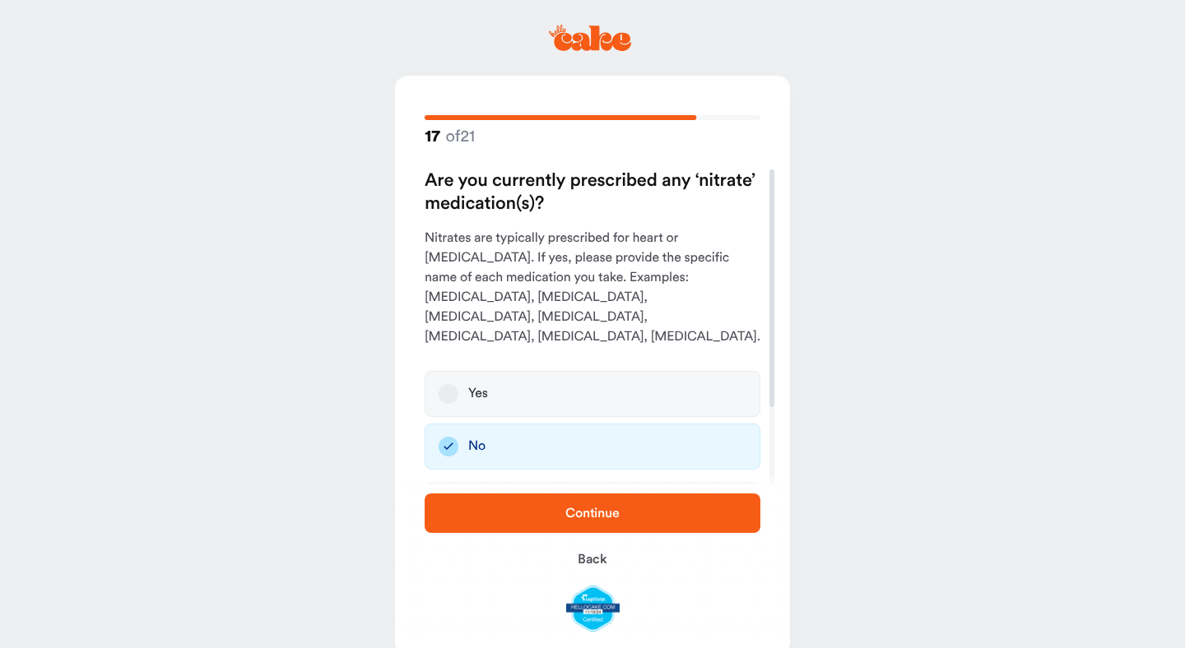
click at [499, 509] on span "Continue" at bounding box center [592, 513] width 283 height 20
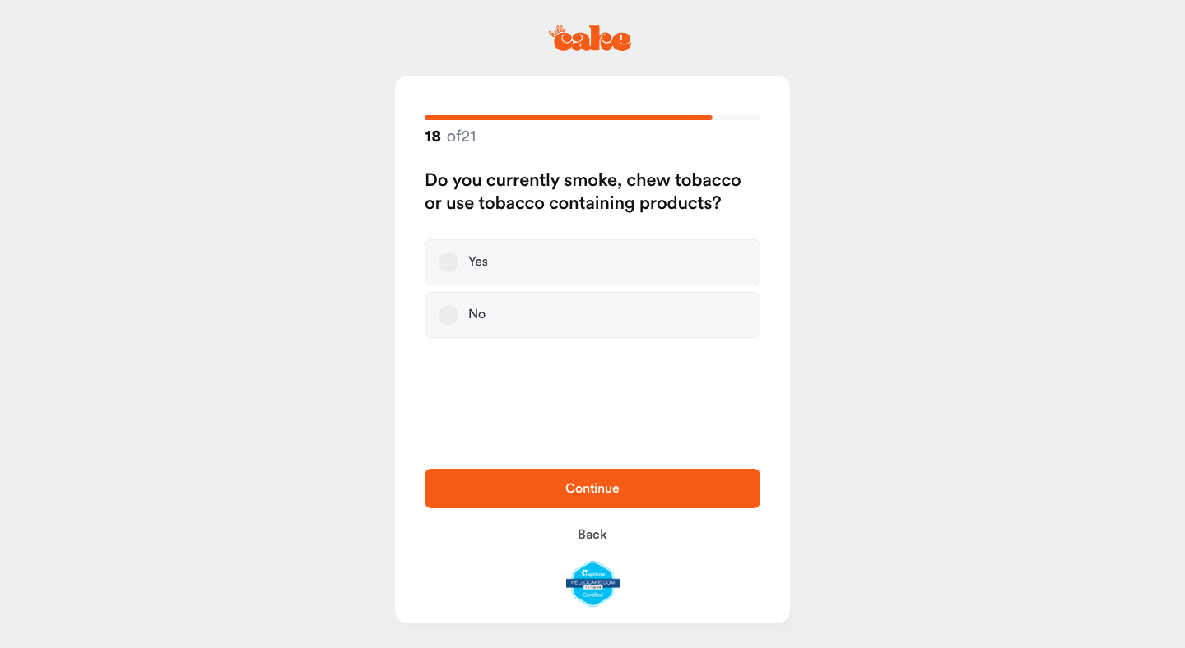
click at [553, 313] on label "No" at bounding box center [593, 315] width 336 height 46
click at [458, 313] on button "No" at bounding box center [448, 315] width 20 height 20
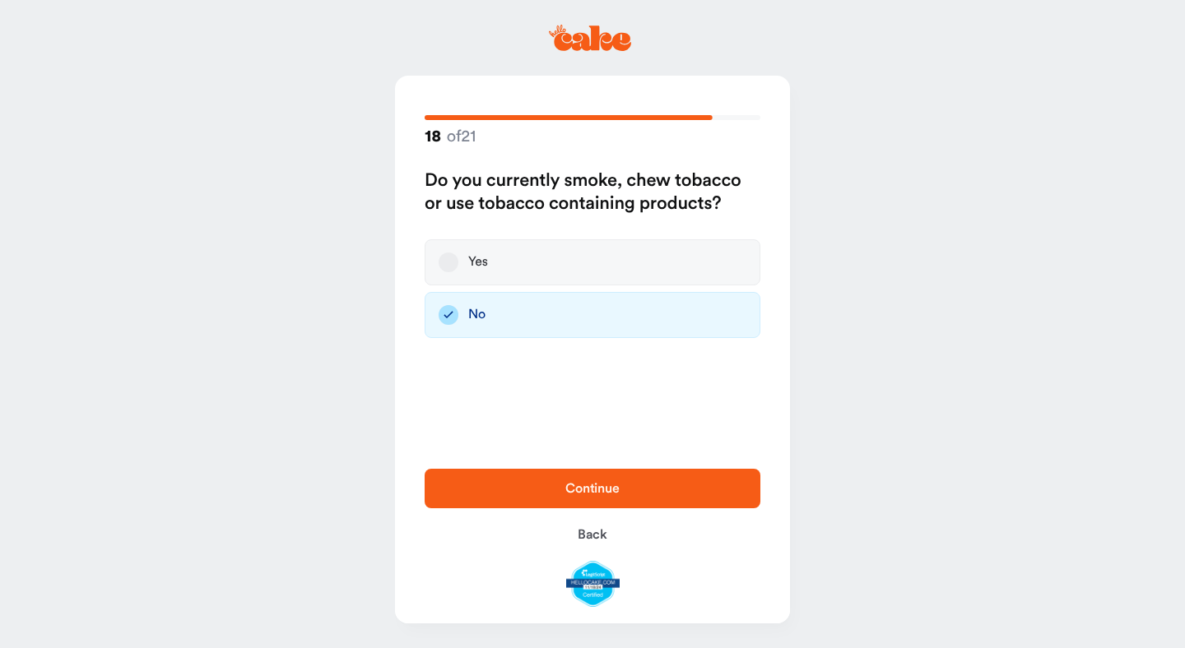
click at [503, 480] on span "Continue" at bounding box center [592, 489] width 283 height 20
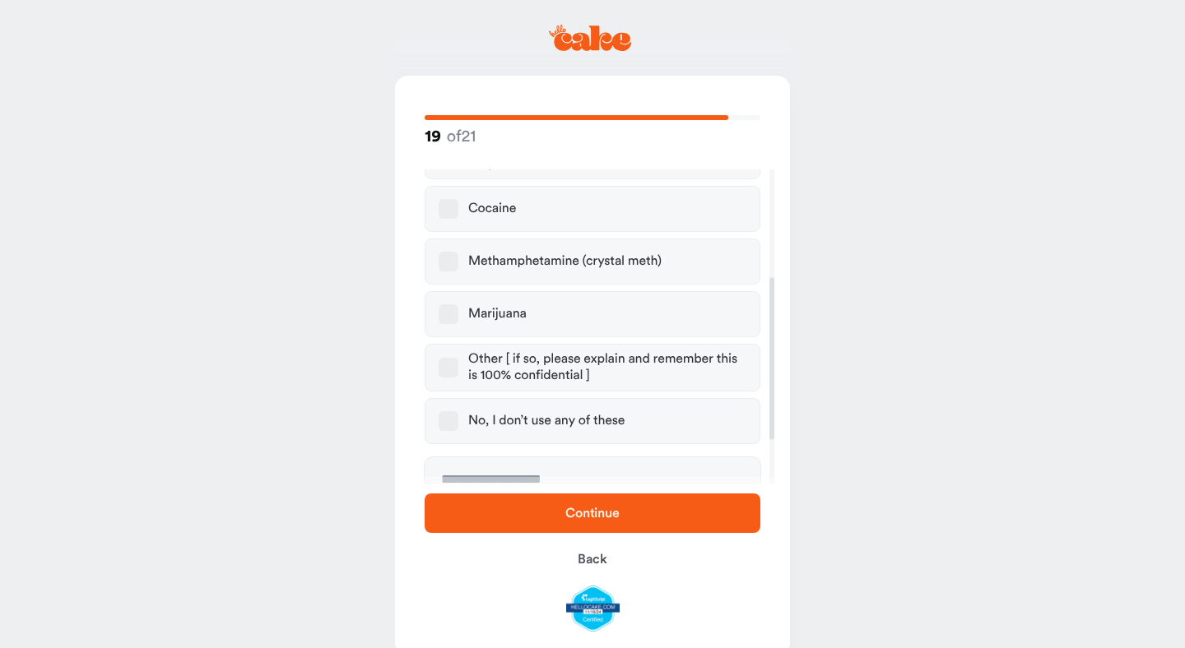
scroll to position [211, 0]
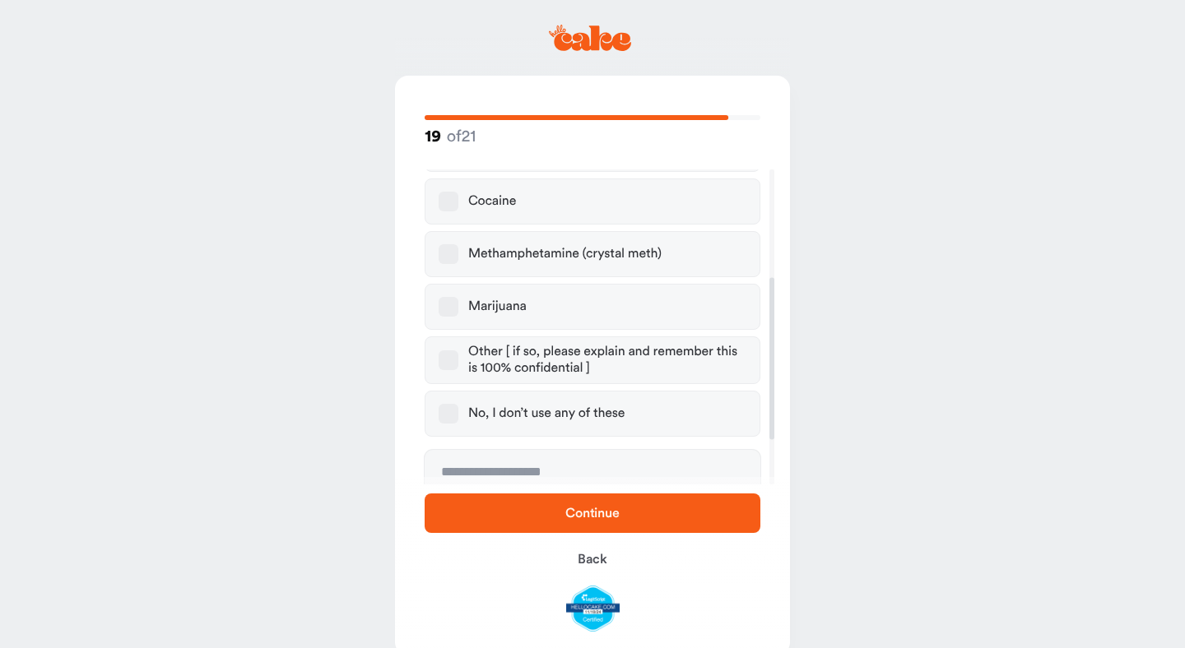
click at [536, 417] on div "No, I don’t use any of these" at bounding box center [546, 414] width 156 height 16
click at [458, 417] on button "No, I don’t use any of these" at bounding box center [448, 414] width 20 height 20
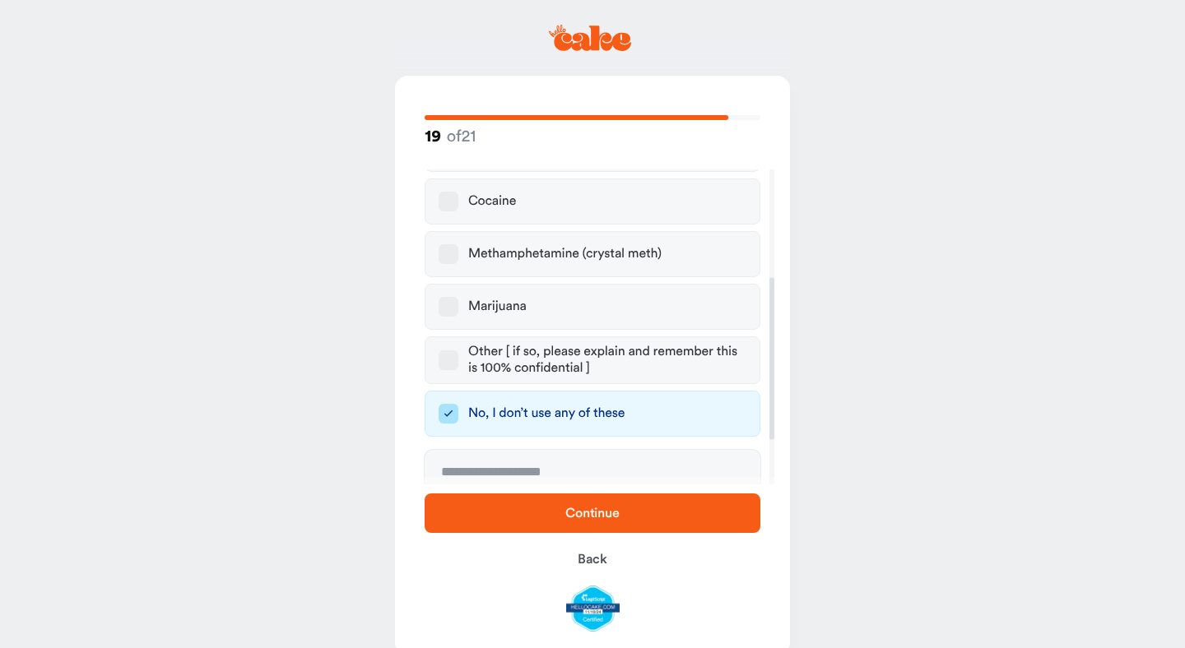
click at [496, 525] on button "Continue" at bounding box center [593, 513] width 336 height 39
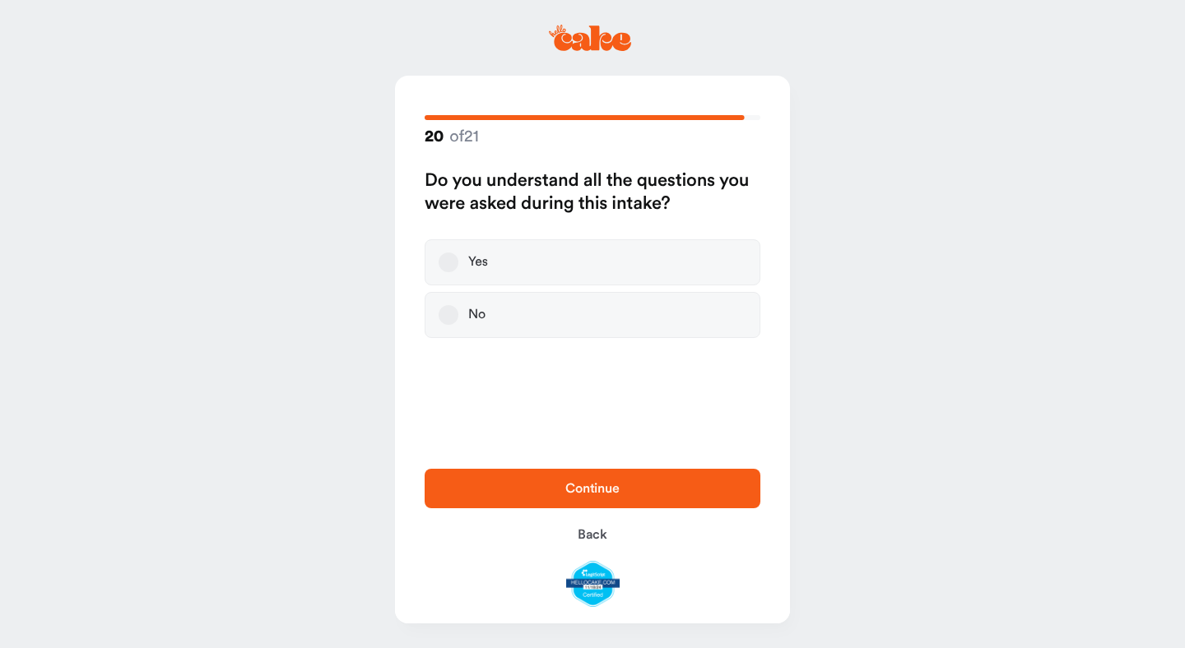
click at [450, 264] on button "Yes" at bounding box center [448, 263] width 20 height 20
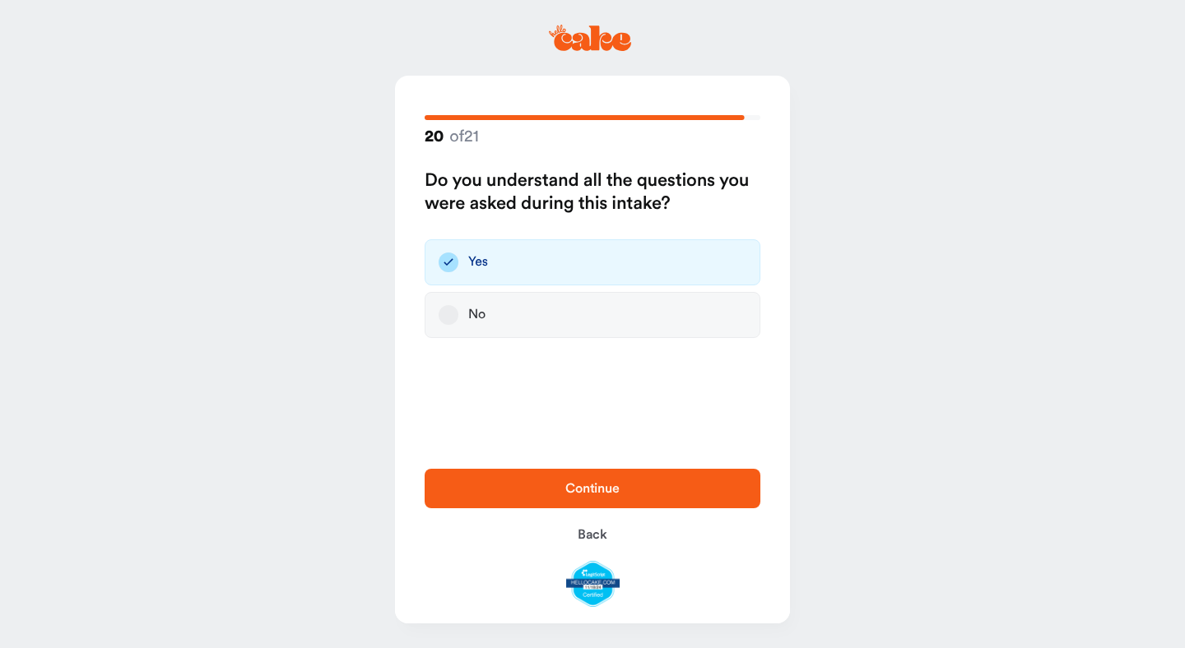
click at [502, 484] on span "Continue" at bounding box center [592, 489] width 283 height 20
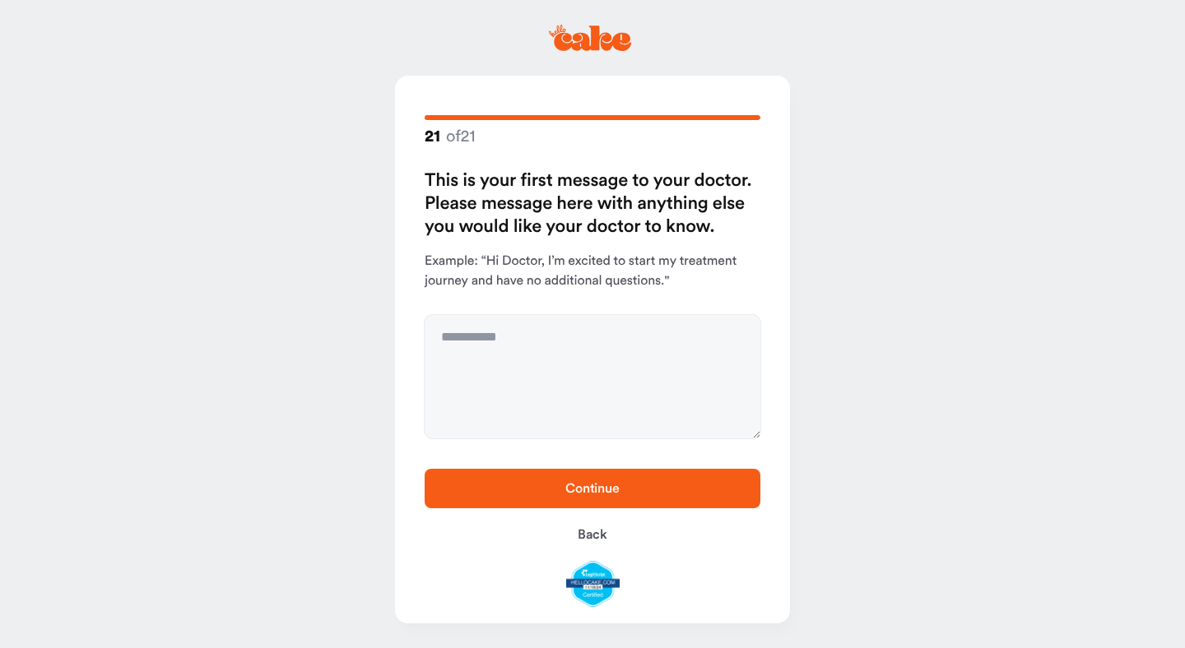
click at [502, 483] on span "Continue" at bounding box center [592, 489] width 283 height 20
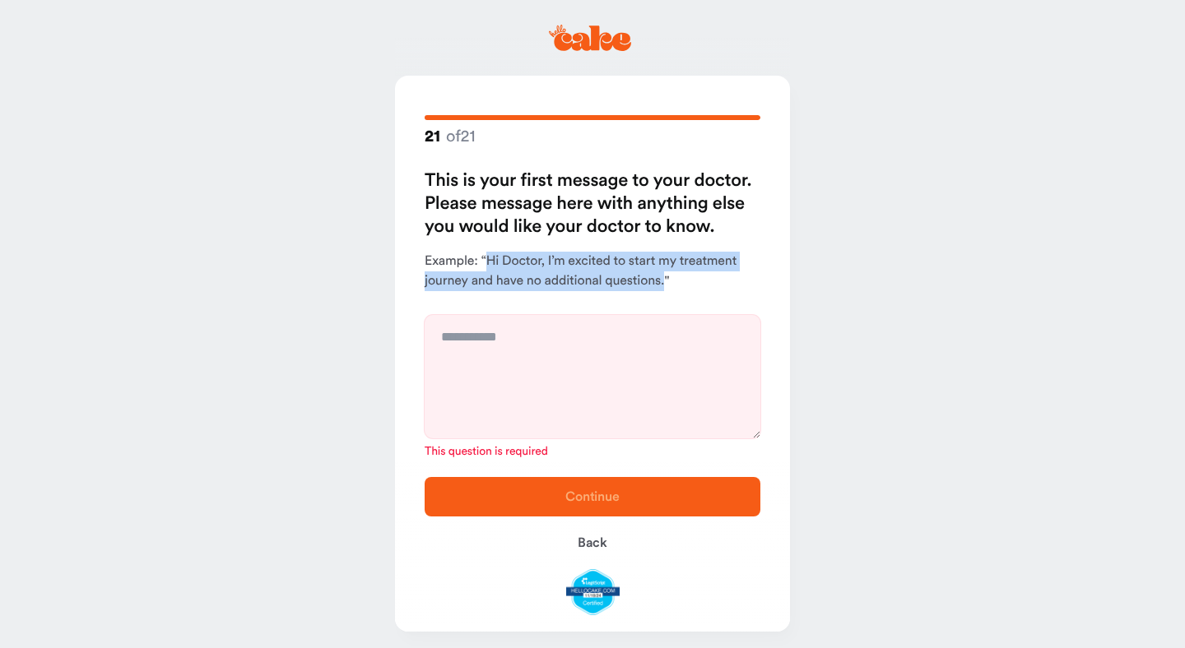
drag, startPoint x: 488, startPoint y: 262, endPoint x: 660, endPoint y: 284, distance: 173.4
click at [662, 286] on p "Example: “Hi Doctor, I’m excited to start my treatment journey and have no addi…" at bounding box center [593, 271] width 336 height 39
copy p "Hi Doctor, I’m excited to start my treatment journey and have no additional que…"
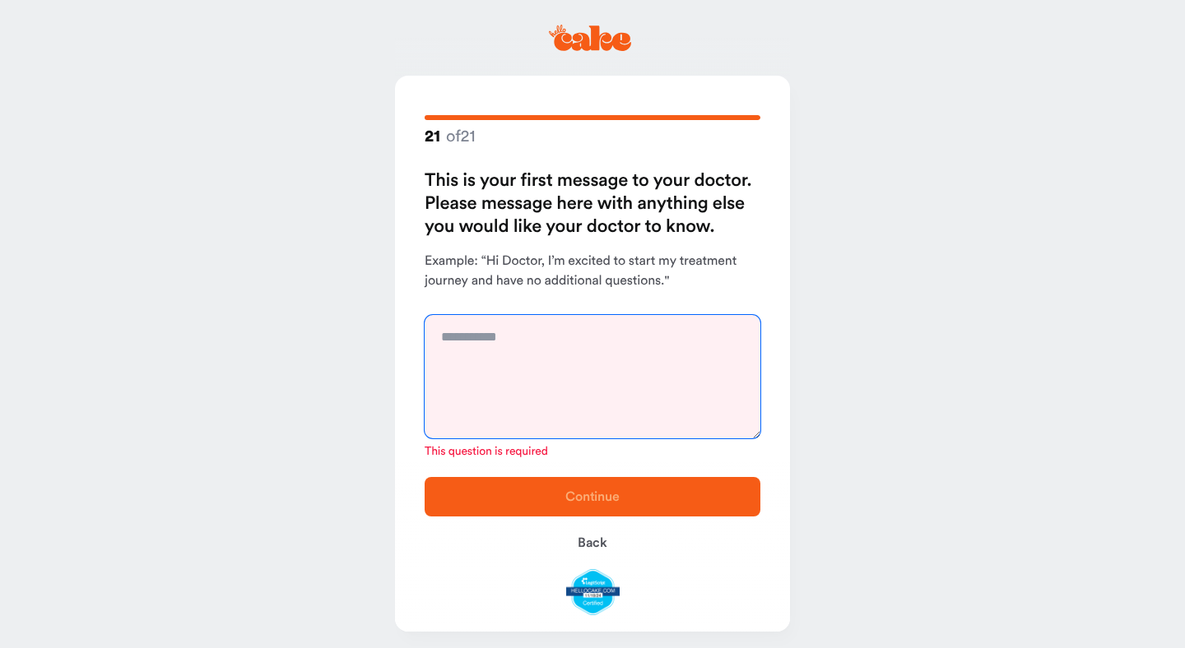
click at [574, 382] on textarea at bounding box center [593, 376] width 336 height 123
paste textarea "**********"
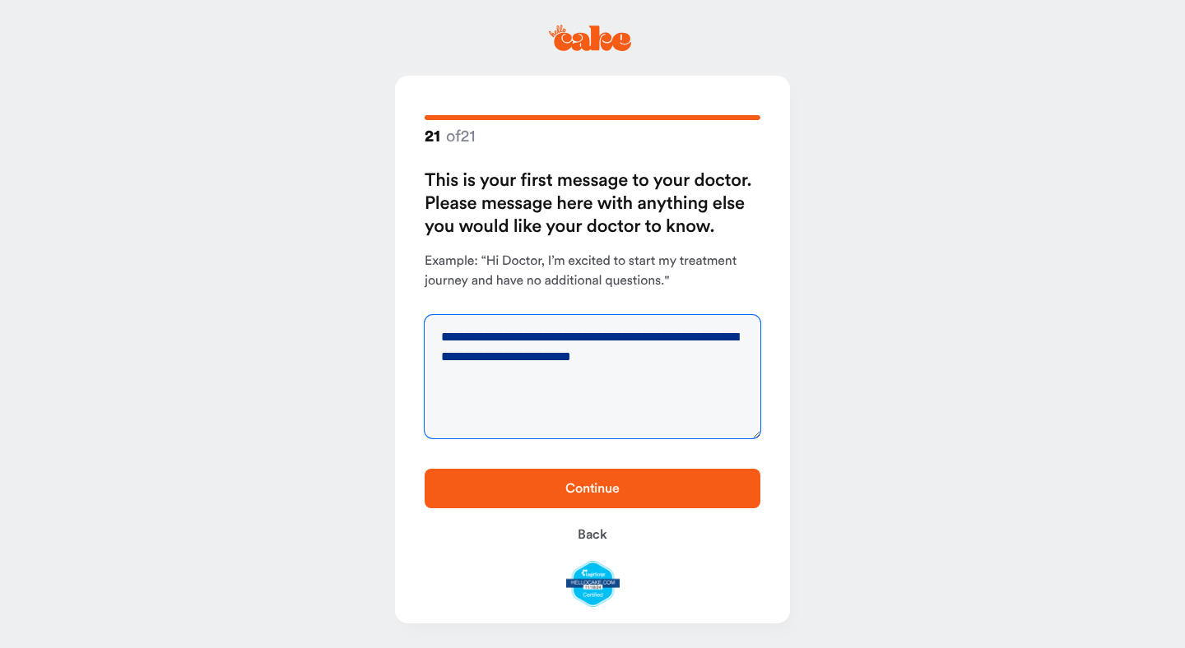
type textarea "**********"
click at [510, 485] on span "Continue" at bounding box center [592, 489] width 283 height 20
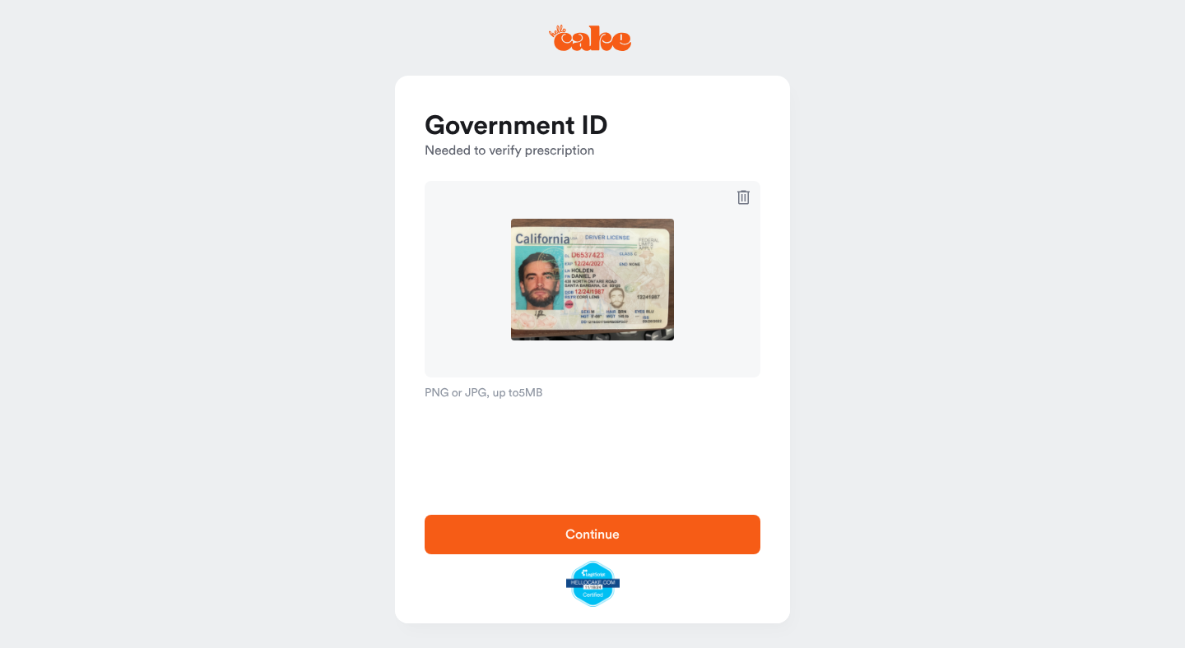
click at [670, 542] on span "Continue" at bounding box center [592, 535] width 283 height 20
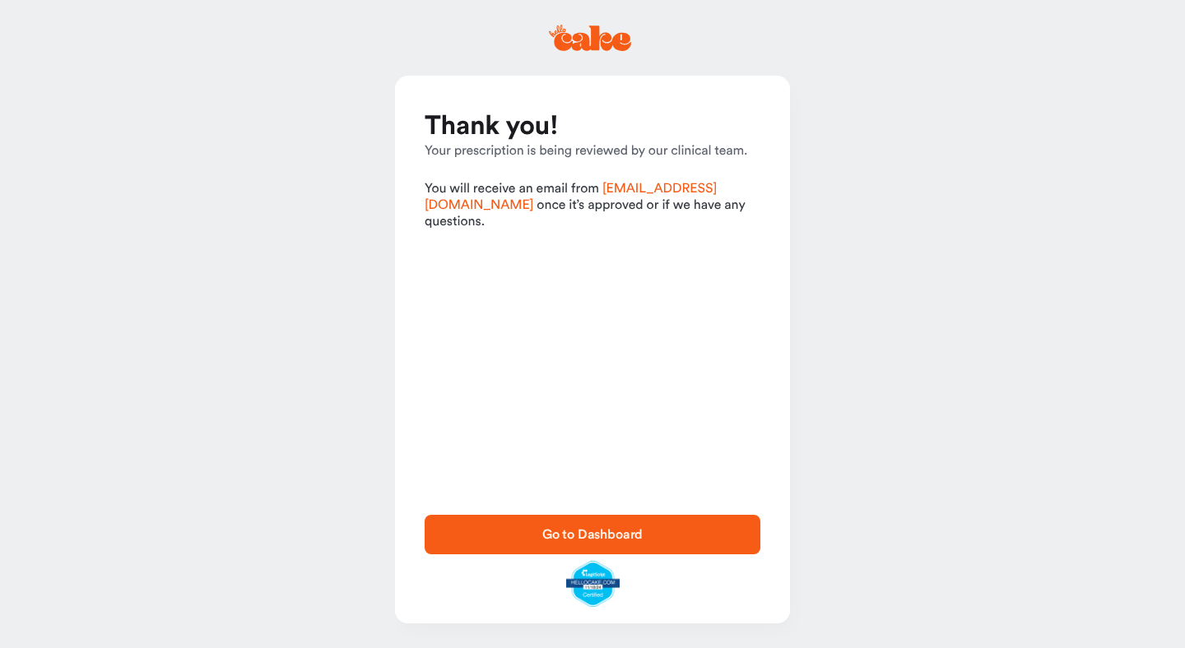
click at [656, 535] on span "Go to Dashboard" at bounding box center [592, 535] width 283 height 20
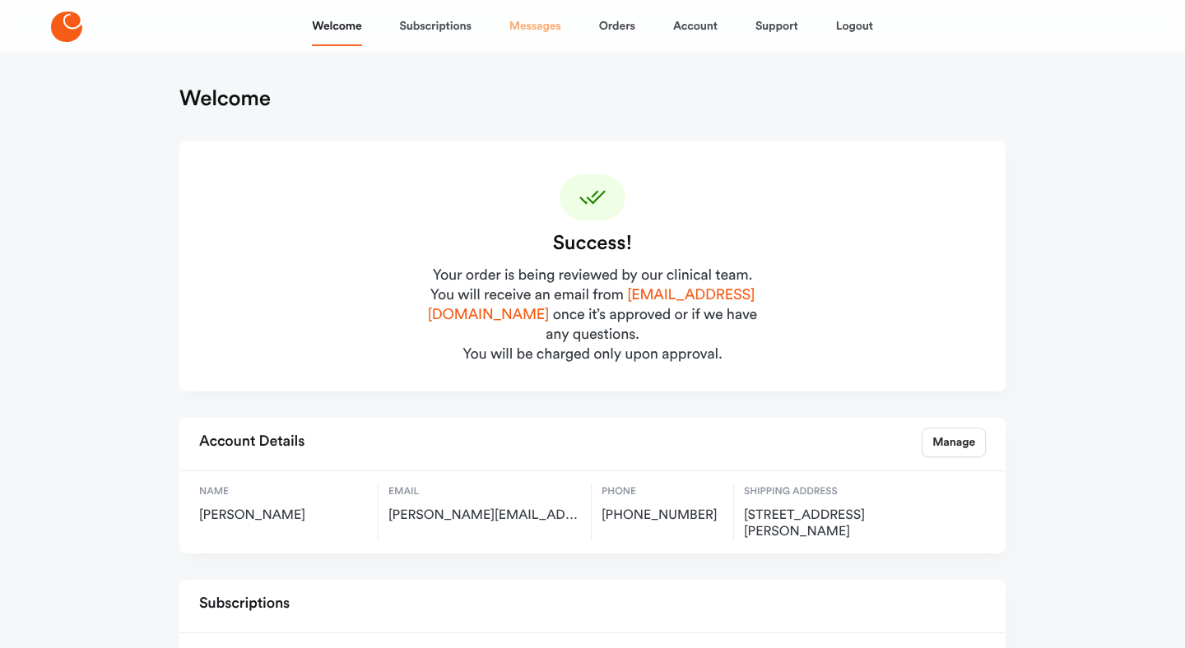
click at [531, 29] on link "Messages" at bounding box center [535, 26] width 52 height 39
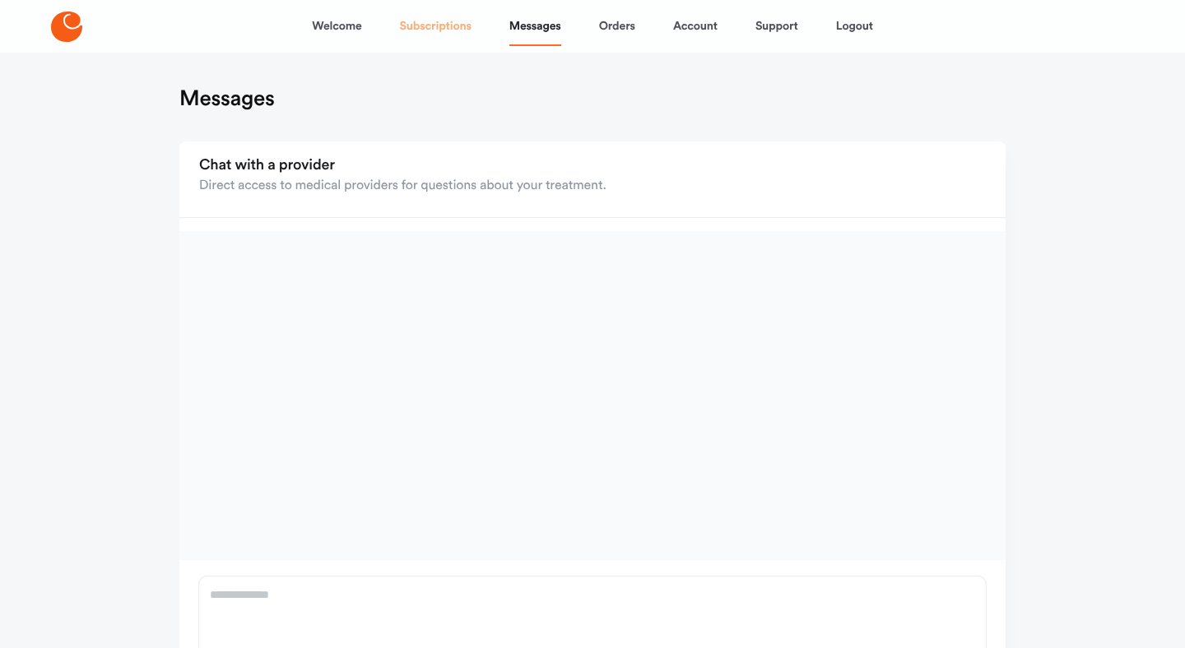
click at [422, 29] on link "Subscriptions" at bounding box center [436, 26] width 72 height 39
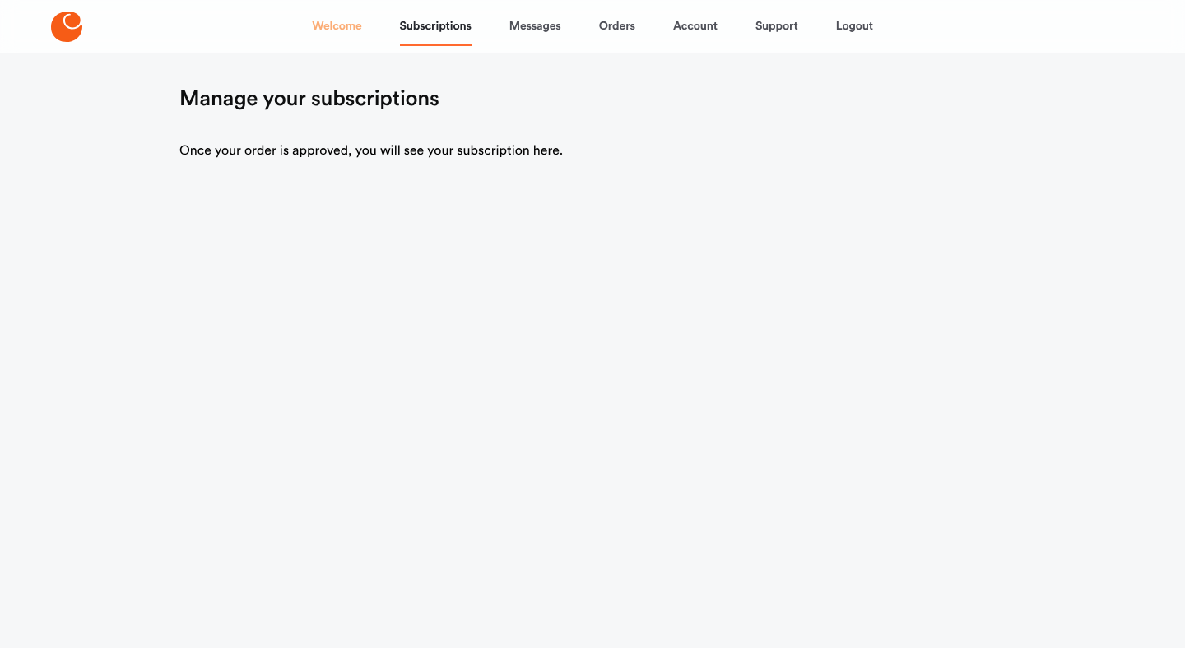
click at [356, 29] on link "Welcome" at bounding box center [336, 26] width 49 height 39
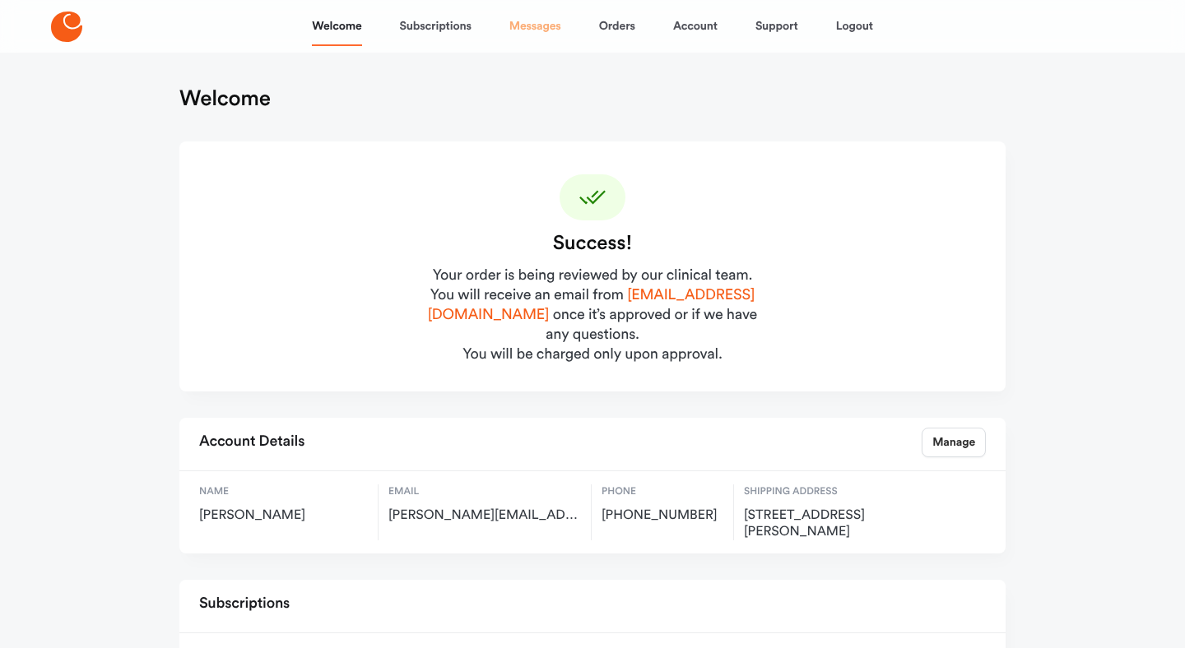
click at [535, 43] on link "Messages" at bounding box center [535, 26] width 52 height 39
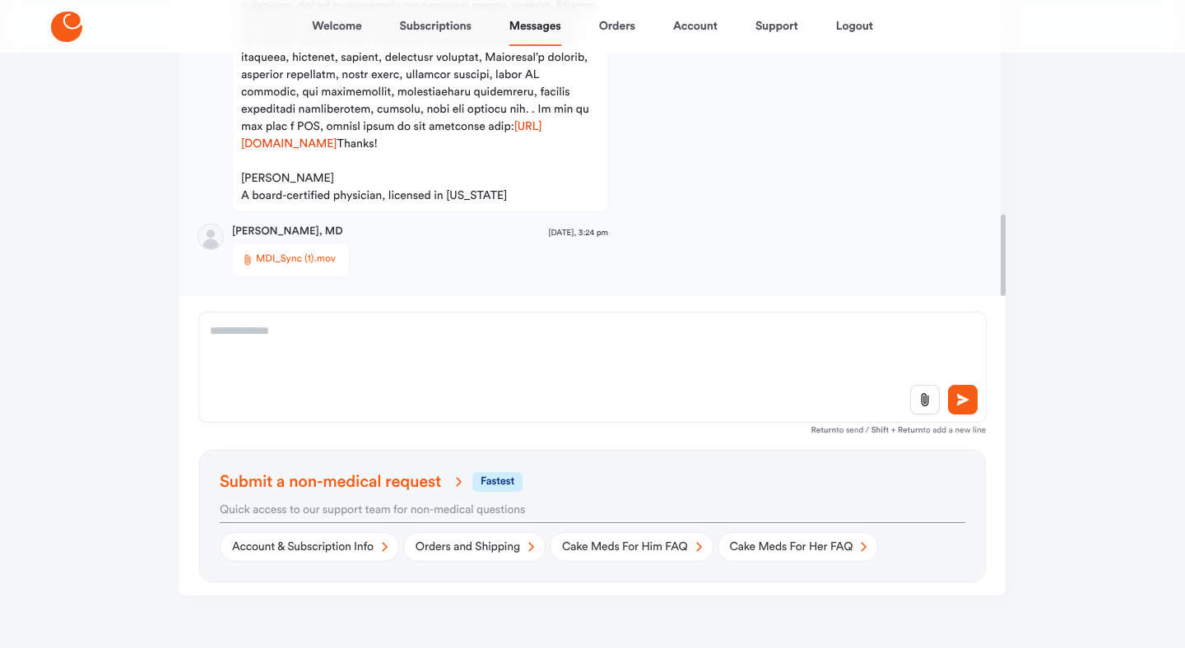
scroll to position [277, 0]
